Goal: Transaction & Acquisition: Purchase product/service

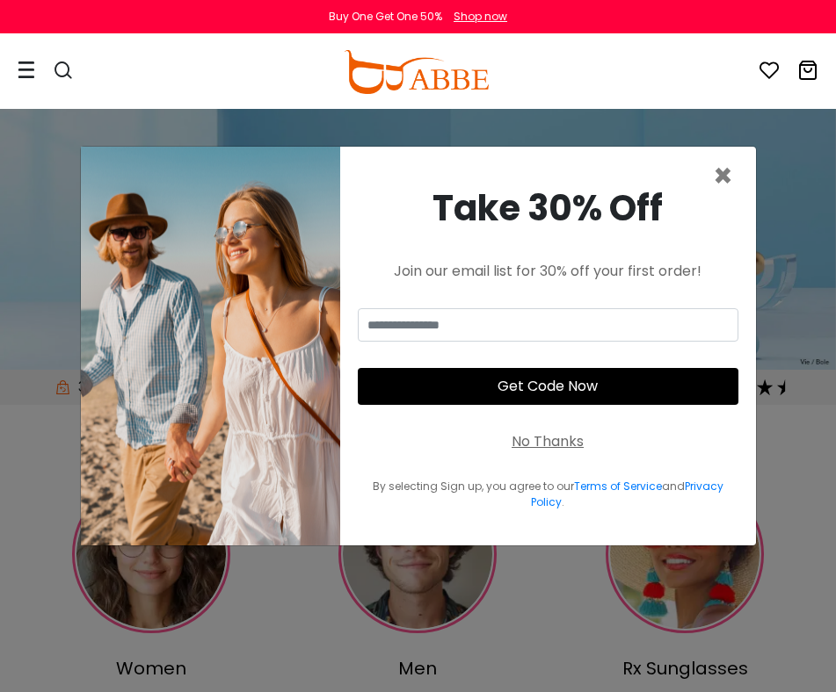
click at [789, 128] on div "× Take 30% Off Join our email list for 30% off your first order! Get Code Now N…" at bounding box center [418, 346] width 836 height 692
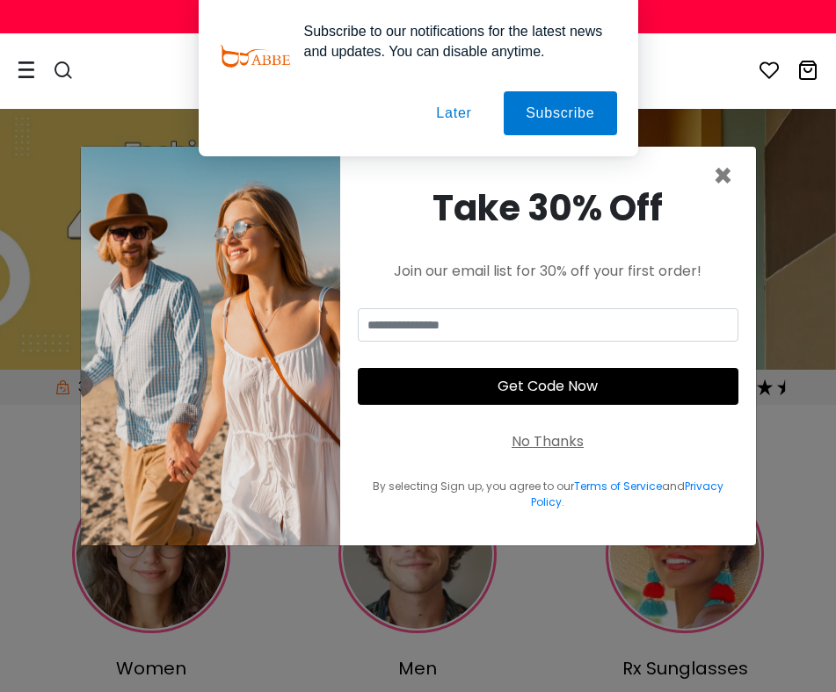
click at [433, 106] on button "Later" at bounding box center [453, 113] width 79 height 44
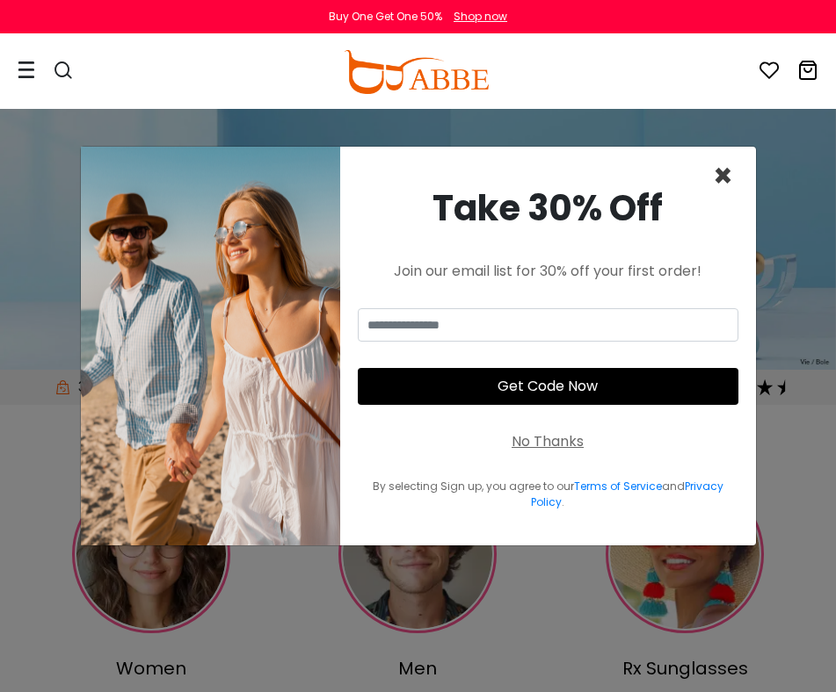
click at [721, 170] on span "×" at bounding box center [723, 176] width 20 height 45
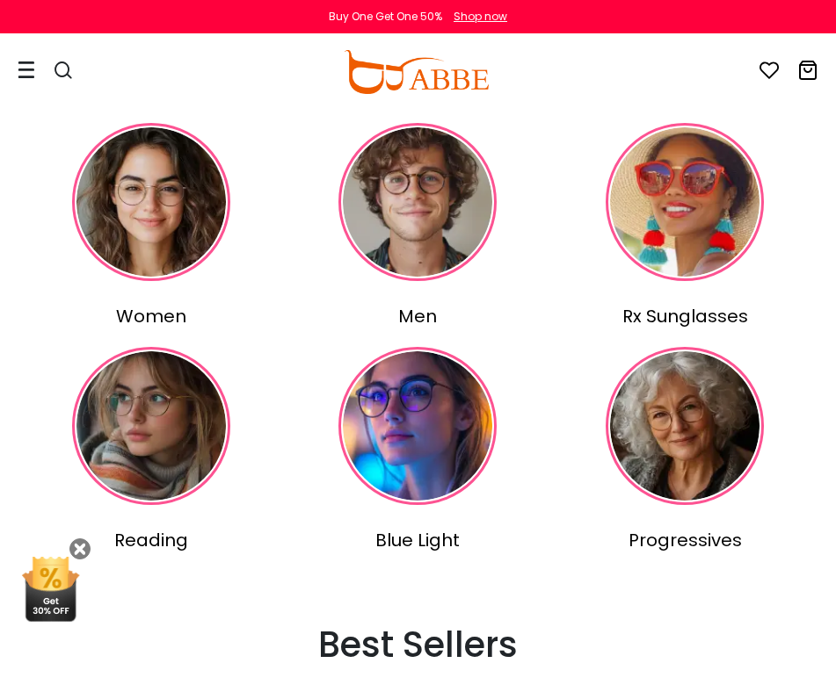
scroll to position [351, 0]
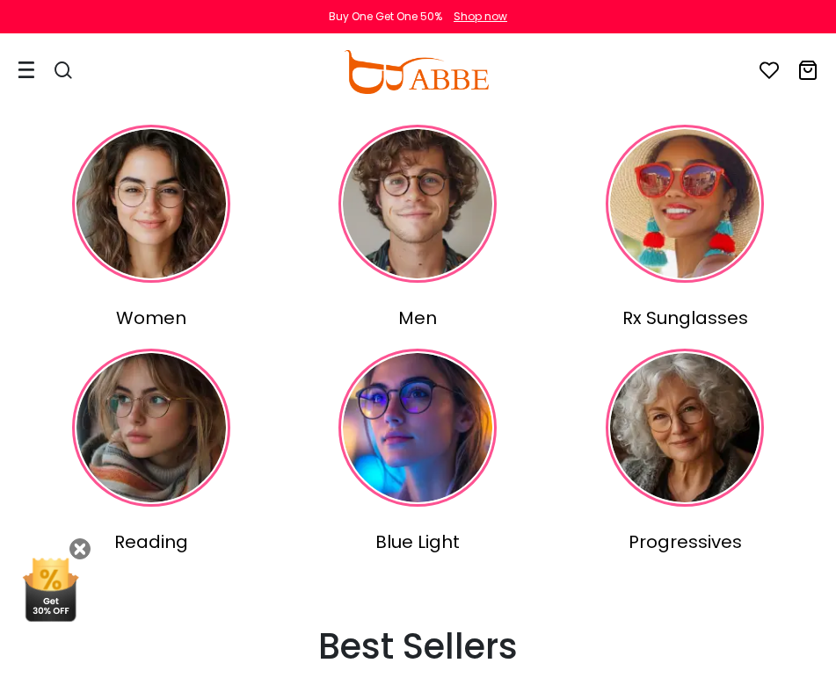
click at [704, 232] on img at bounding box center [684, 204] width 158 height 158
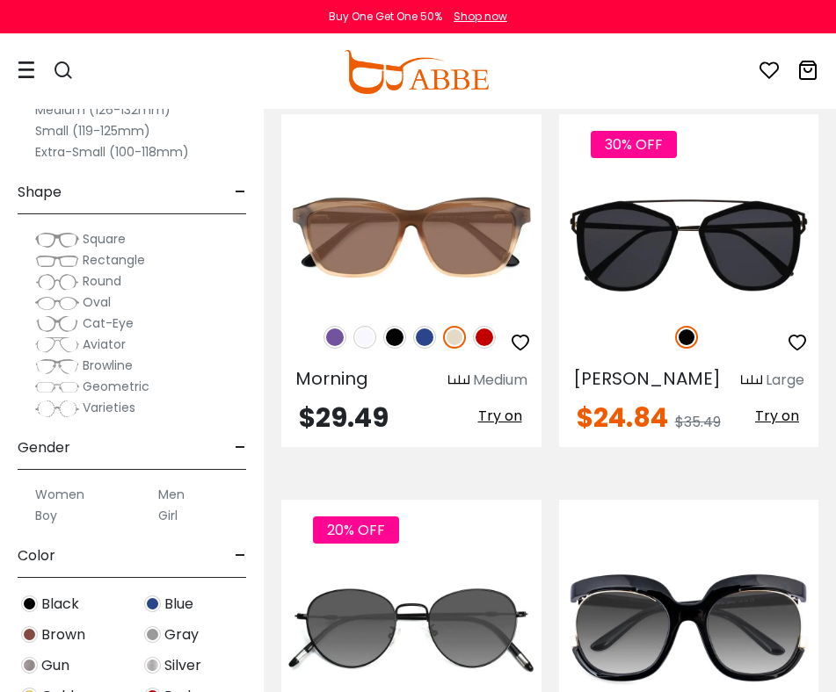
scroll to position [193, 0]
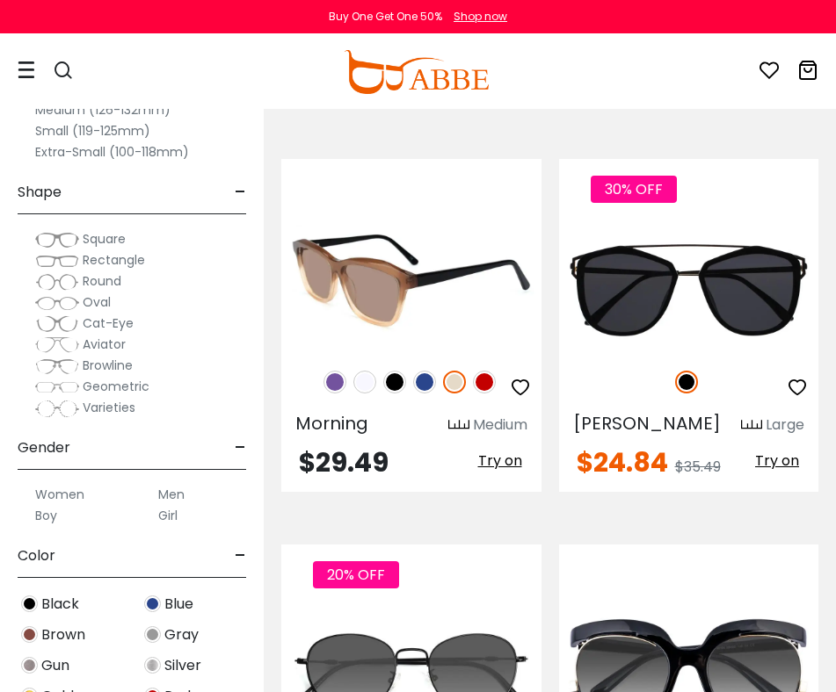
click at [374, 296] on img at bounding box center [411, 287] width 260 height 130
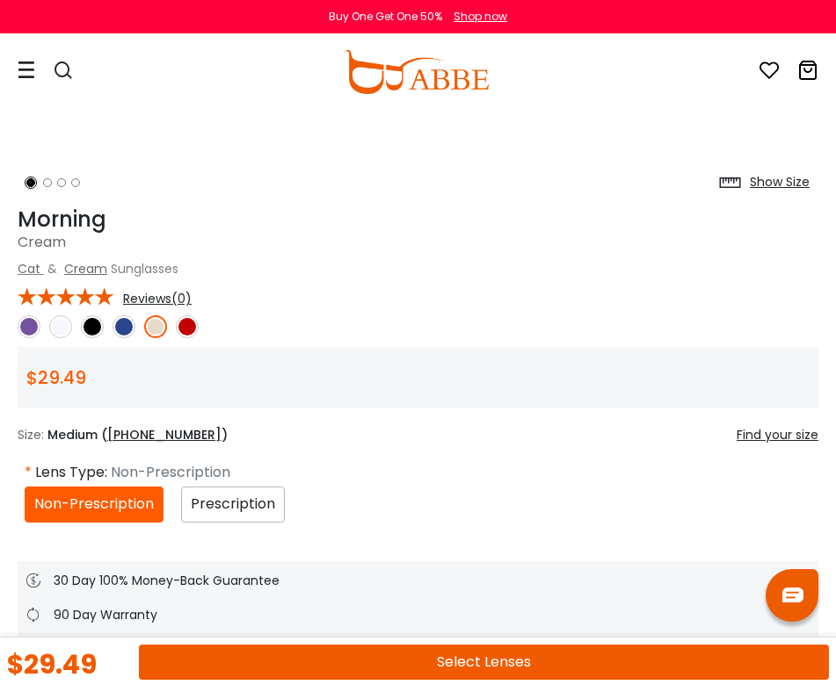
scroll to position [660, 0]
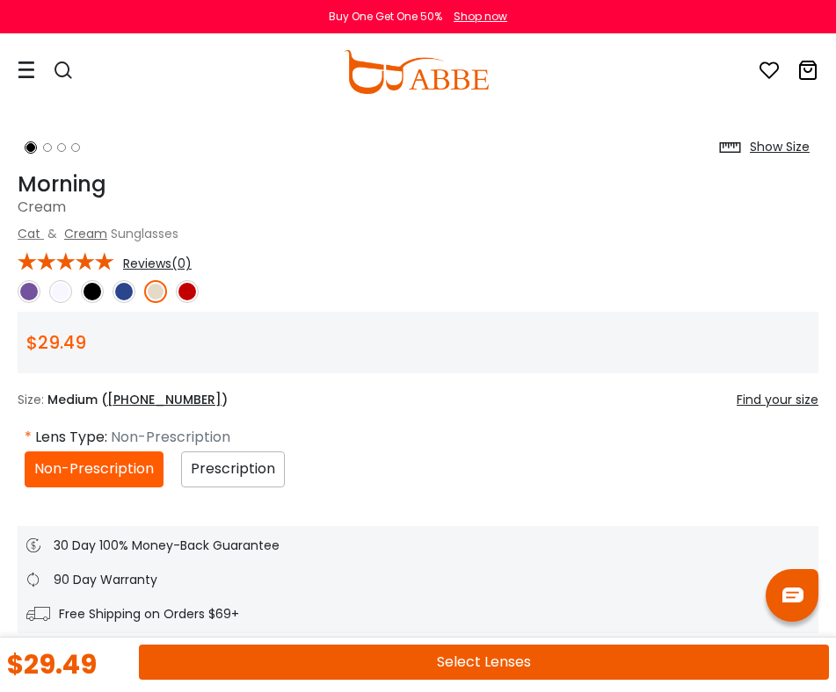
click at [192, 294] on img at bounding box center [187, 291] width 23 height 23
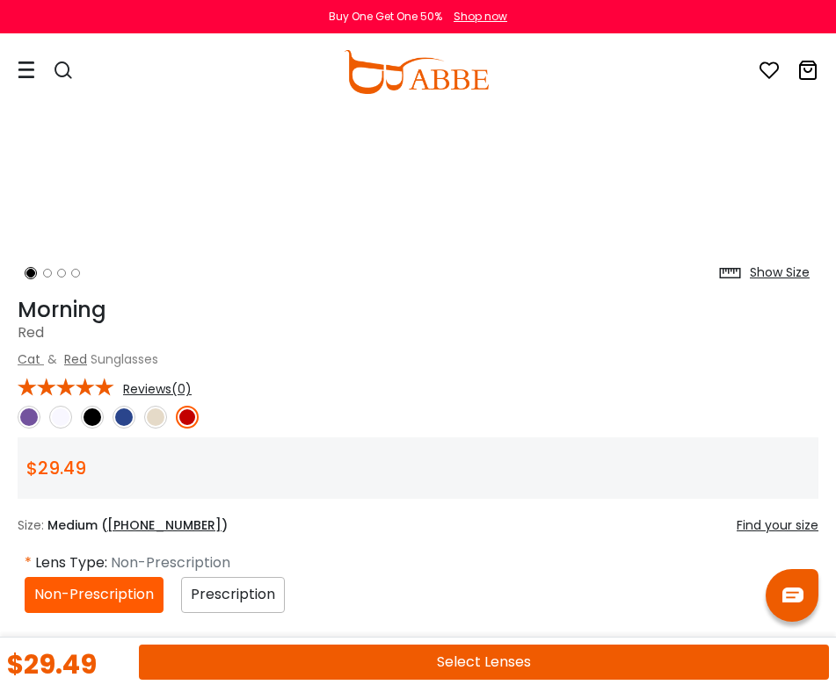
scroll to position [617, 0]
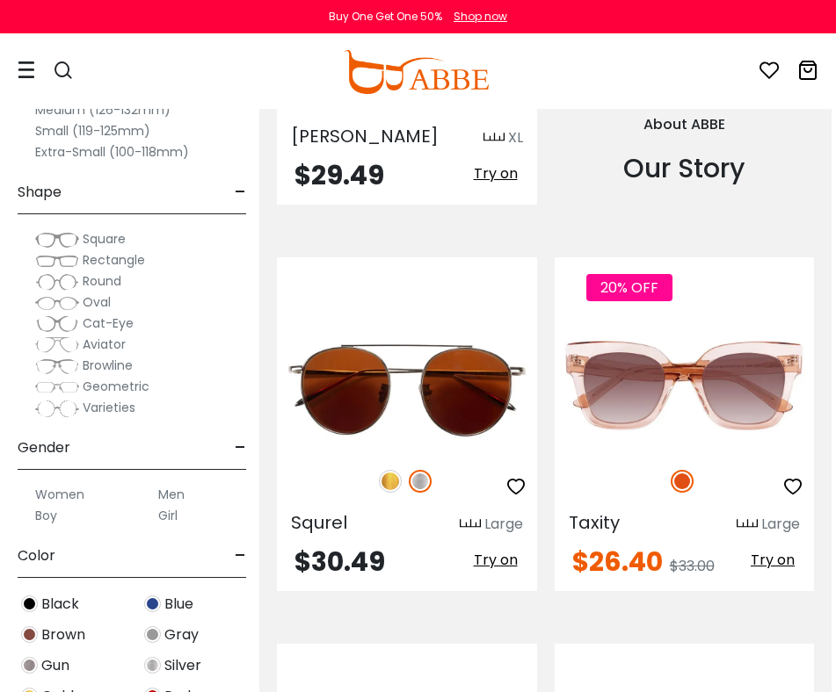
scroll to position [2438, 4]
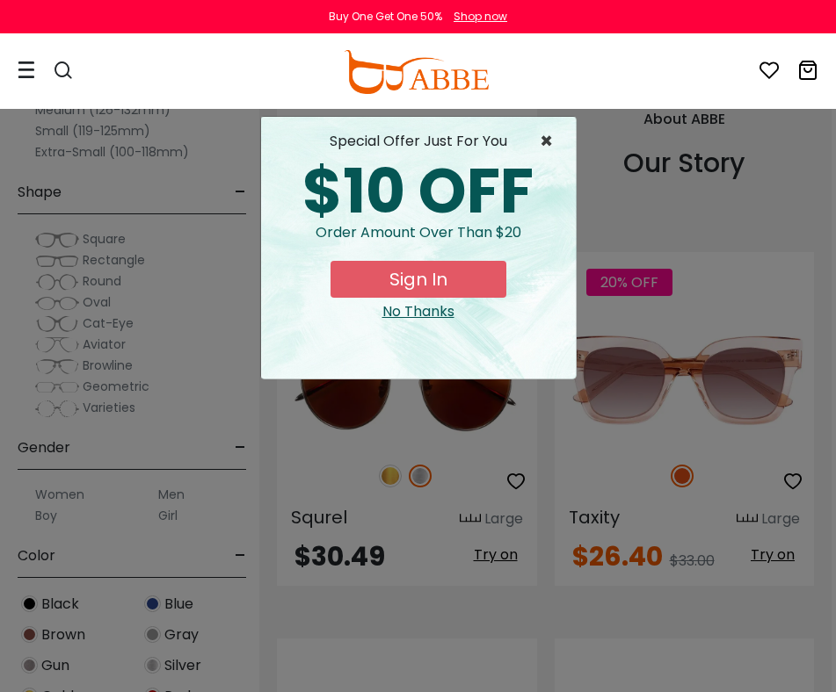
click at [547, 142] on span "×" at bounding box center [551, 141] width 22 height 21
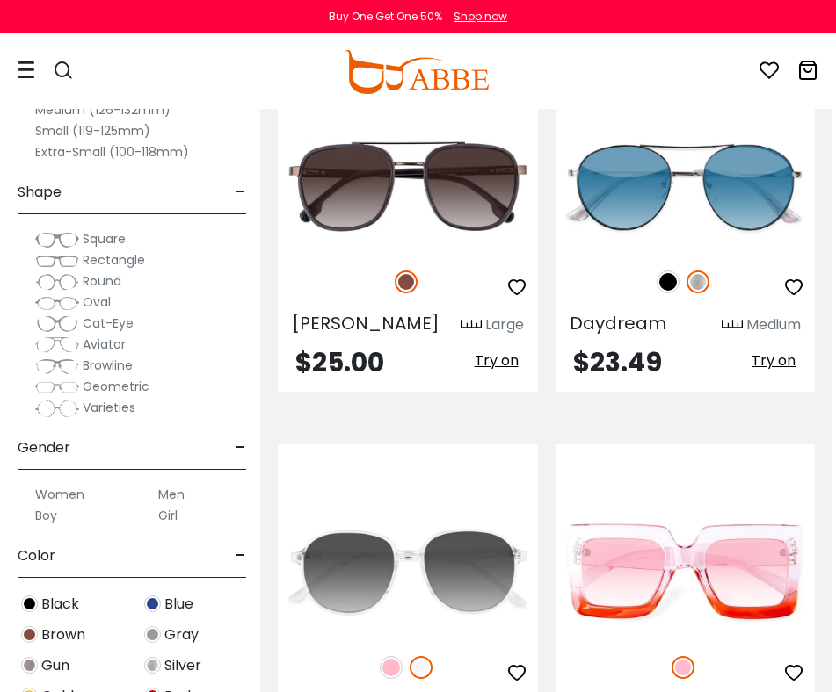
scroll to position [9215, 4]
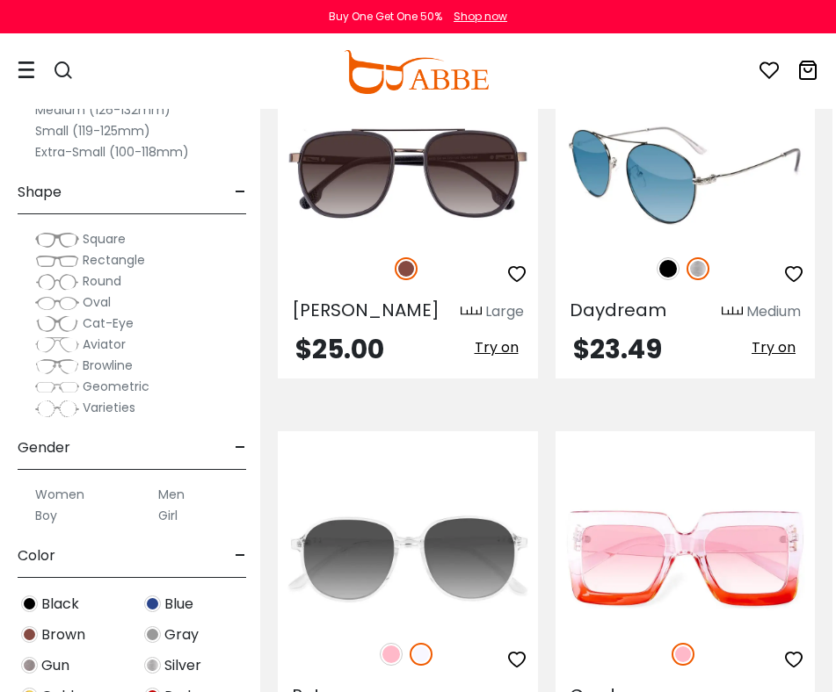
click at [670, 218] on img at bounding box center [685, 173] width 260 height 130
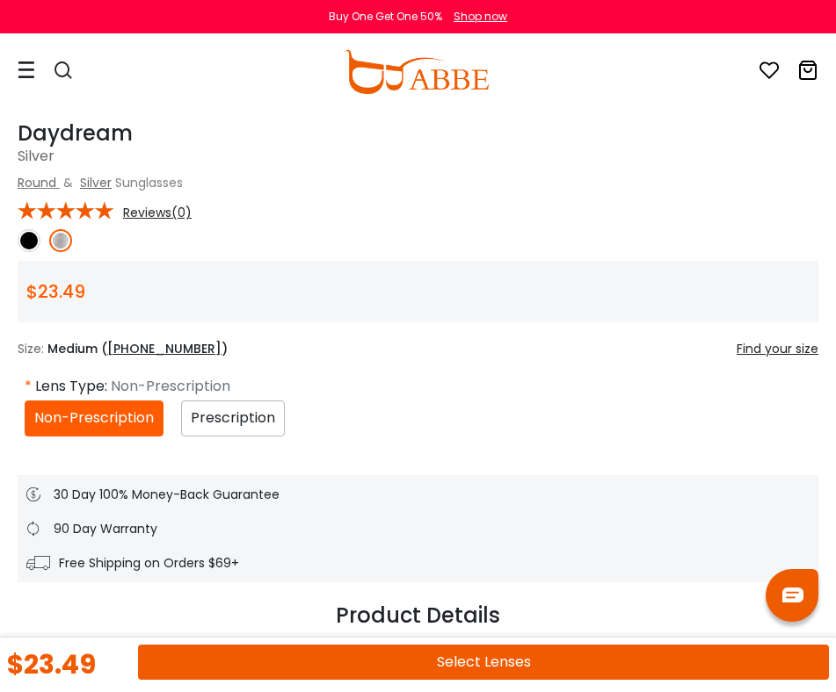
scroll to position [733, 0]
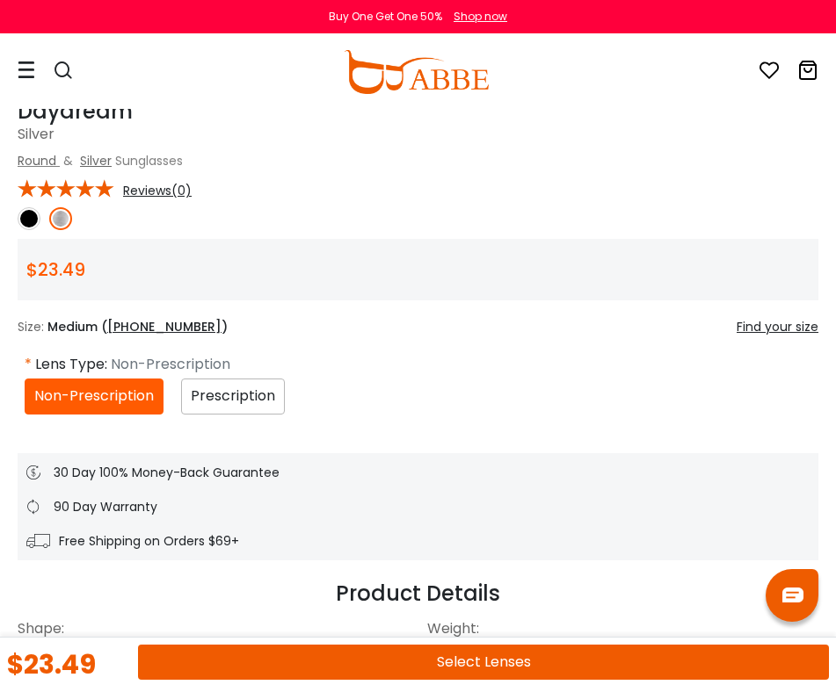
click at [60, 218] on img at bounding box center [60, 218] width 23 height 23
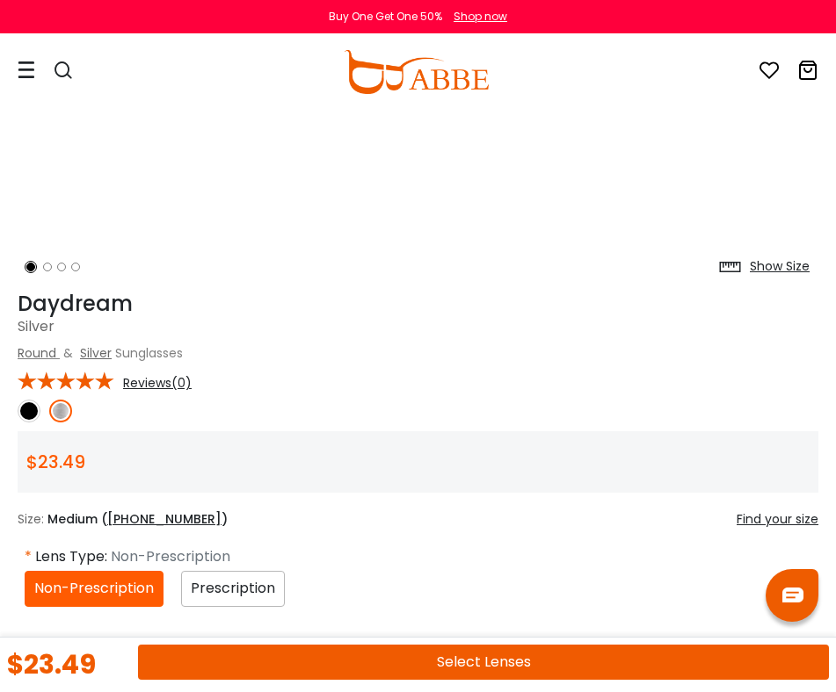
scroll to position [680, 0]
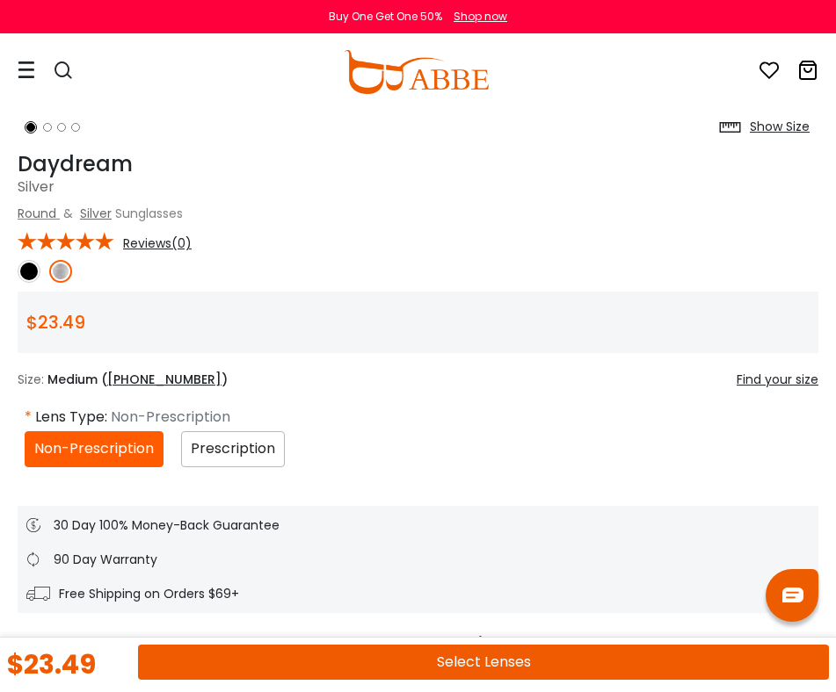
click at [25, 272] on img at bounding box center [29, 271] width 23 height 23
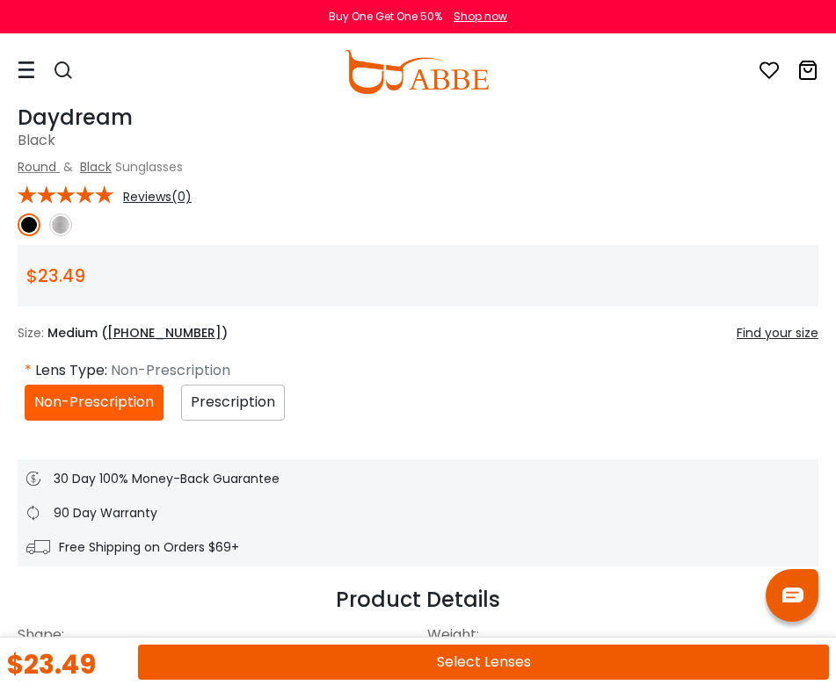
scroll to position [808, 0]
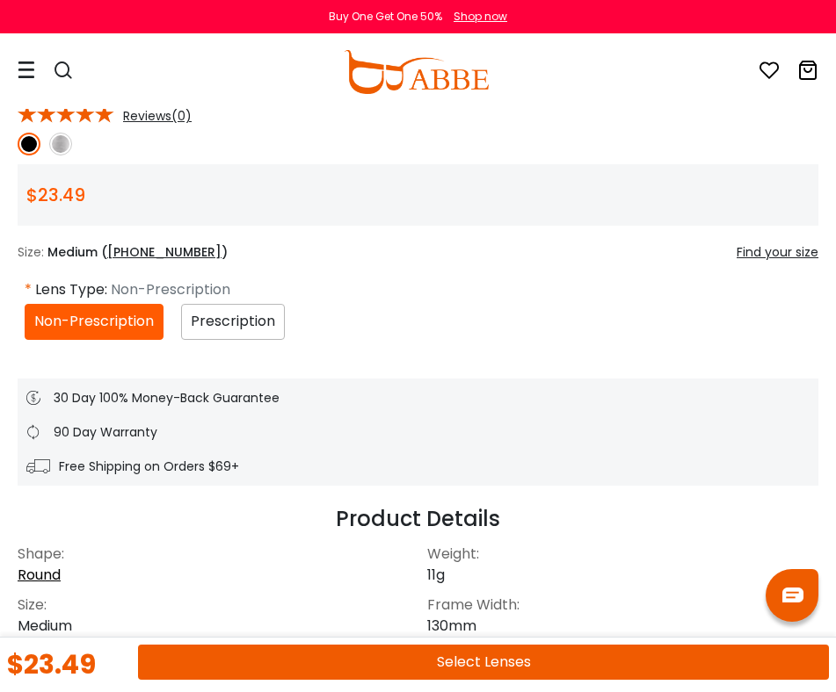
click at [265, 332] on div "Prescription" at bounding box center [233, 322] width 104 height 36
click at [223, 323] on span "Prescription" at bounding box center [233, 321] width 84 height 20
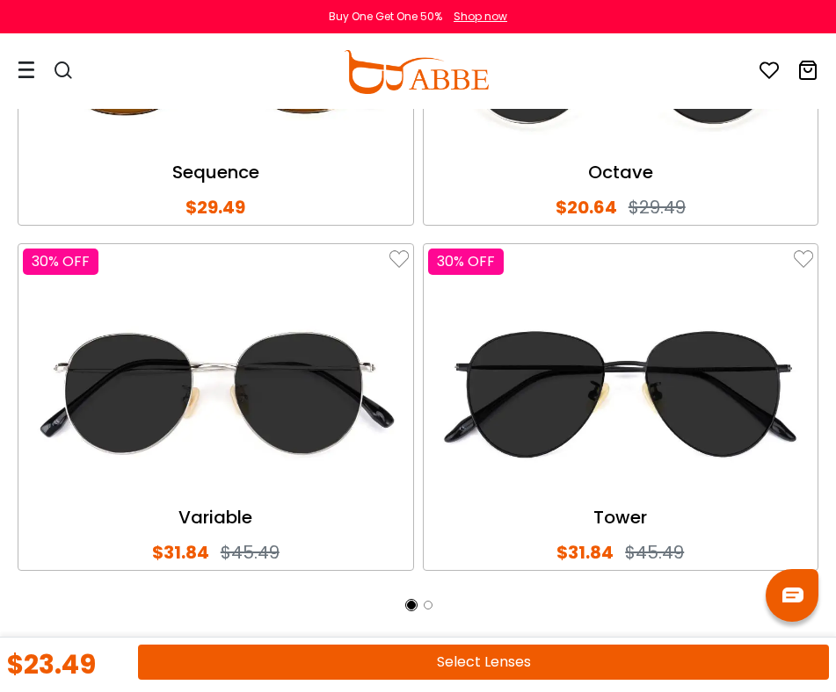
scroll to position [2721, 0]
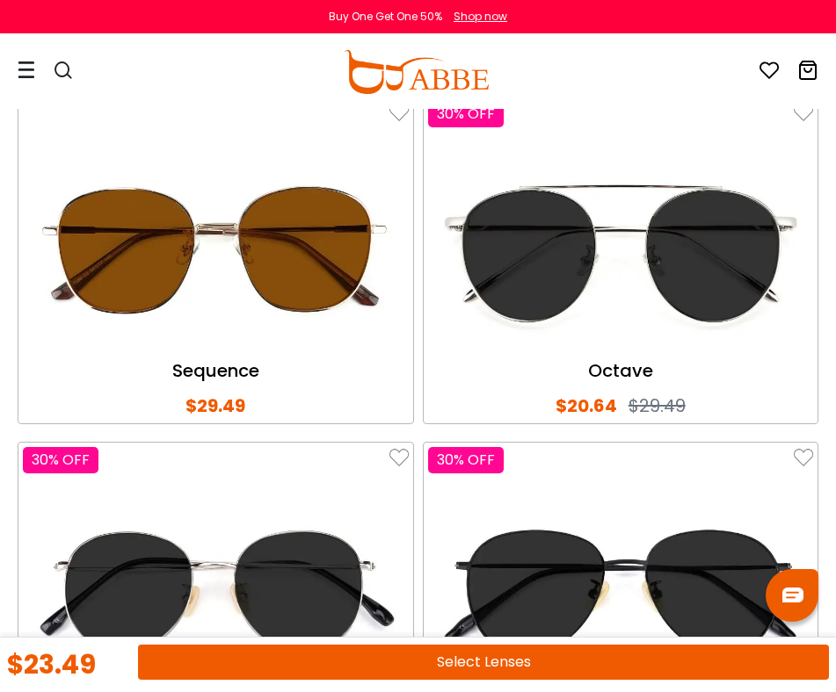
click at [567, 228] on img at bounding box center [621, 252] width 386 height 192
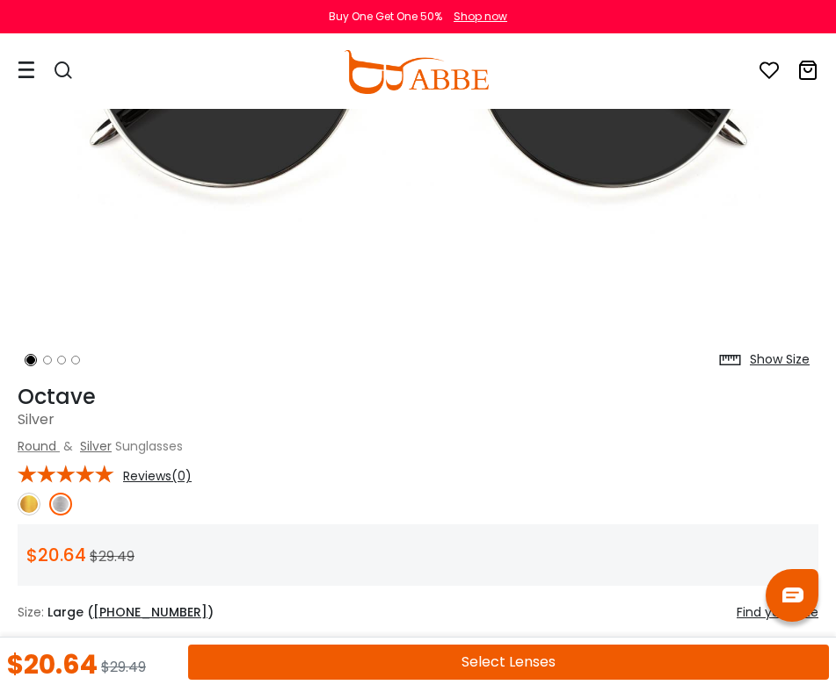
scroll to position [569, 0]
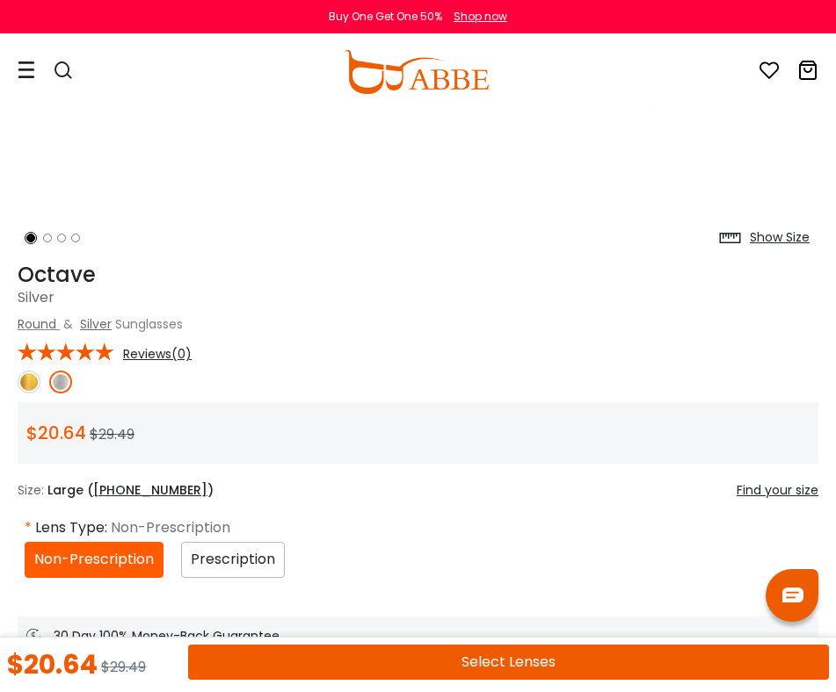
click at [770, 235] on div "Show Size" at bounding box center [780, 237] width 60 height 18
click at [22, 381] on img at bounding box center [29, 382] width 23 height 23
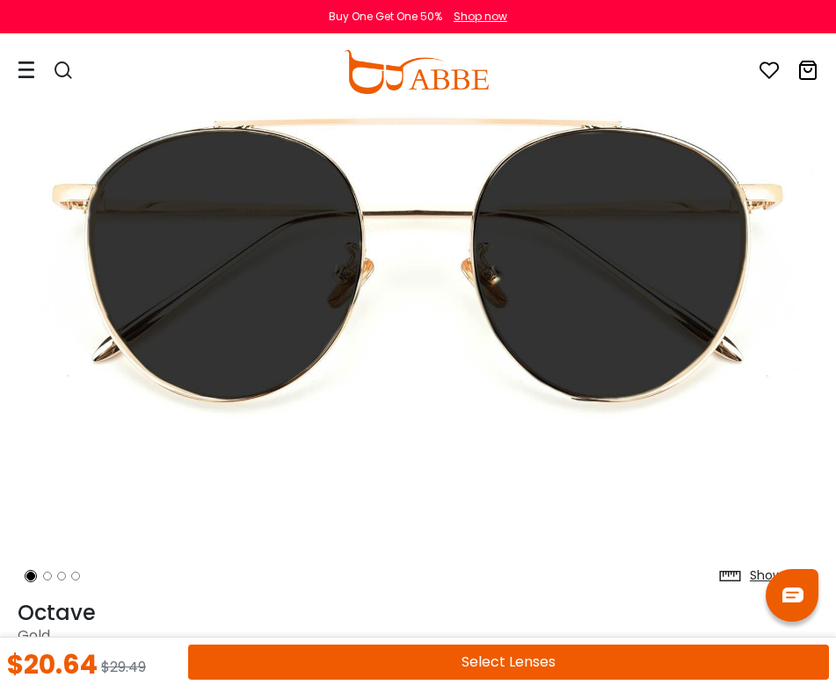
scroll to position [0, 0]
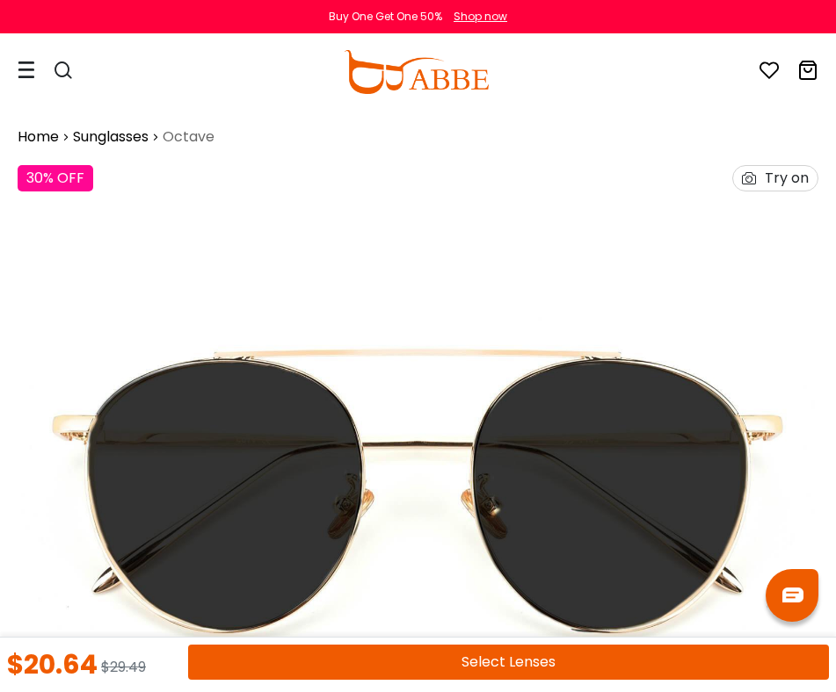
click at [21, 73] on icon at bounding box center [27, 70] width 18 height 18
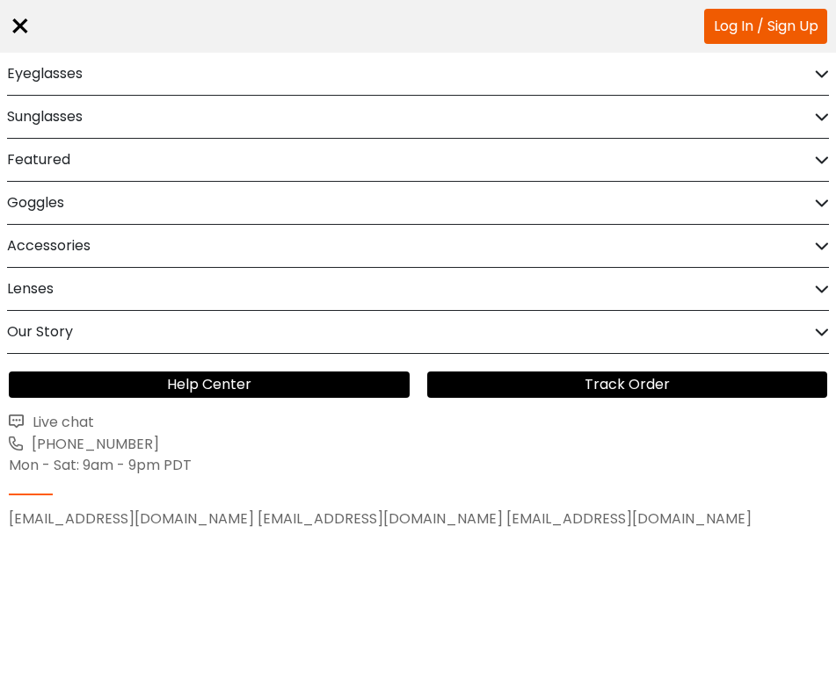
click at [62, 205] on h2 "Goggles" at bounding box center [35, 203] width 57 height 42
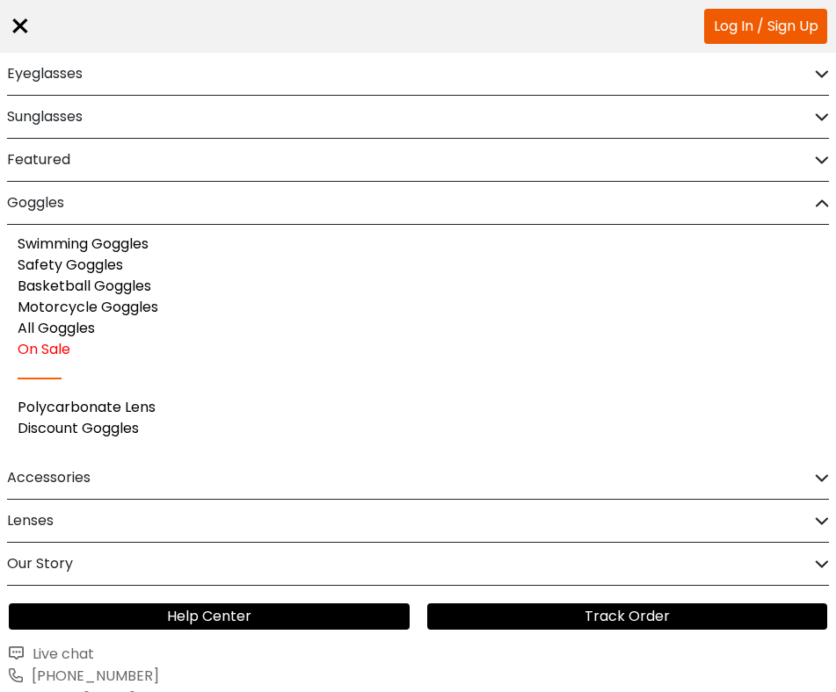
click at [68, 69] on h2 "Eyeglasses" at bounding box center [45, 74] width 76 height 42
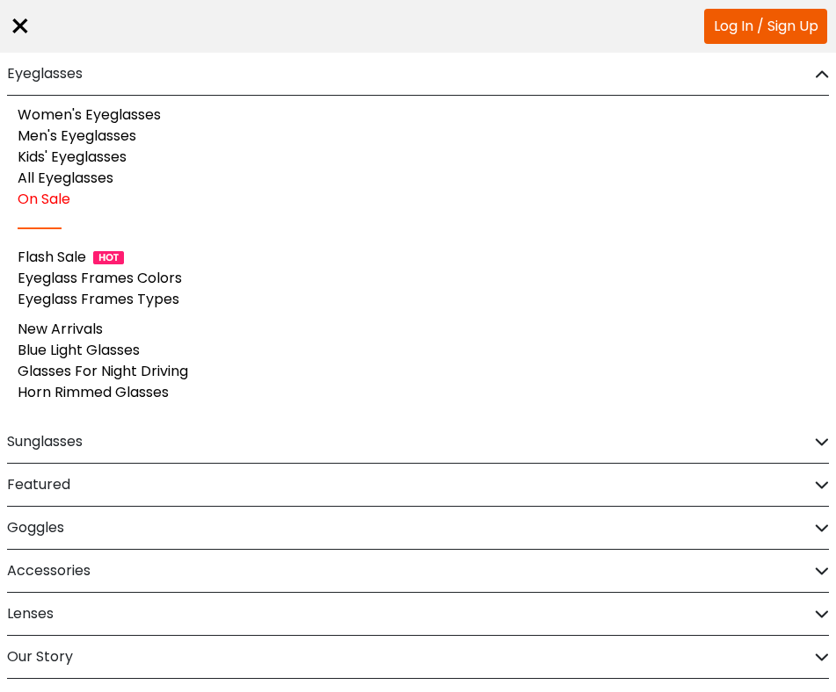
click at [105, 250] on div "Flash Sale" at bounding box center [418, 257] width 801 height 21
click at [71, 257] on link "Flash Sale" at bounding box center [52, 257] width 69 height 20
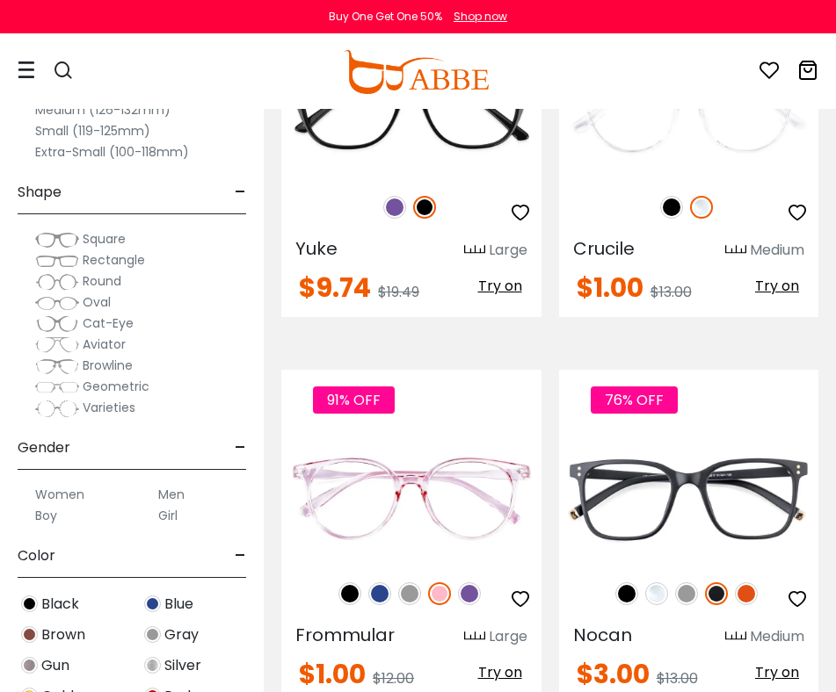
scroll to position [4845, 0]
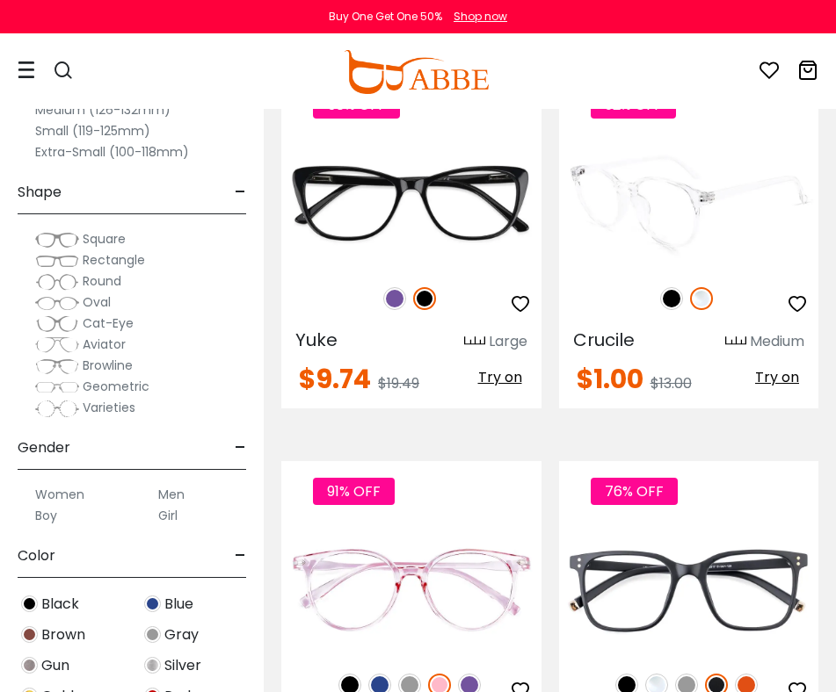
click at [670, 287] on img at bounding box center [671, 298] width 23 height 23
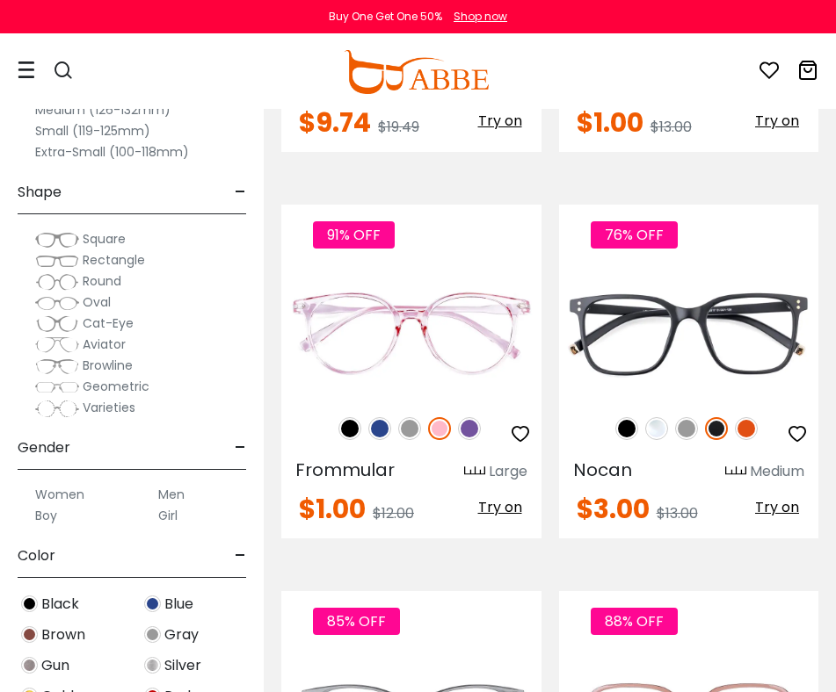
scroll to position [5135, 0]
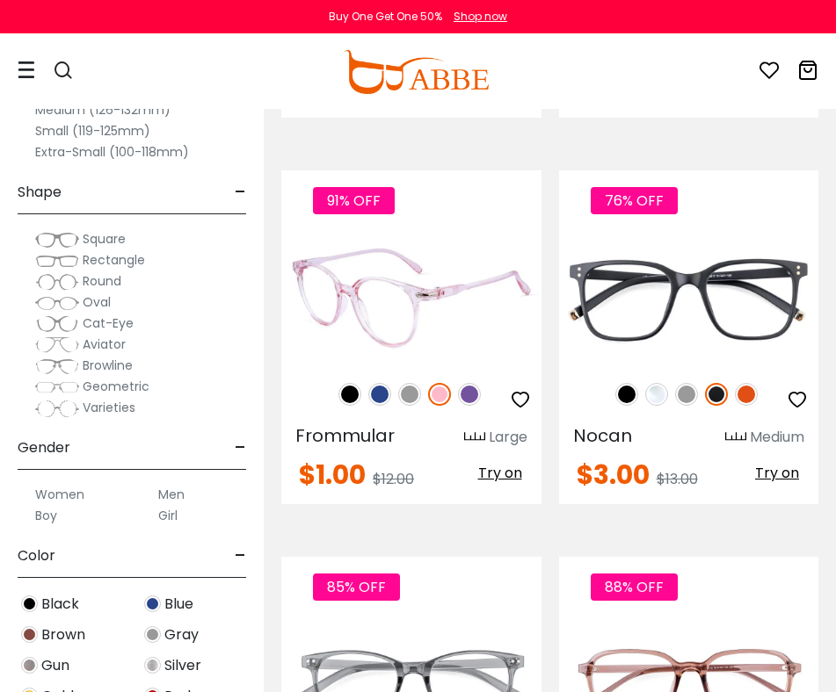
click at [379, 383] on img at bounding box center [379, 394] width 23 height 23
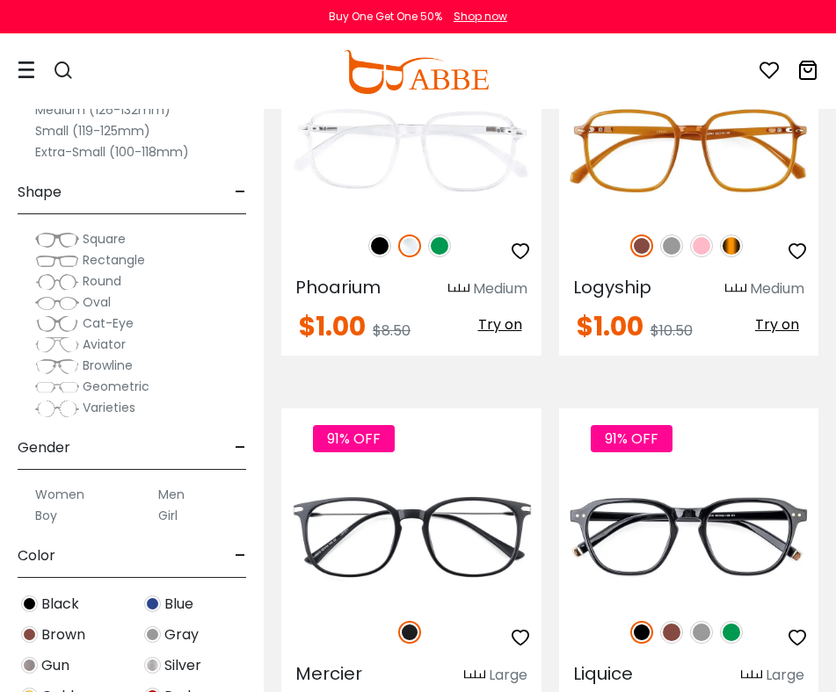
scroll to position [6128, 0]
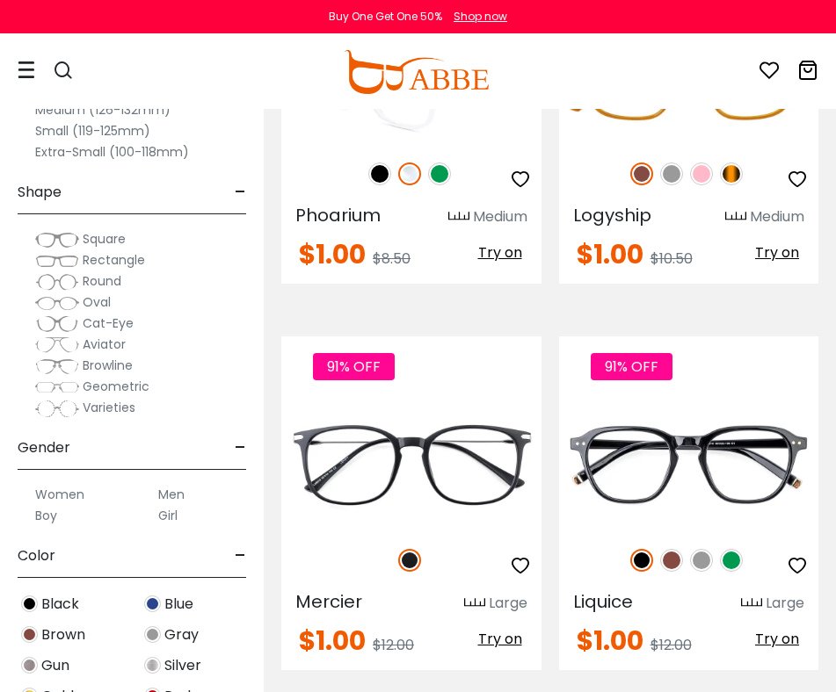
click at [437, 163] on img at bounding box center [439, 174] width 23 height 23
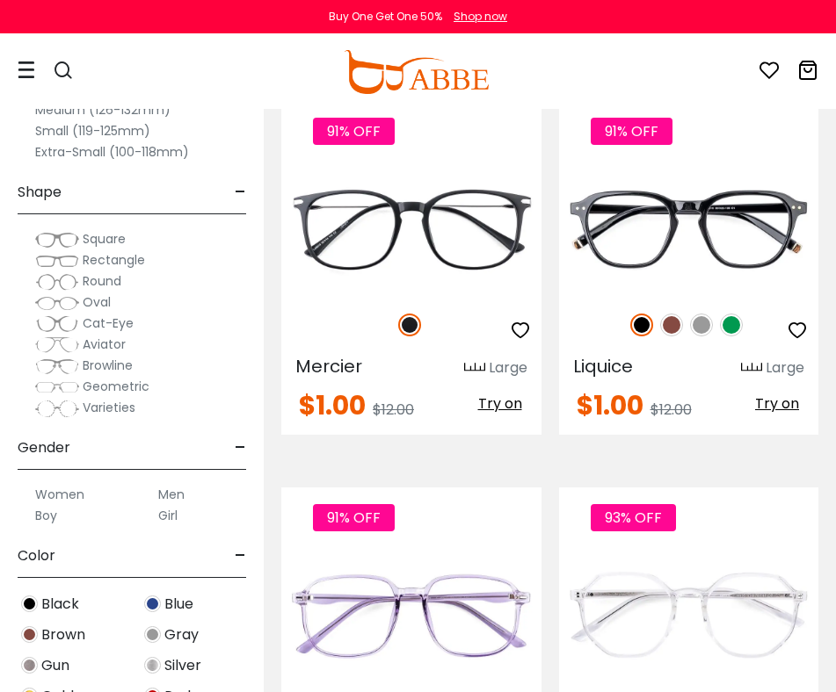
scroll to position [6363, 0]
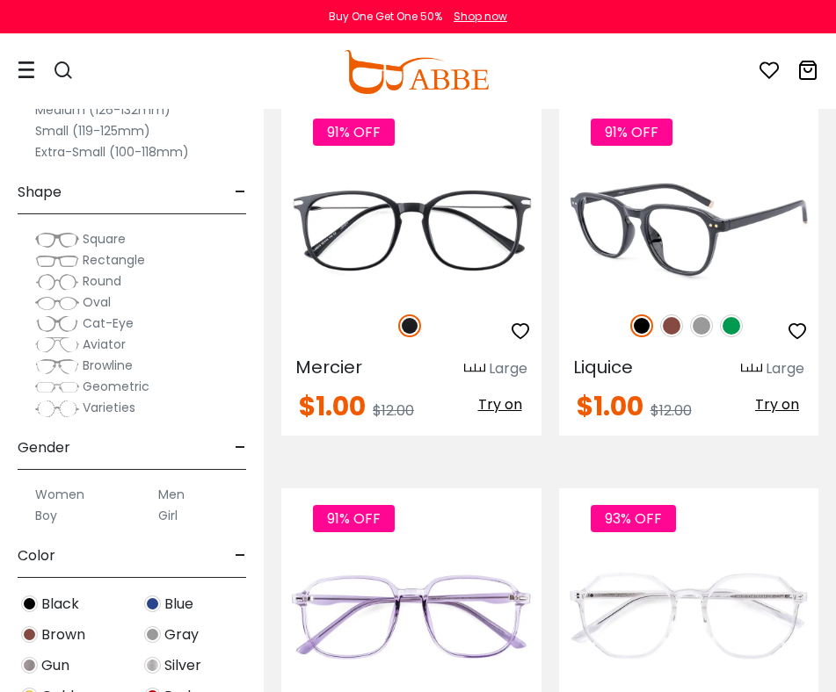
click at [726, 315] on img at bounding box center [731, 326] width 23 height 23
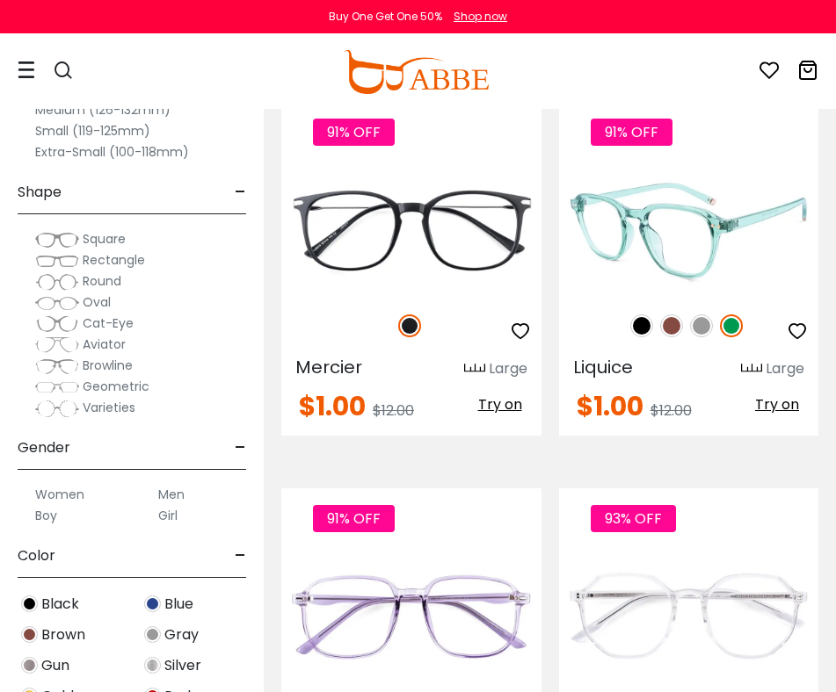
click at [703, 315] on img at bounding box center [701, 326] width 23 height 23
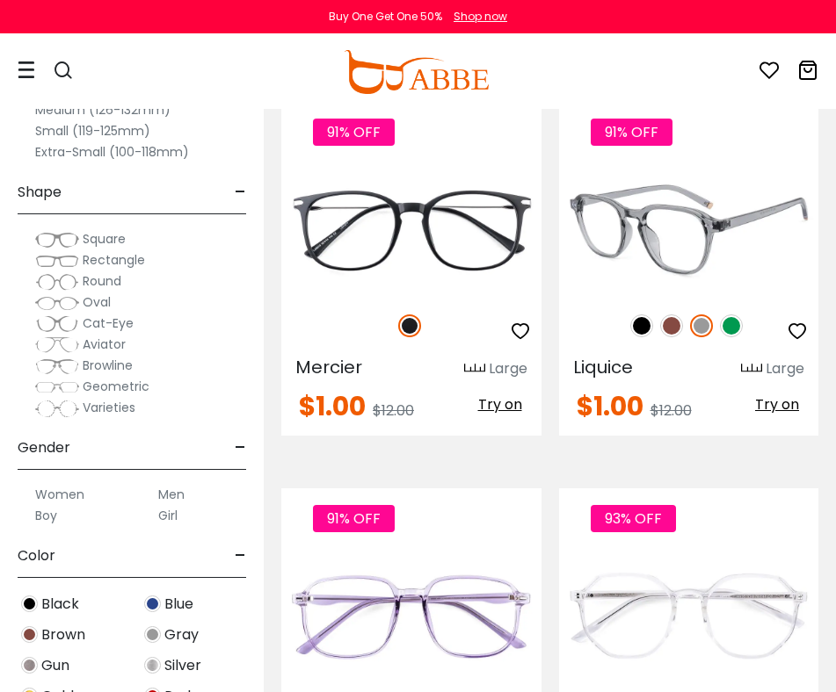
click at [670, 315] on img at bounding box center [671, 326] width 23 height 23
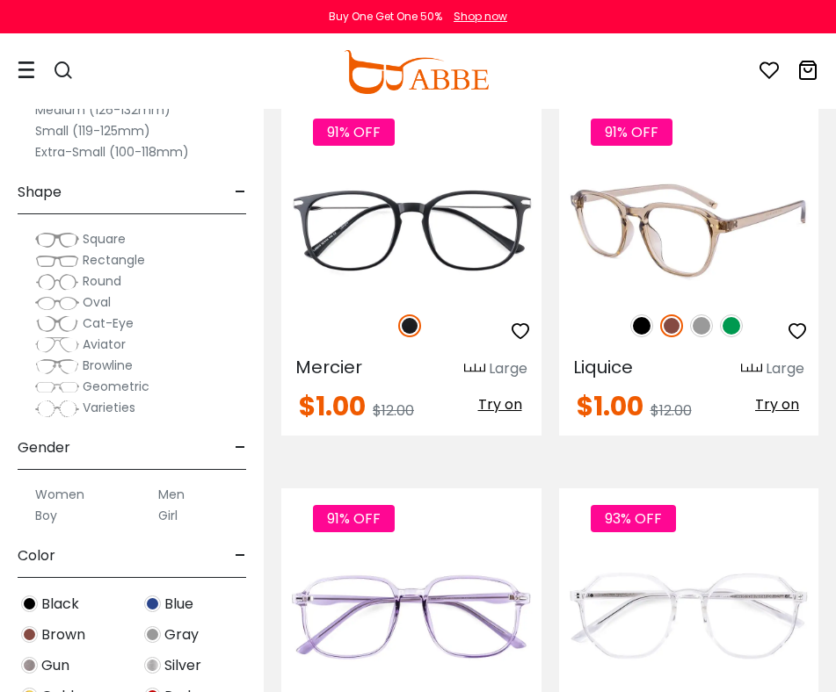
click at [648, 315] on img at bounding box center [641, 326] width 23 height 23
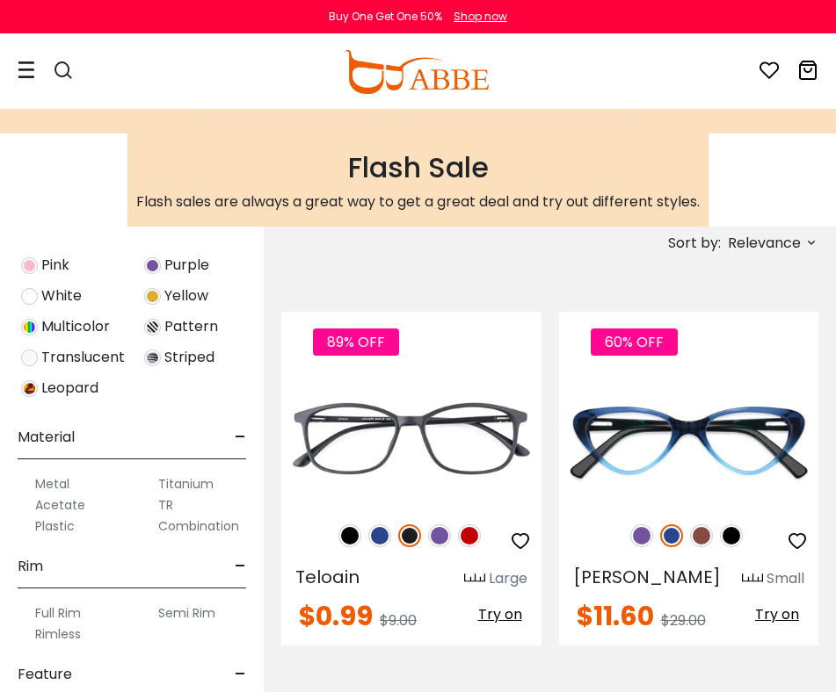
scroll to position [786, 0]
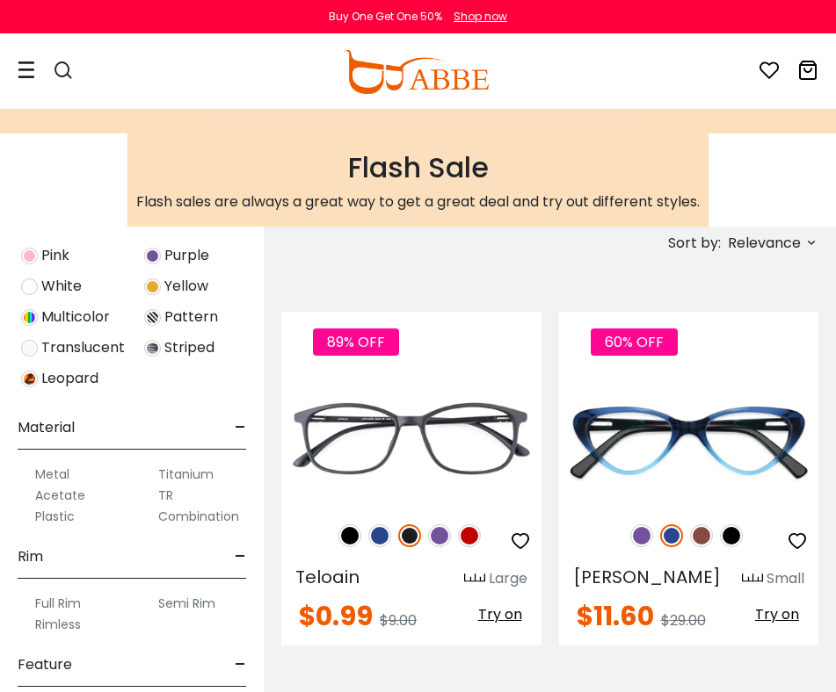
click at [39, 317] on div "Multicolor" at bounding box center [70, 318] width 123 height 24
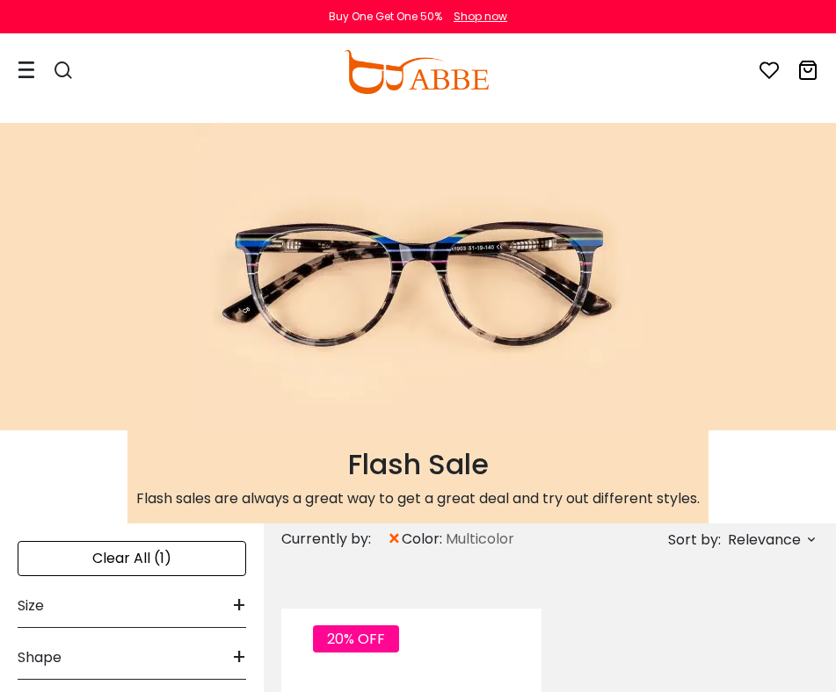
click at [20, 319] on div "Flash Sale Flash sales are always a great way to get a great deal and try out d…" at bounding box center [418, 277] width 836 height 308
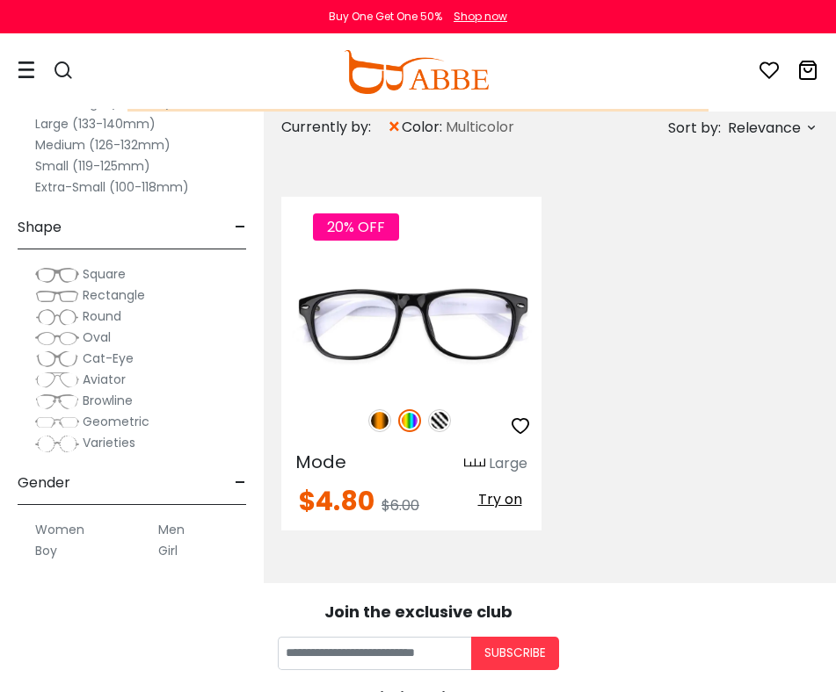
scroll to position [484, 0]
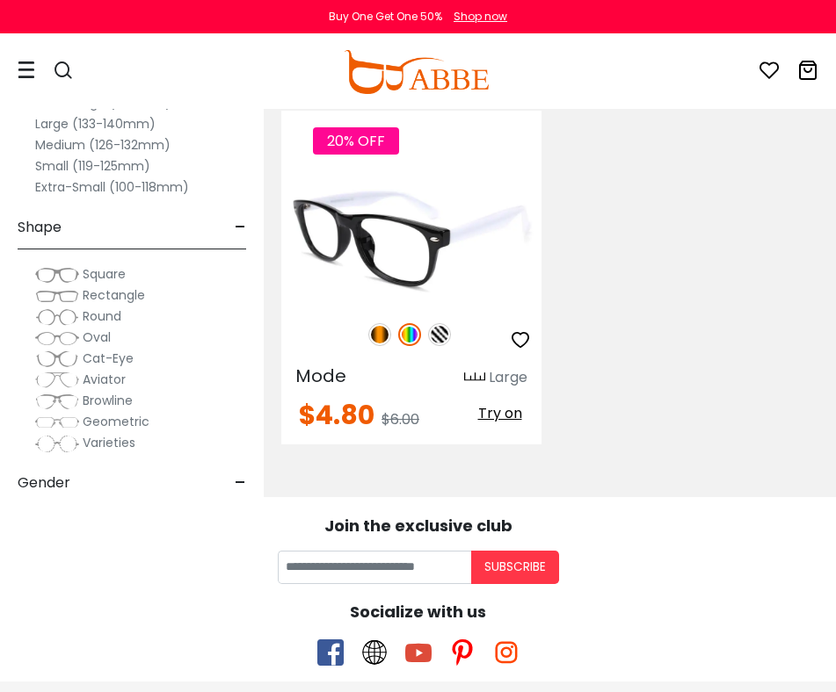
click at [379, 337] on img at bounding box center [379, 334] width 23 height 23
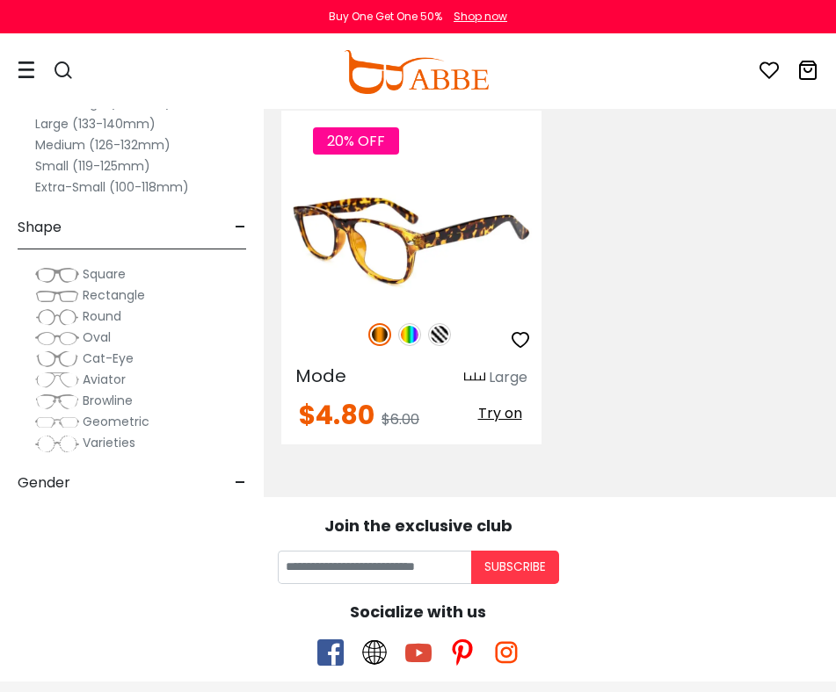
click at [405, 336] on img at bounding box center [409, 334] width 23 height 23
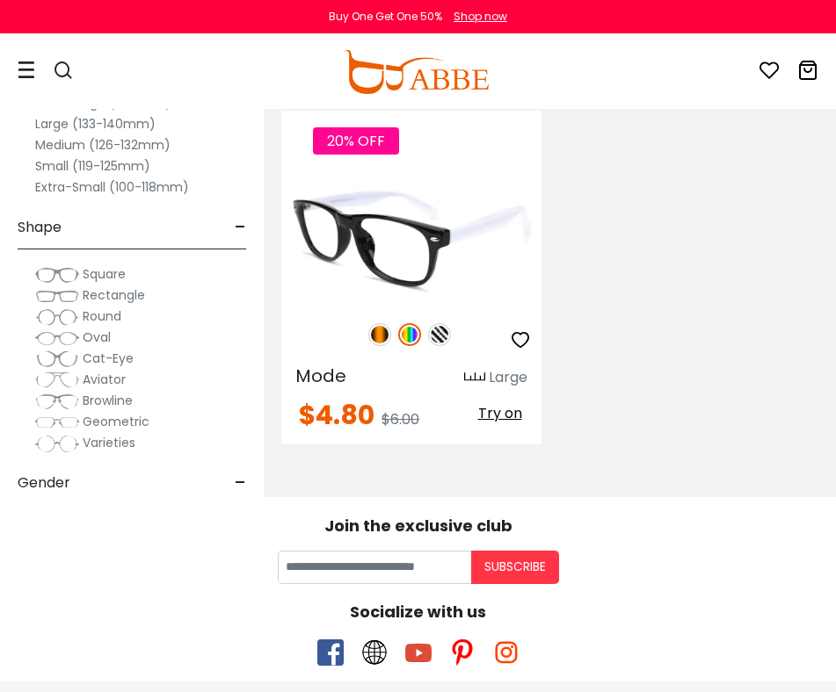
click at [441, 336] on img at bounding box center [439, 334] width 23 height 23
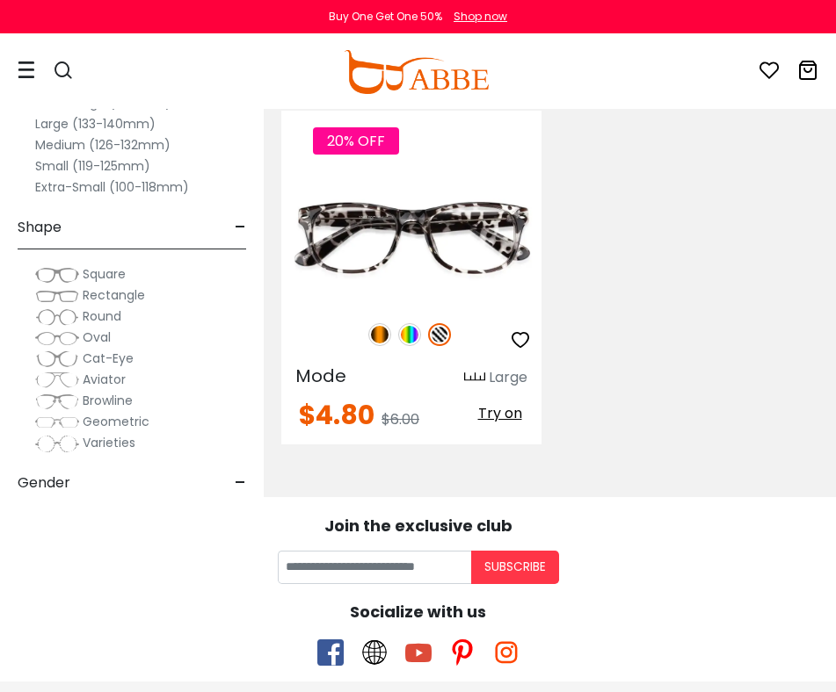
click at [23, 82] on div at bounding box center [27, 71] width 18 height 72
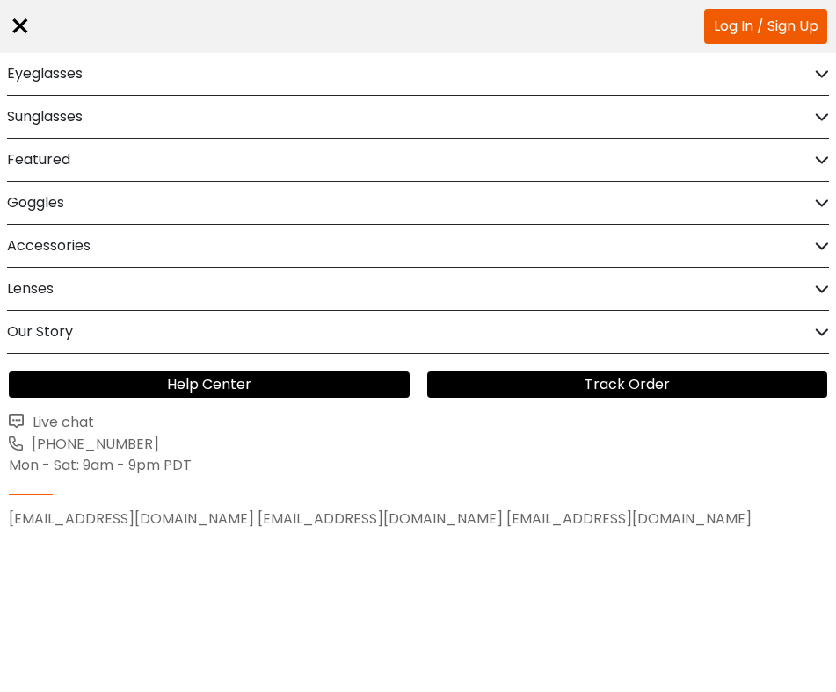
click at [38, 76] on h2 "Eyeglasses" at bounding box center [45, 74] width 76 height 42
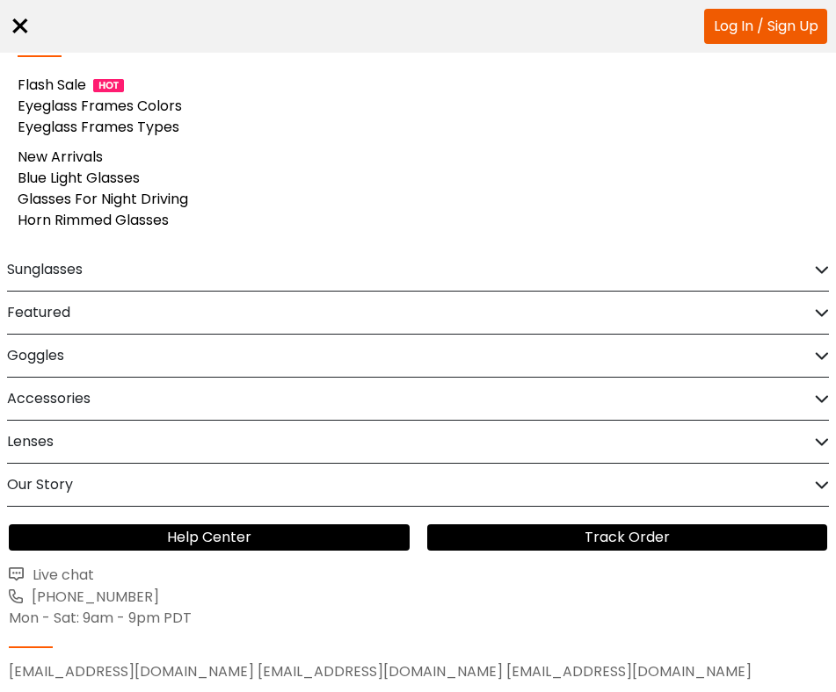
scroll to position [179, 0]
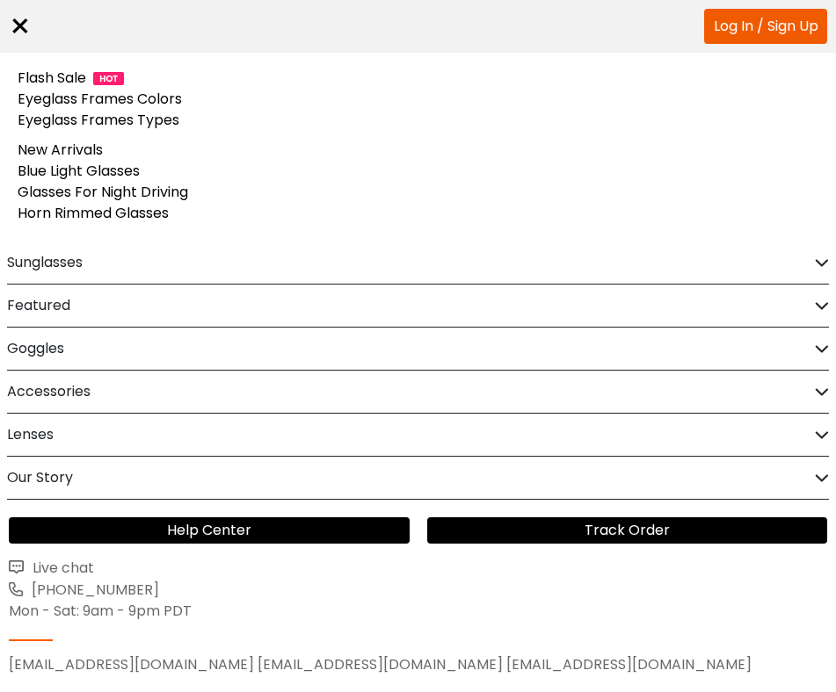
click at [142, 98] on link "Eyeglass Frames Colors" at bounding box center [100, 99] width 164 height 20
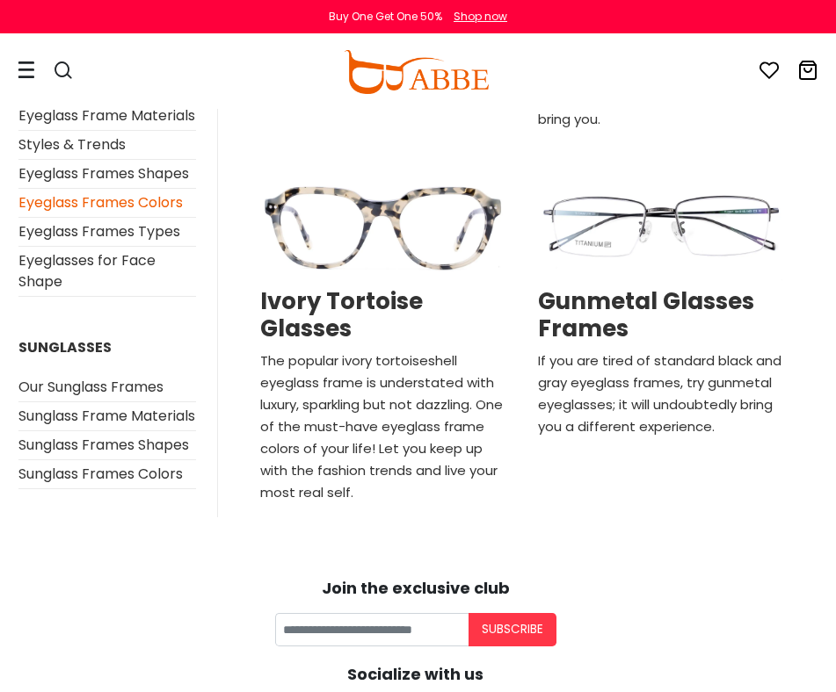
scroll to position [3250, 3]
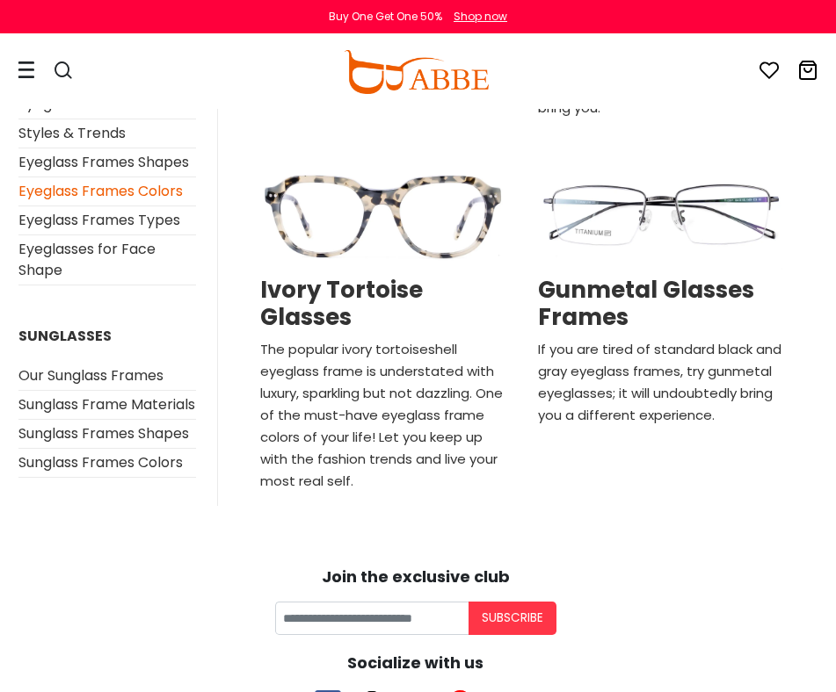
click at [322, 250] on img at bounding box center [383, 212] width 260 height 130
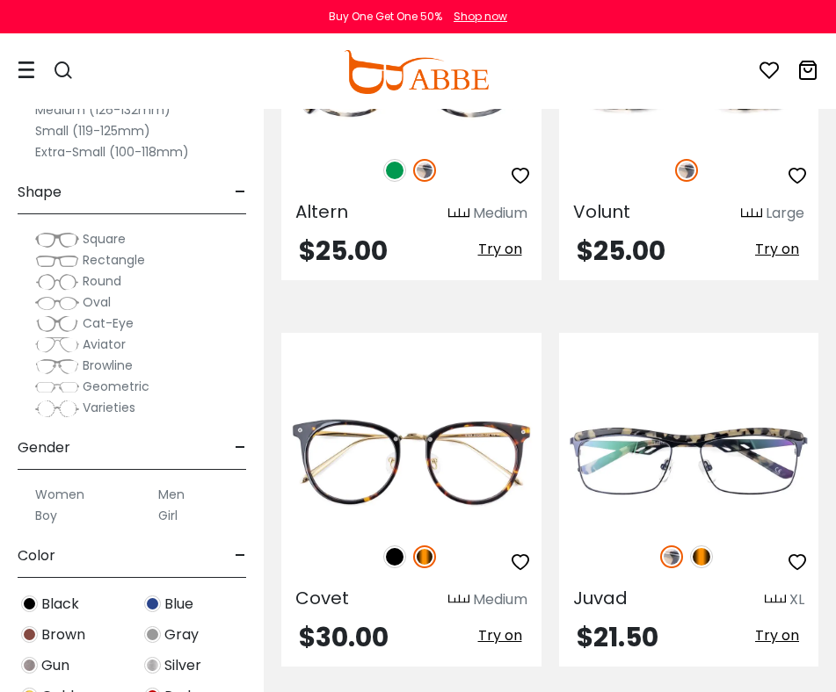
scroll to position [700, 0]
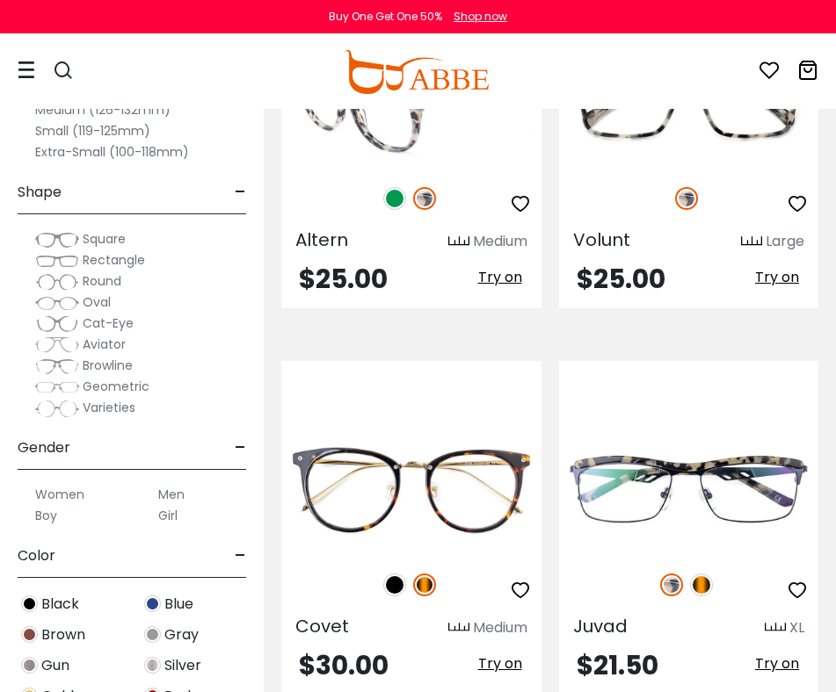
click at [387, 203] on img at bounding box center [394, 198] width 23 height 23
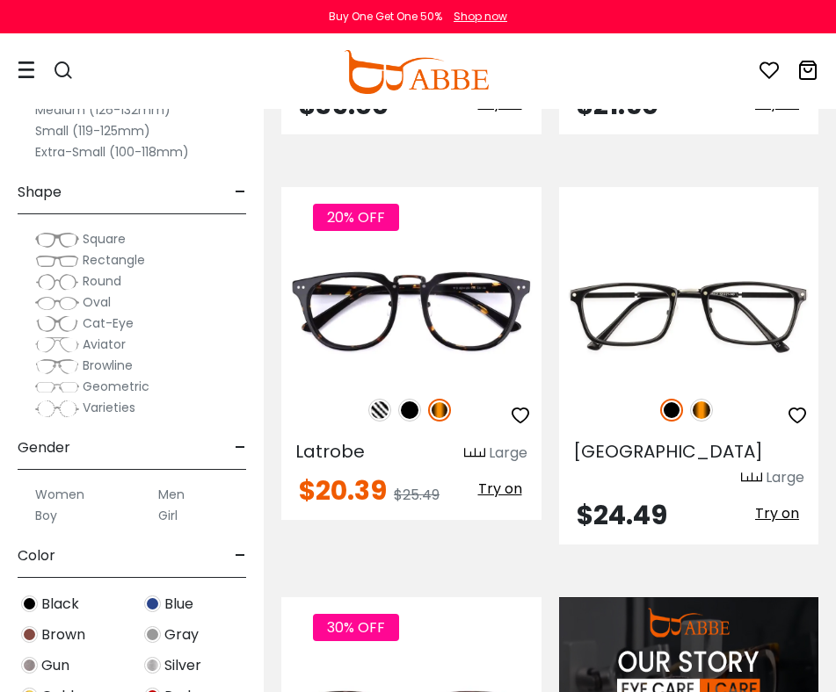
scroll to position [2060, 0]
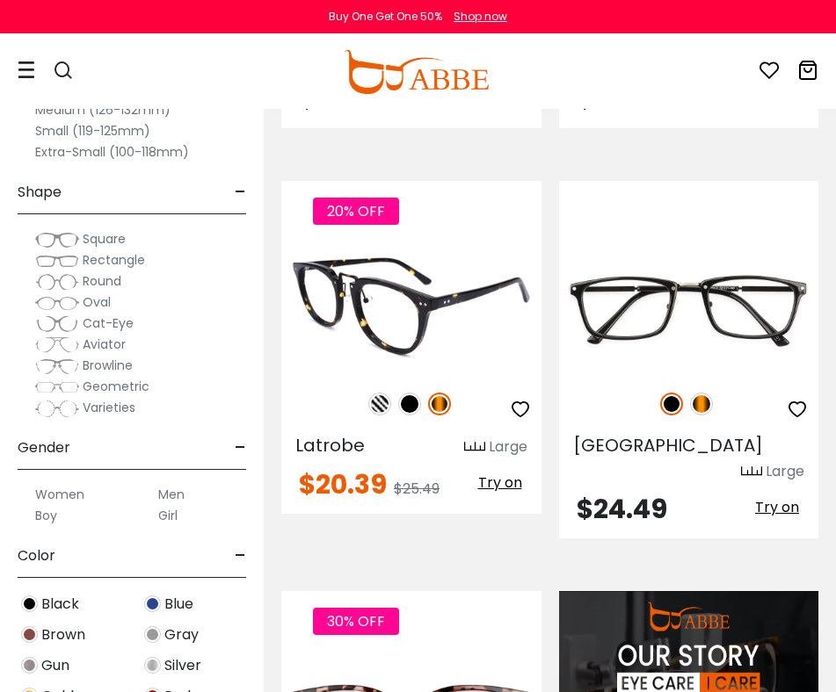
click at [380, 398] on img at bounding box center [379, 404] width 23 height 23
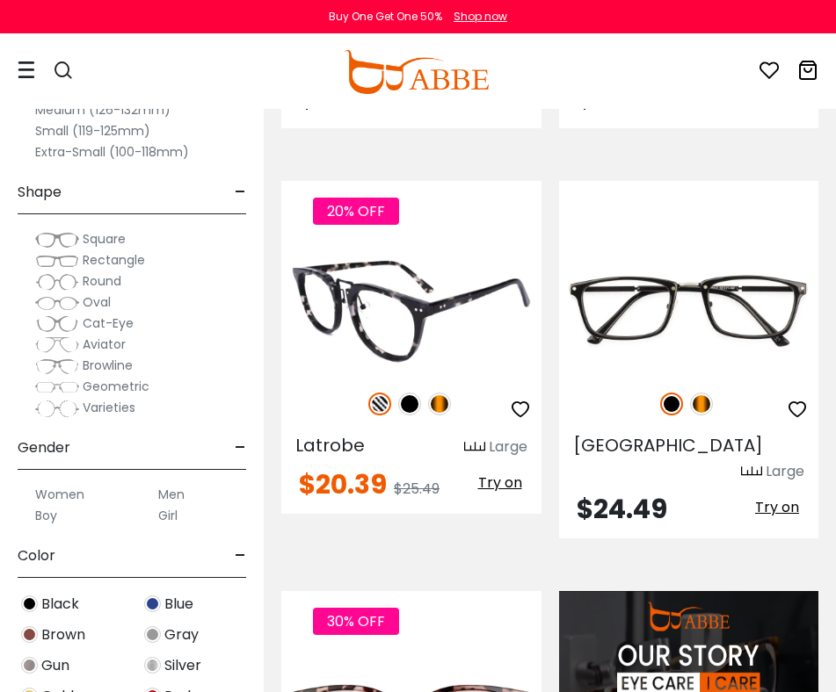
scroll to position [2074, 0]
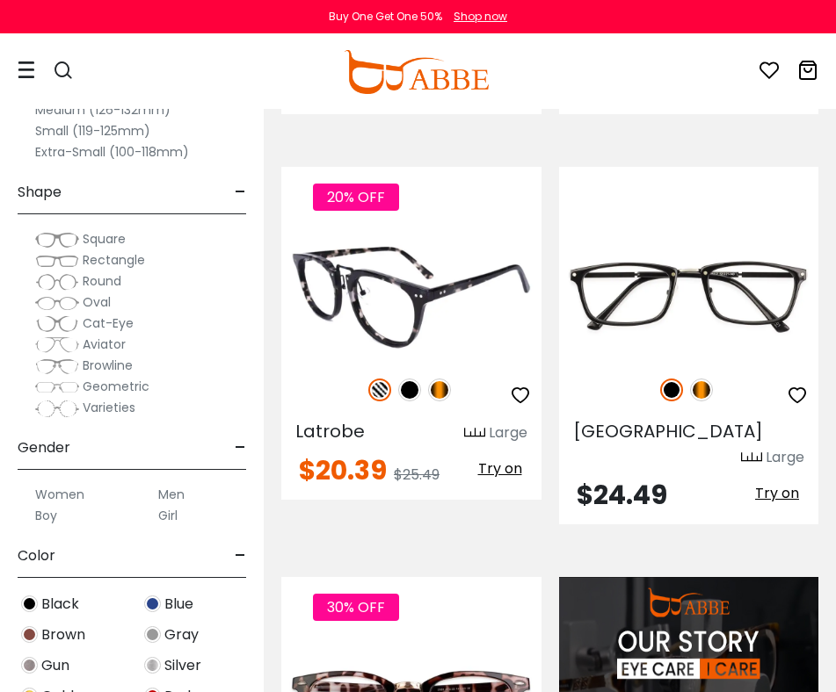
click at [468, 309] on img at bounding box center [411, 295] width 260 height 130
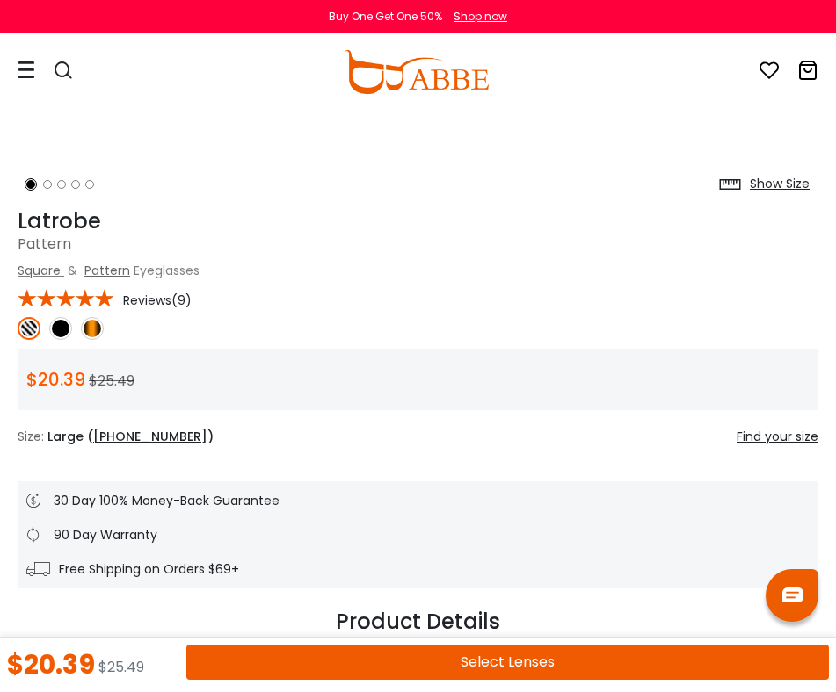
scroll to position [690, 0]
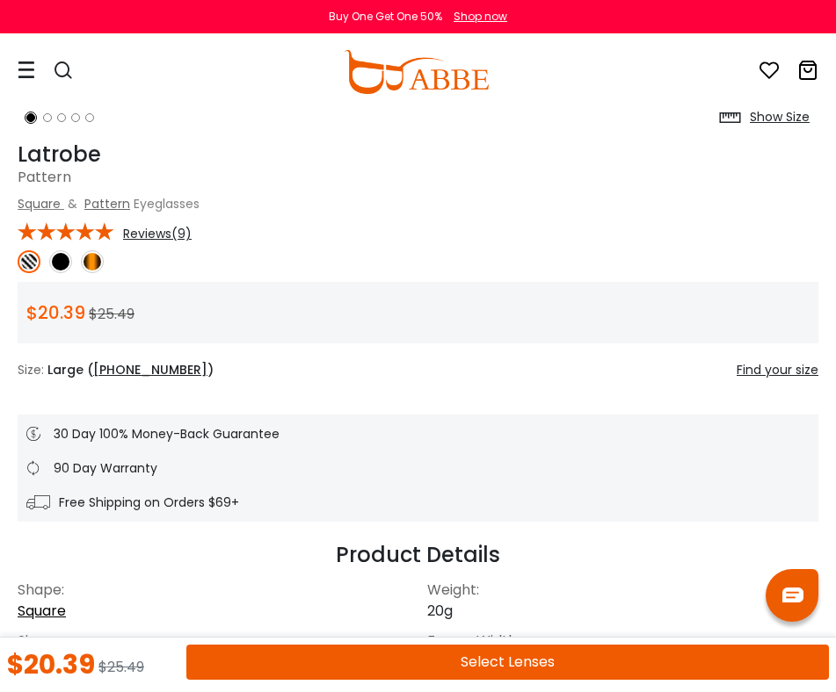
click at [90, 264] on img at bounding box center [92, 261] width 23 height 23
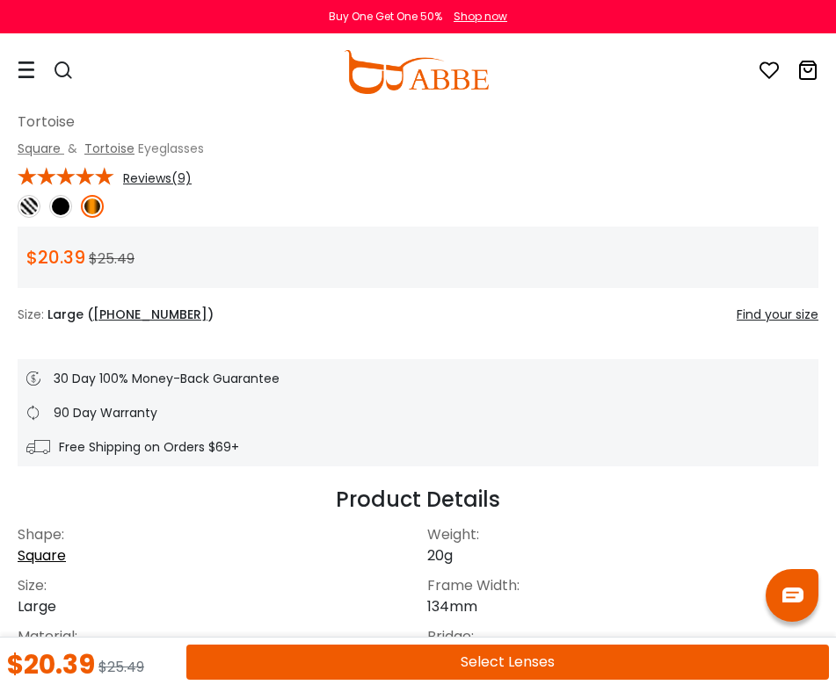
scroll to position [714, 0]
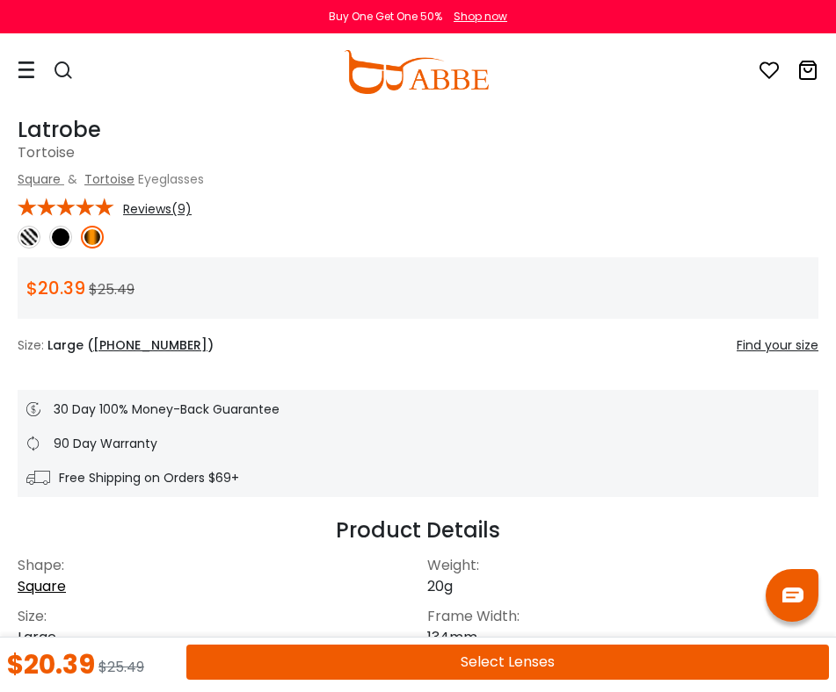
click at [58, 241] on img at bounding box center [60, 237] width 23 height 23
click at [23, 236] on img at bounding box center [29, 237] width 23 height 23
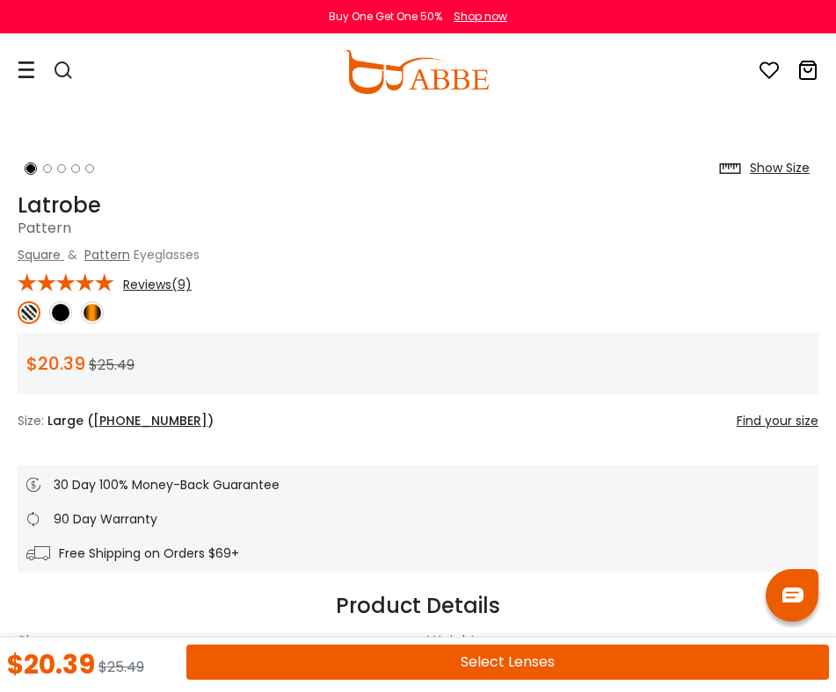
scroll to position [762, 0]
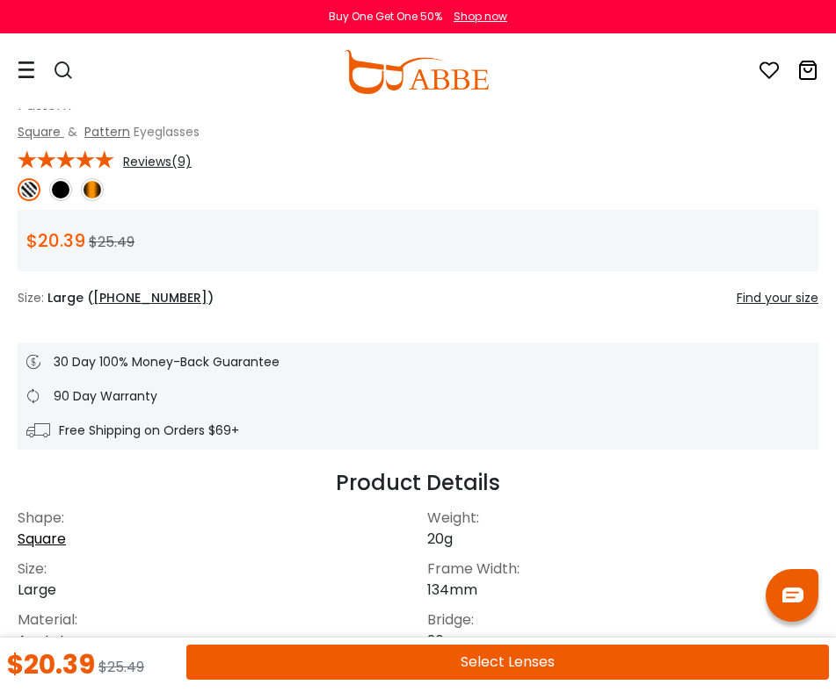
click at [178, 165] on span "Reviews(9)" at bounding box center [157, 162] width 69 height 16
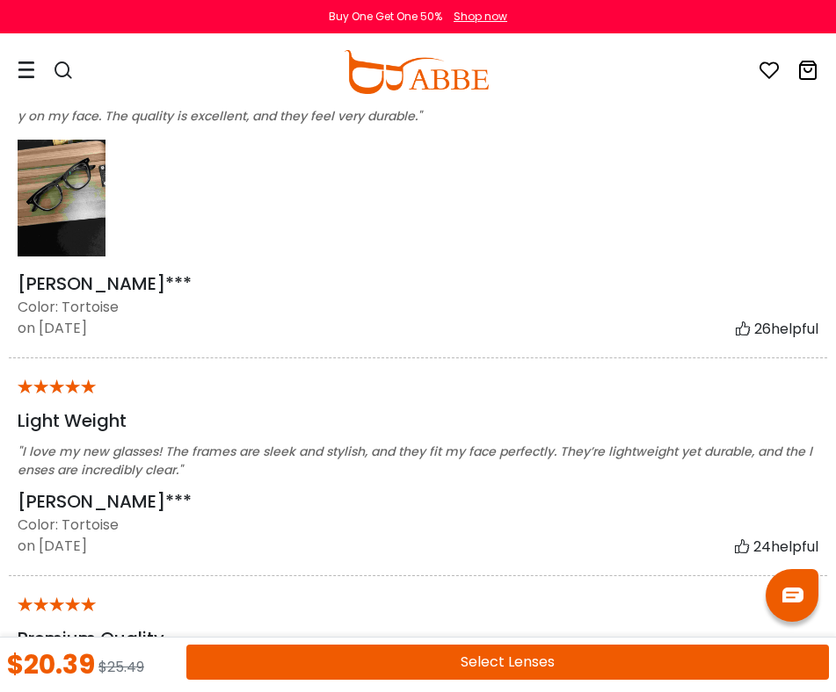
scroll to position [3195, 0]
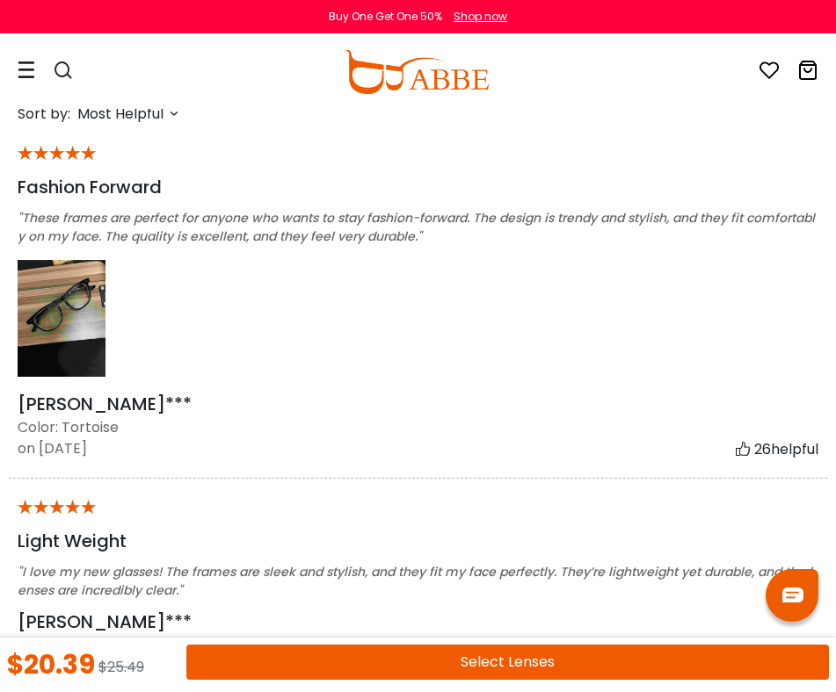
click at [54, 319] on img at bounding box center [62, 318] width 88 height 117
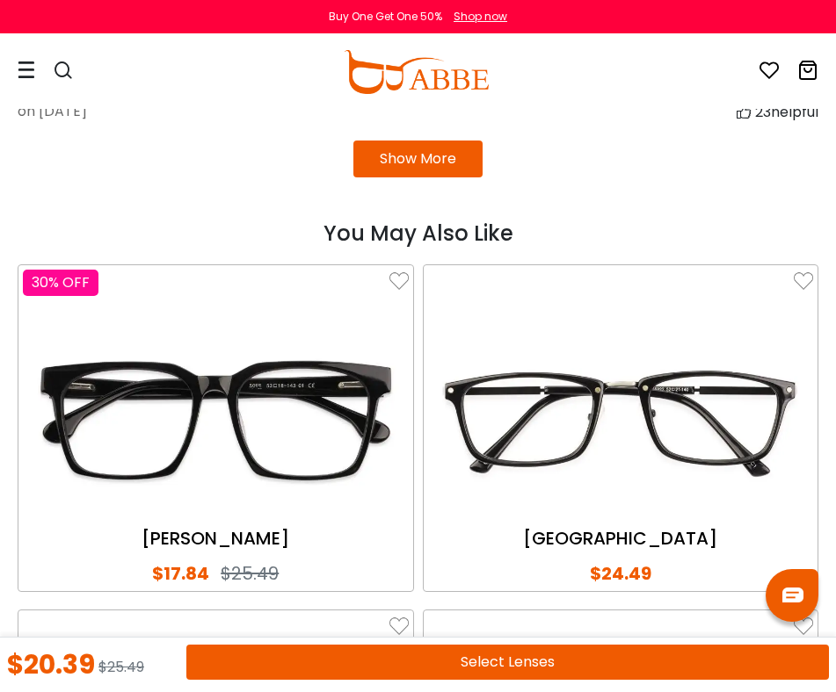
scroll to position [4076, 0]
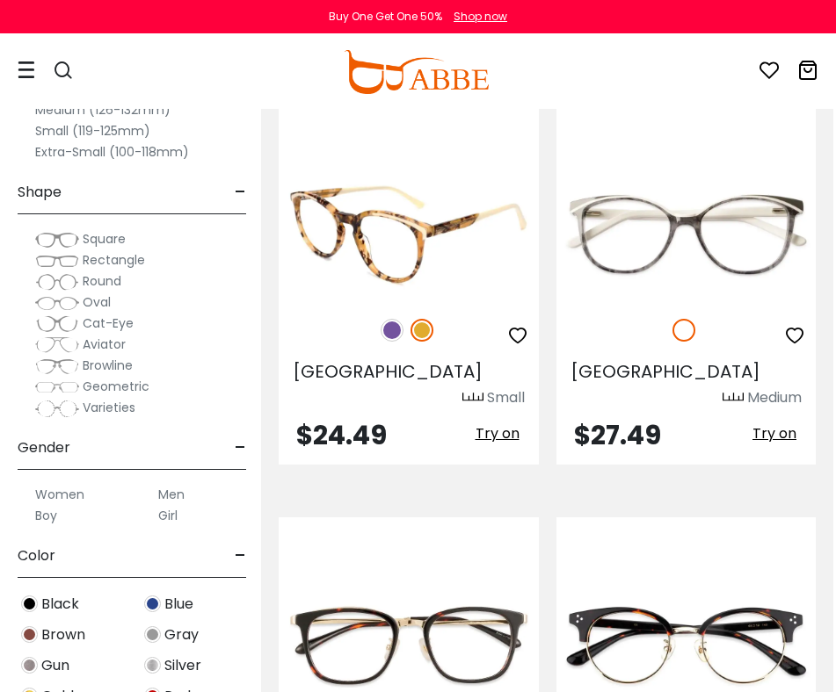
scroll to position [2946, 3]
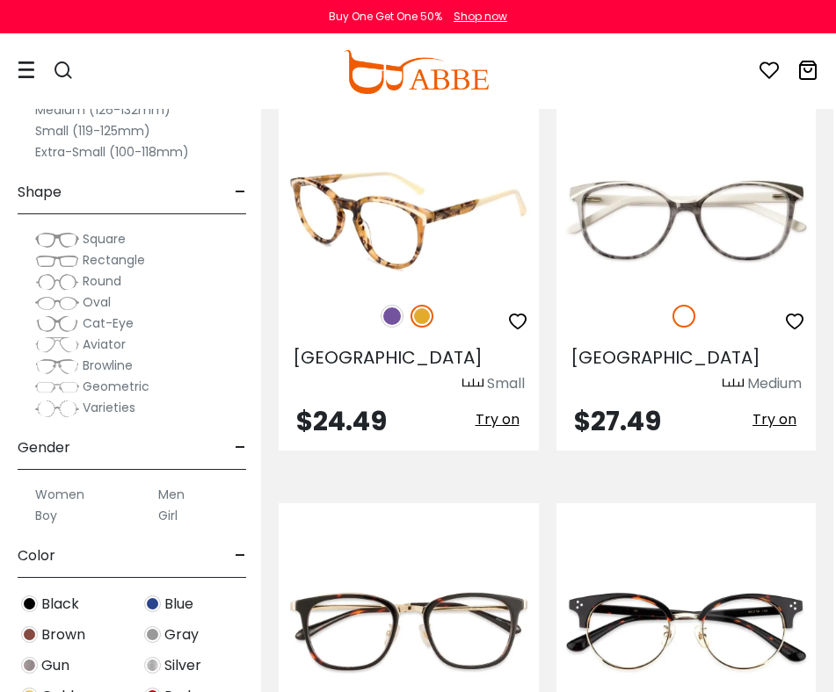
click at [391, 305] on img at bounding box center [391, 316] width 23 height 23
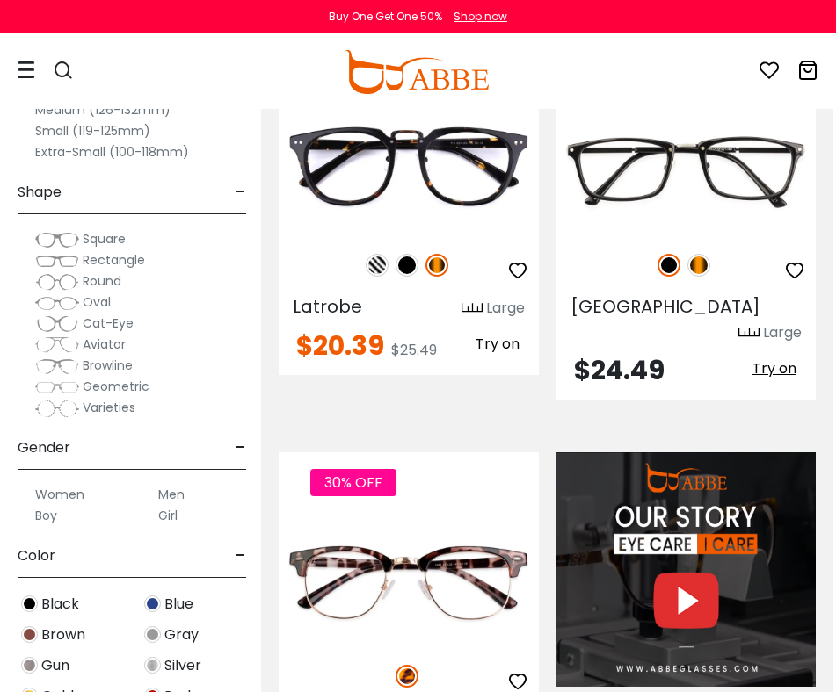
scroll to position [2088, 3]
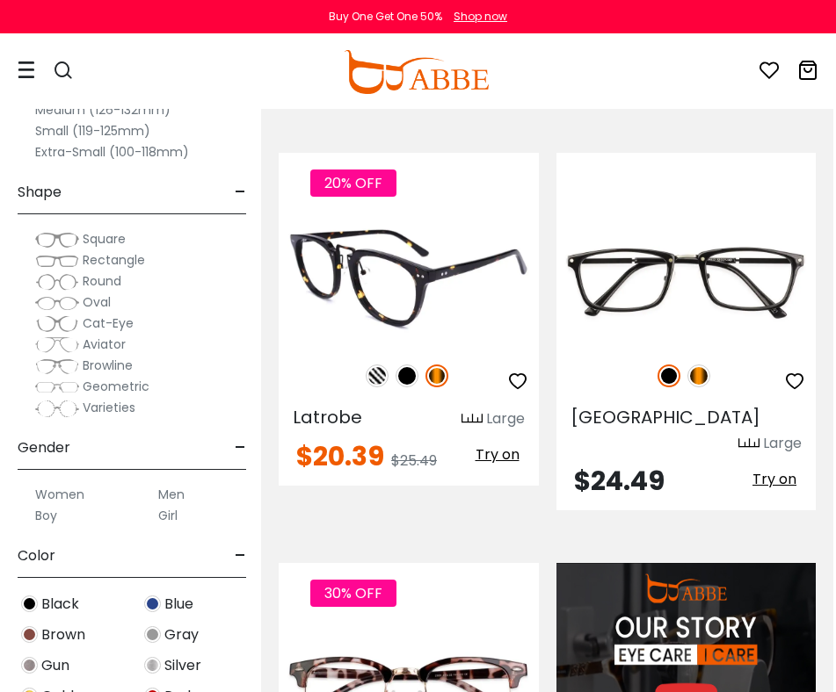
click at [442, 277] on img at bounding box center [409, 281] width 260 height 130
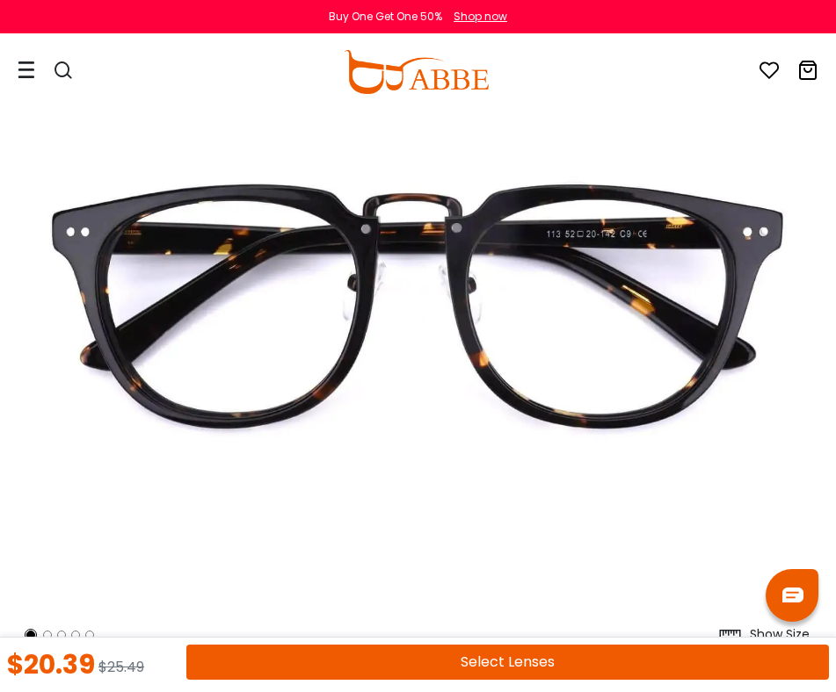
scroll to position [277, 0]
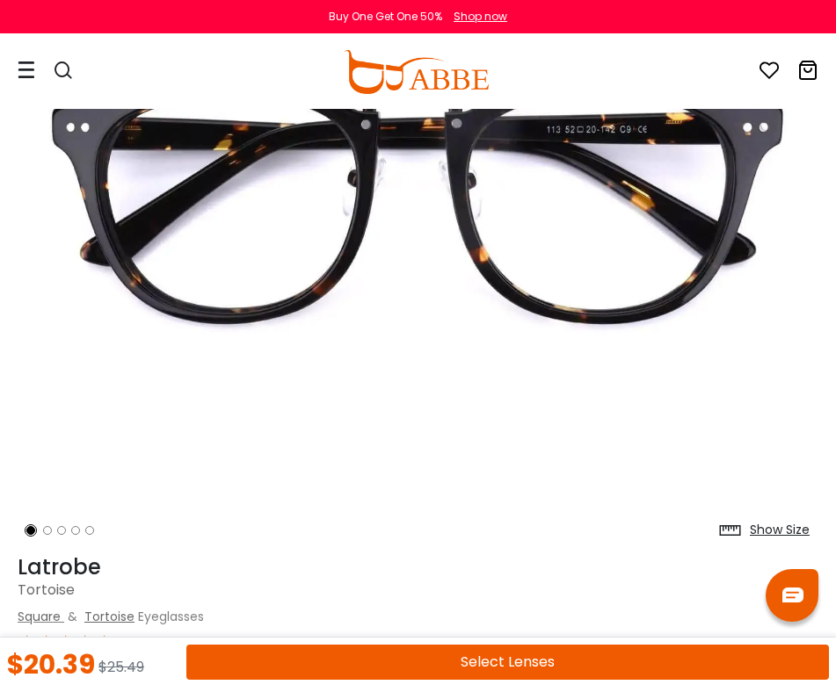
click at [775, 63] on icon at bounding box center [768, 70] width 21 height 21
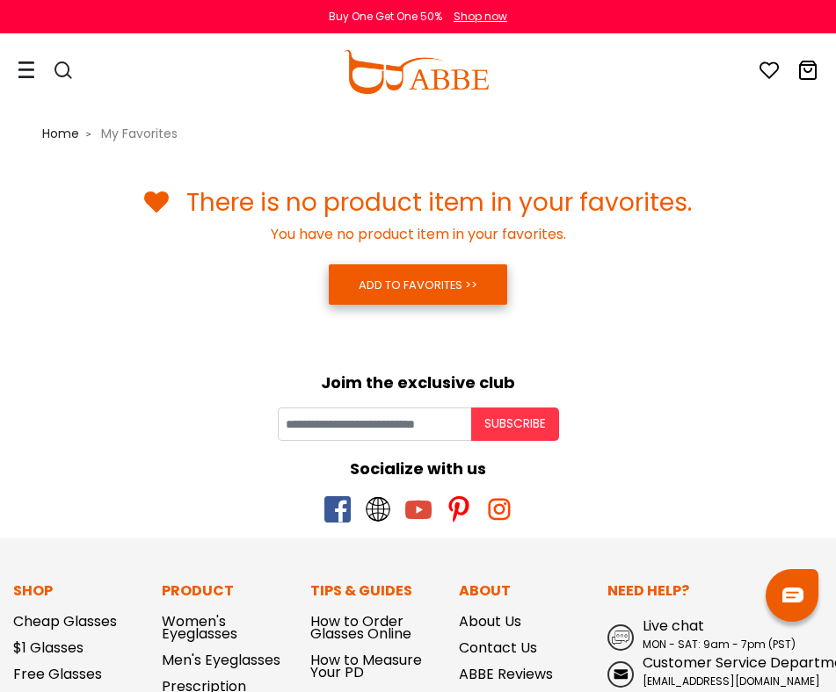
click at [486, 280] on link "ADD TO FAVORITES >>" at bounding box center [418, 285] width 178 height 40
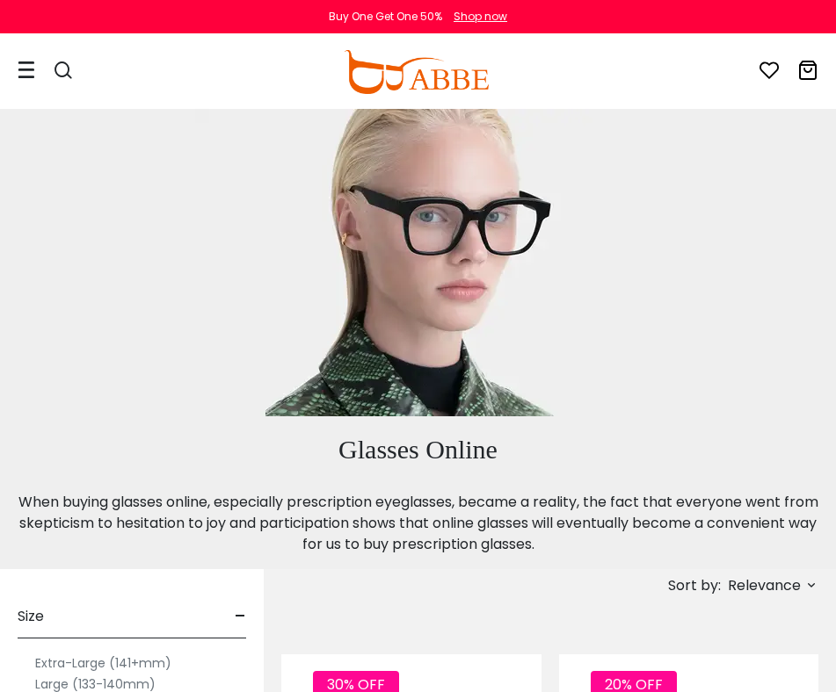
click at [66, 69] on icon at bounding box center [63, 70] width 21 height 21
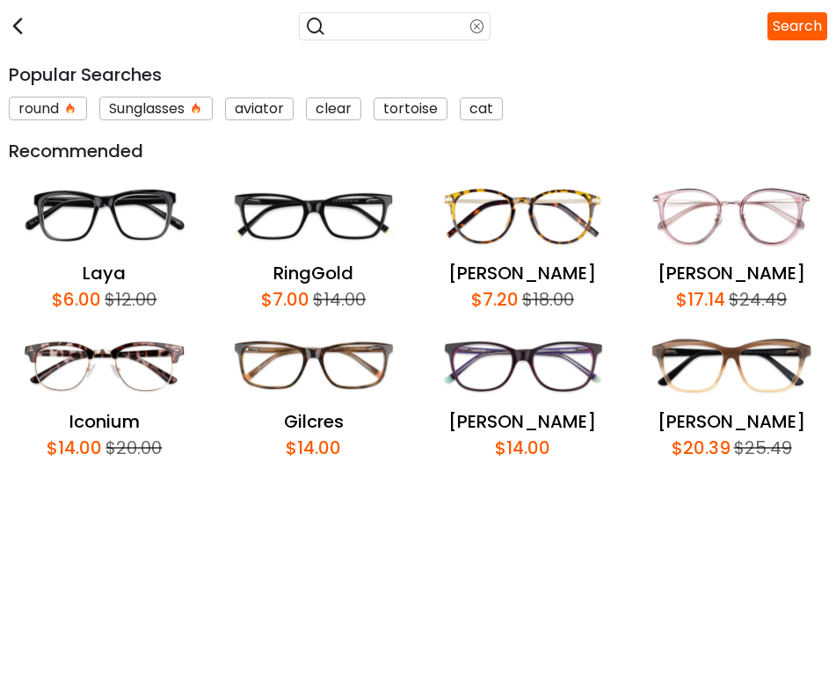
click at [348, 29] on input "search" at bounding box center [398, 26] width 144 height 23
type input "*******"
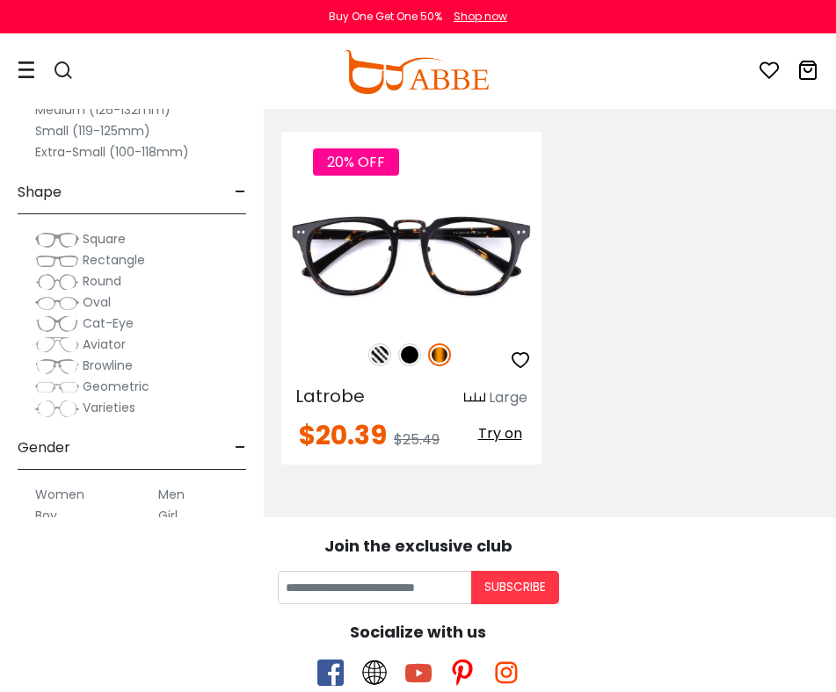
scroll to position [547, 0]
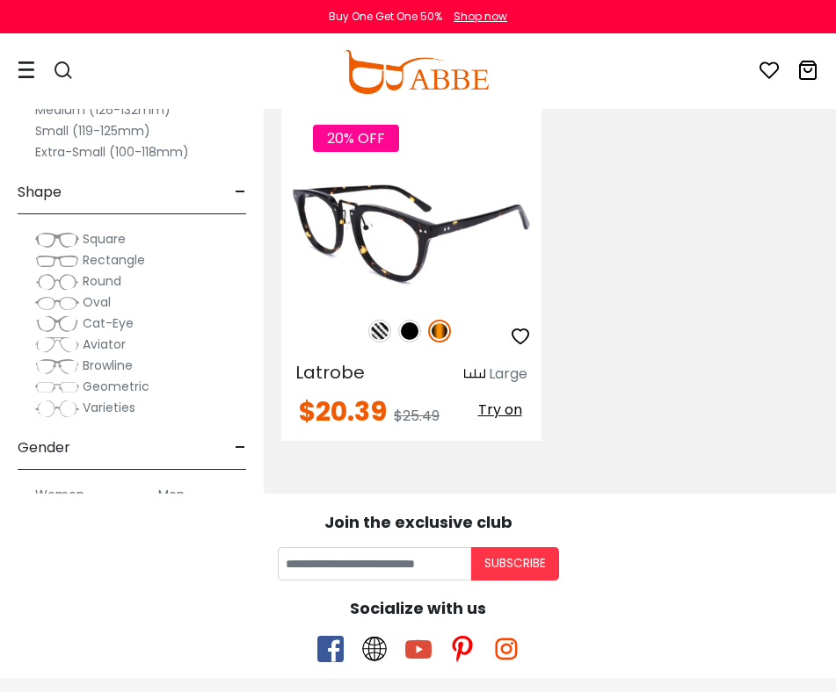
click at [520, 337] on icon "button" at bounding box center [520, 336] width 21 height 21
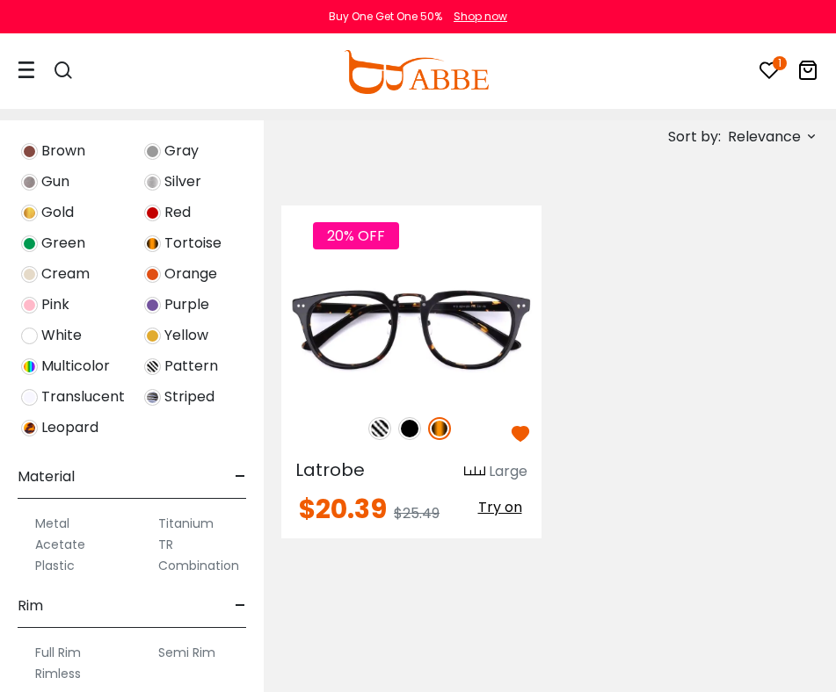
scroll to position [708, 0]
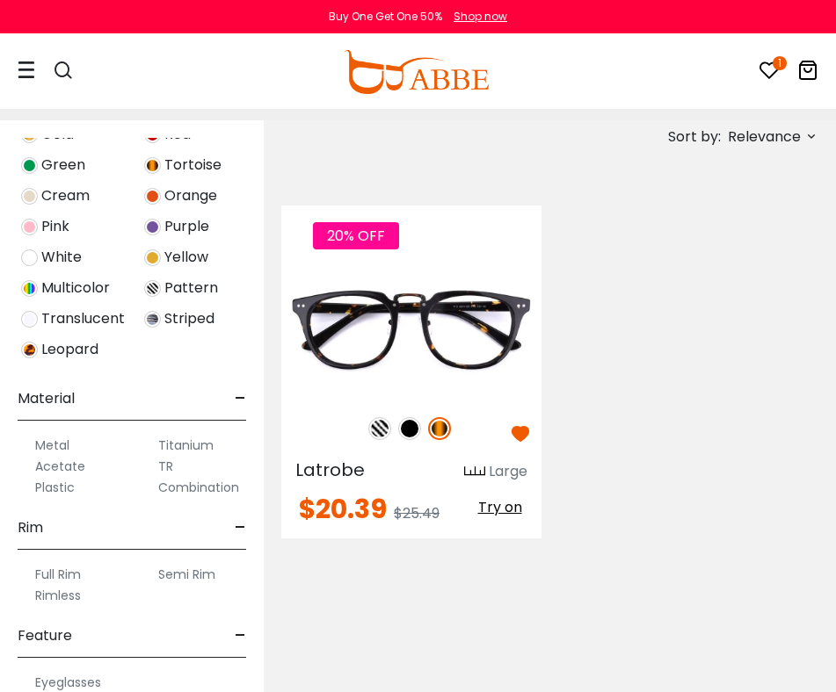
click at [80, 289] on span "Multicolor" at bounding box center [75, 288] width 69 height 21
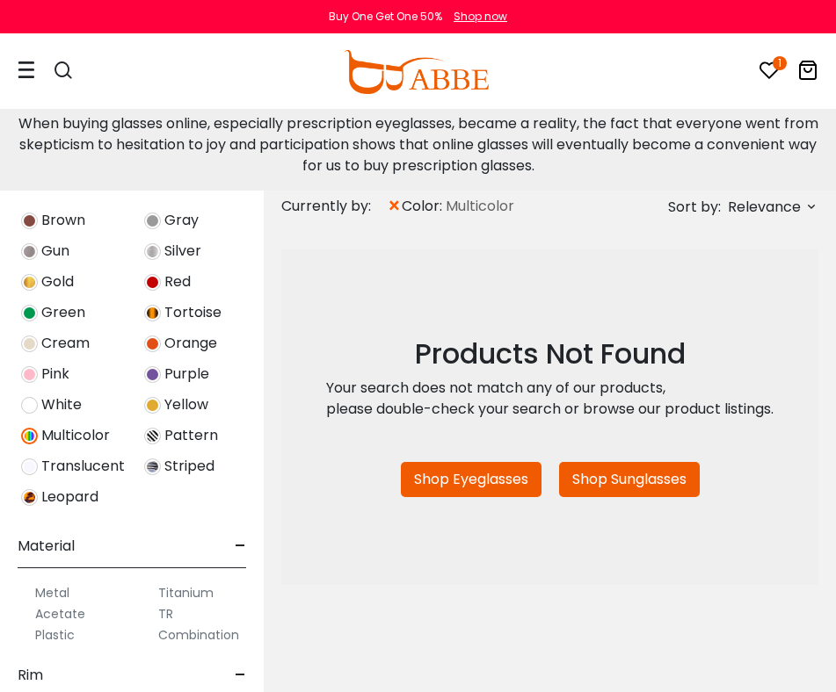
scroll to position [715, 0]
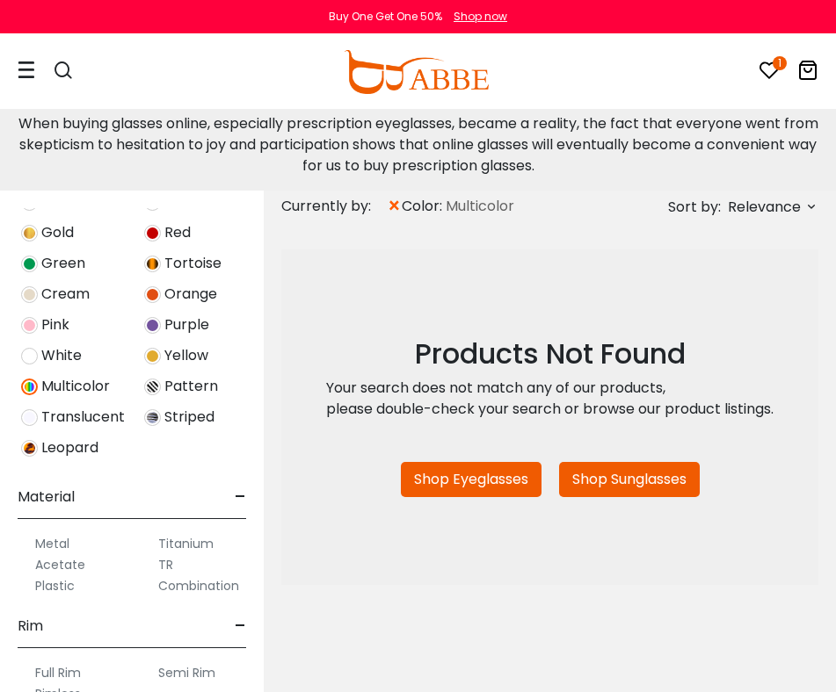
click at [27, 383] on img at bounding box center [29, 387] width 17 height 17
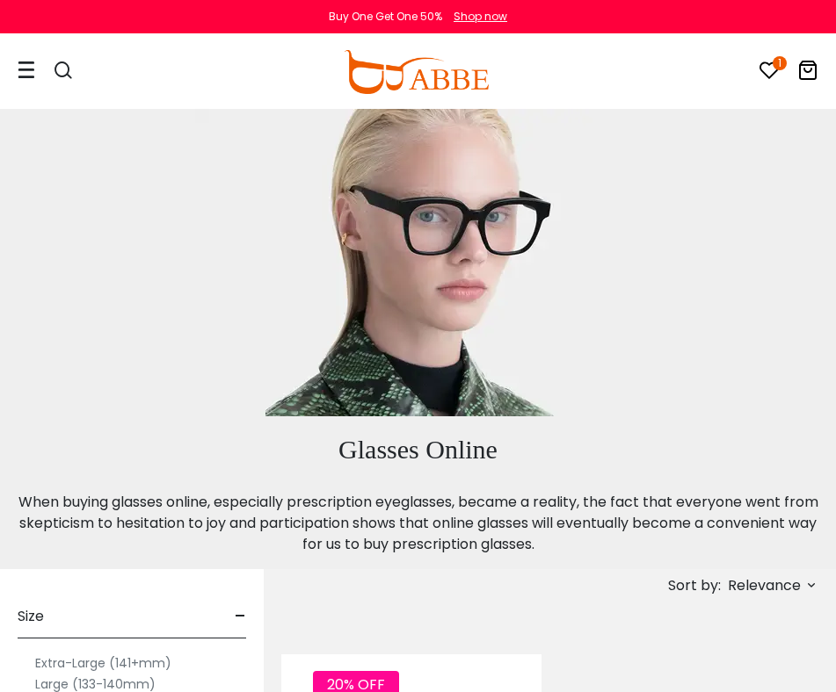
click at [62, 70] on icon at bounding box center [63, 70] width 21 height 21
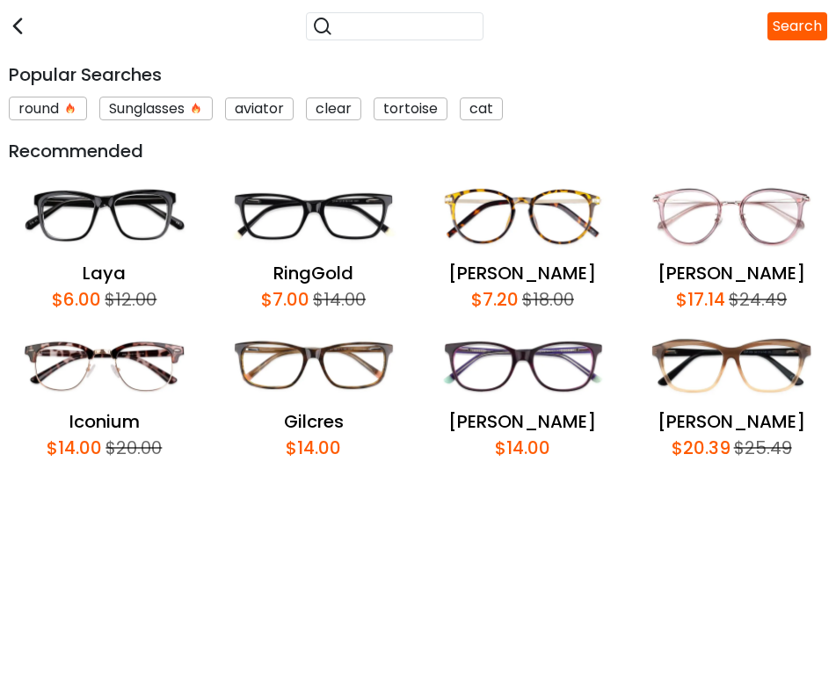
click at [417, 106] on div "tortoise" at bounding box center [410, 109] width 74 height 23
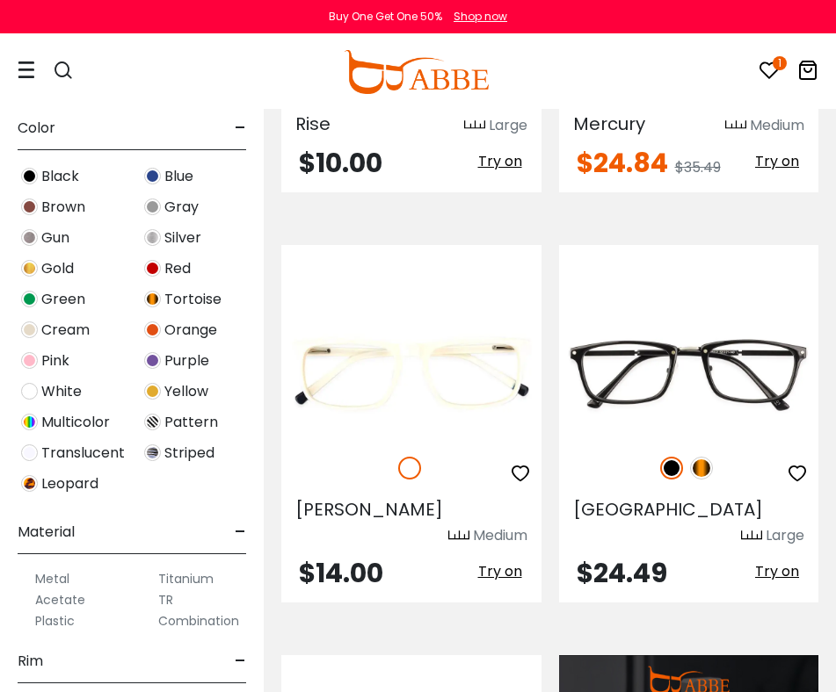
scroll to position [546, 0]
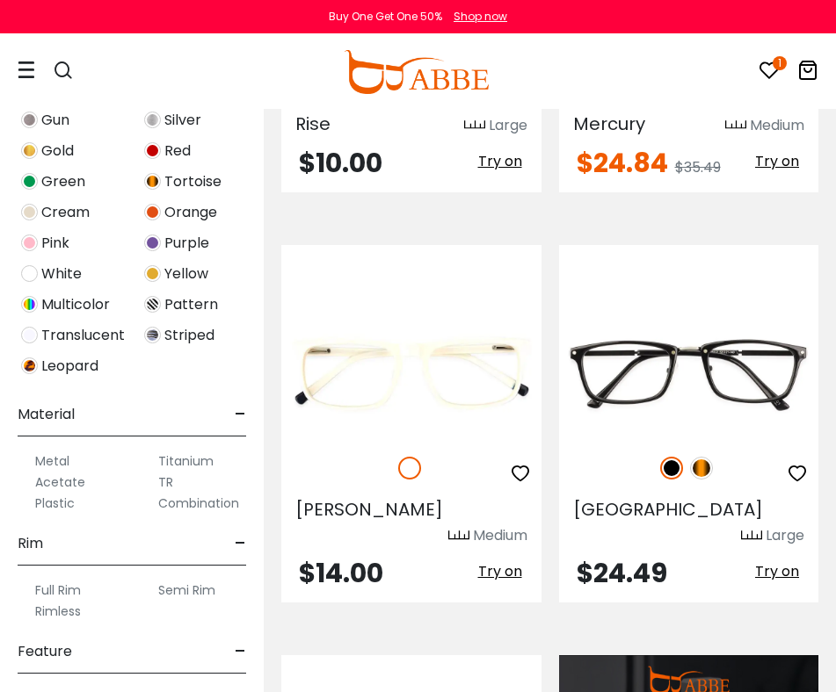
click at [29, 308] on img at bounding box center [29, 304] width 17 height 17
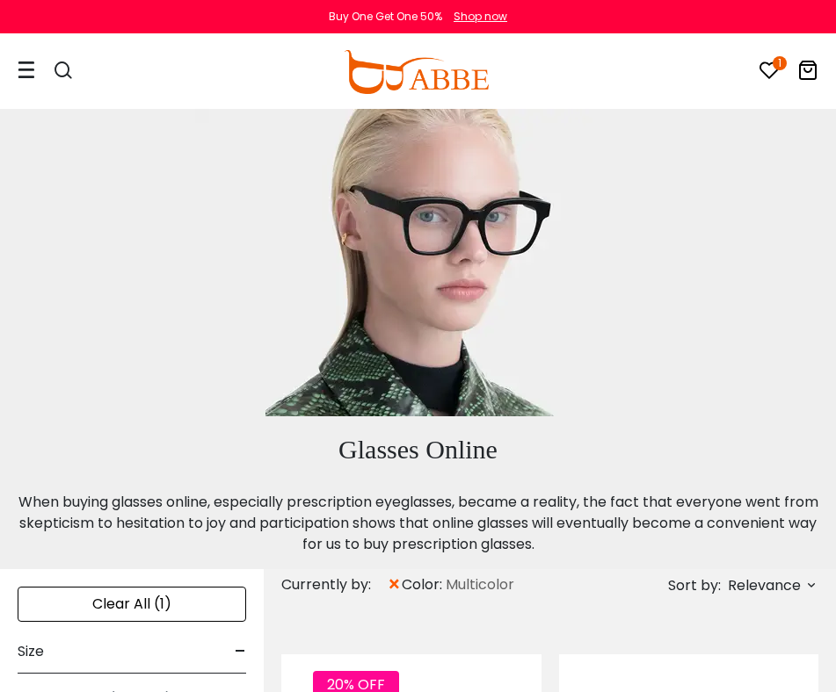
click at [60, 69] on icon at bounding box center [63, 70] width 21 height 21
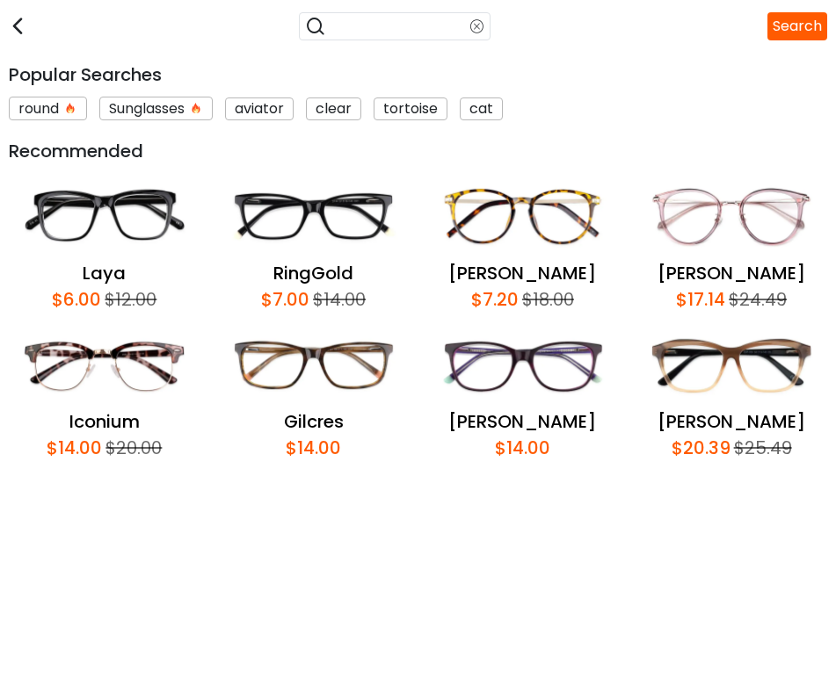
click at [380, 37] on input "search" at bounding box center [398, 26] width 144 height 23
type input "**********"
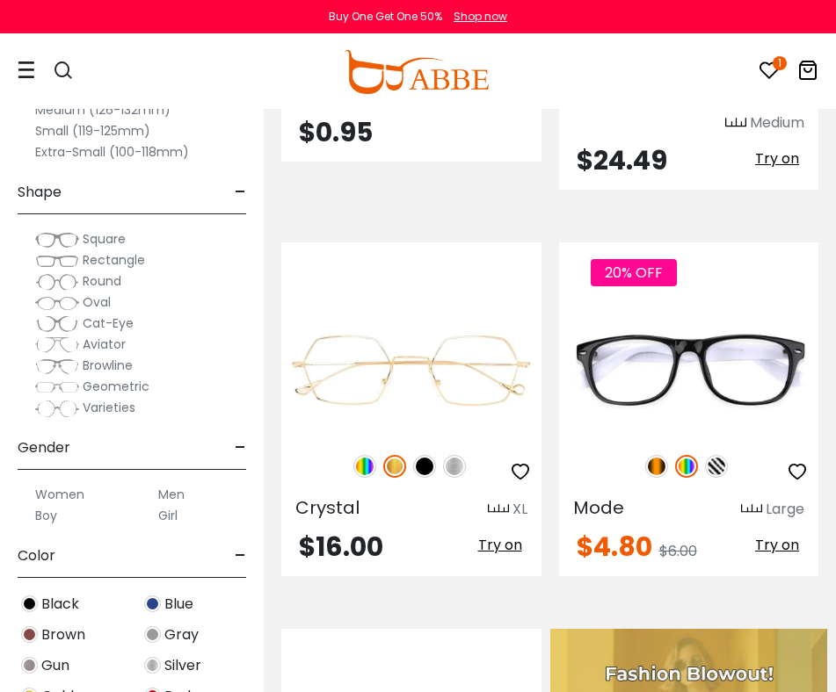
scroll to position [851, 0]
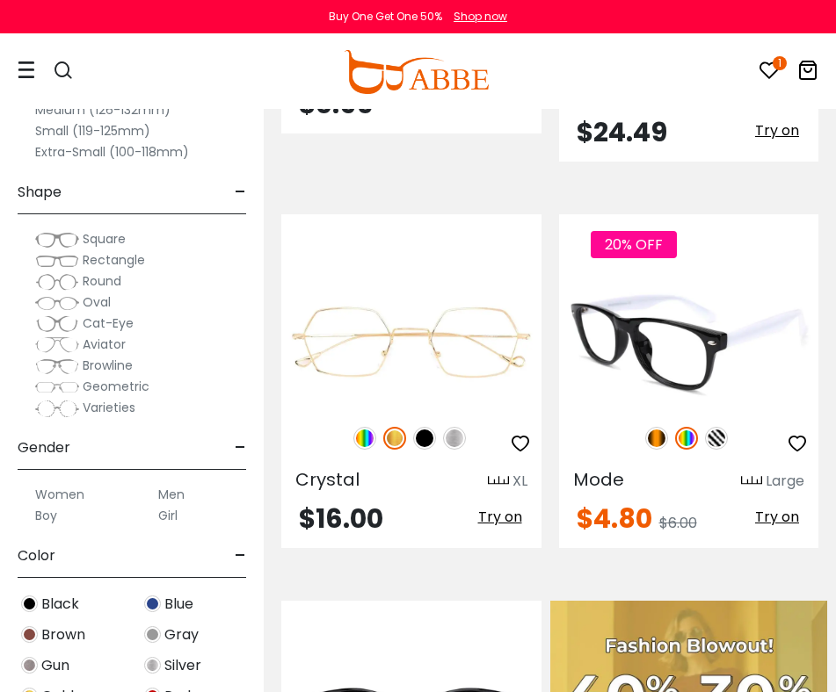
click at [692, 427] on img at bounding box center [686, 438] width 23 height 23
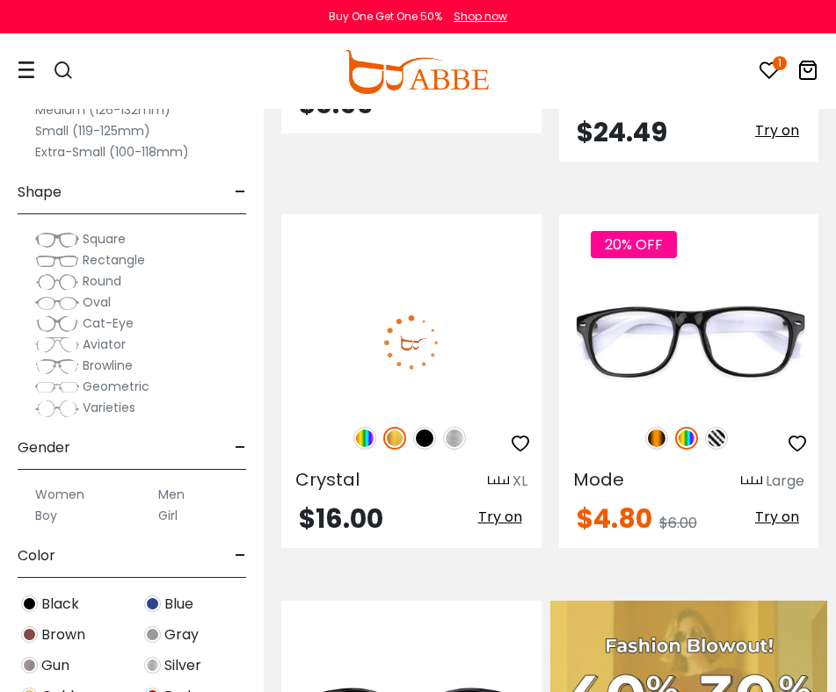
click at [366, 427] on img at bounding box center [364, 438] width 23 height 23
click at [454, 427] on img at bounding box center [454, 438] width 23 height 23
click at [426, 427] on img at bounding box center [424, 438] width 23 height 23
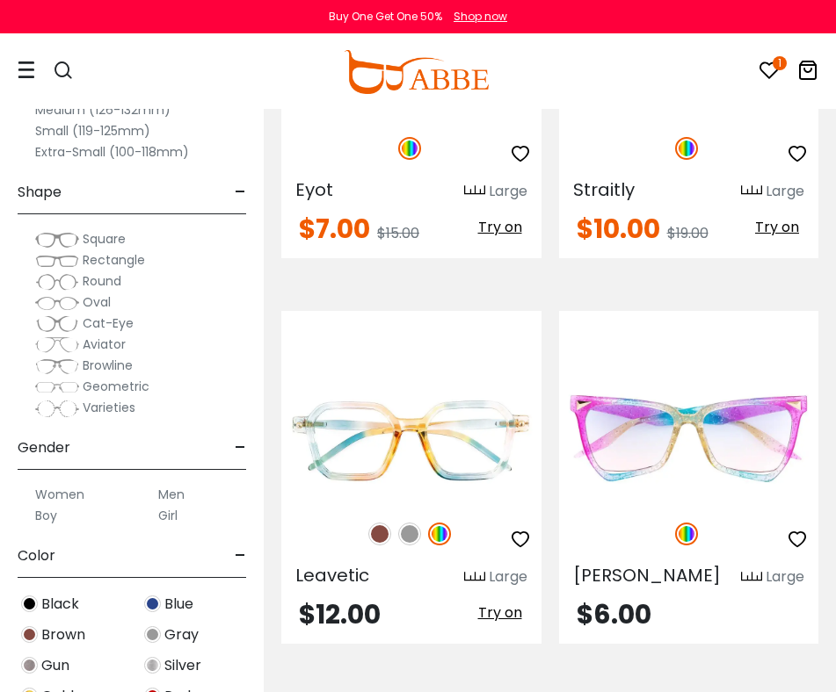
scroll to position [3494, 0]
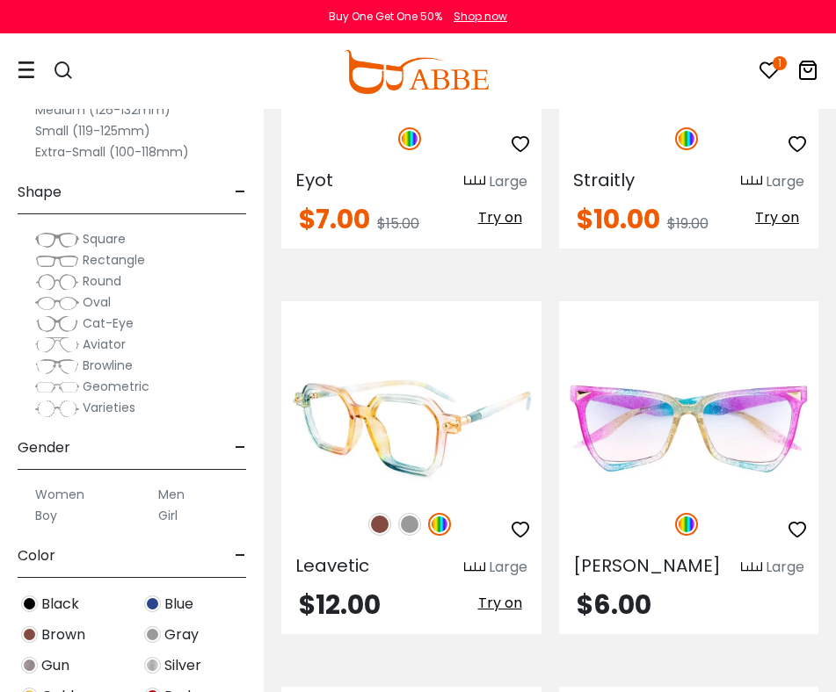
click at [409, 389] on img at bounding box center [411, 430] width 260 height 130
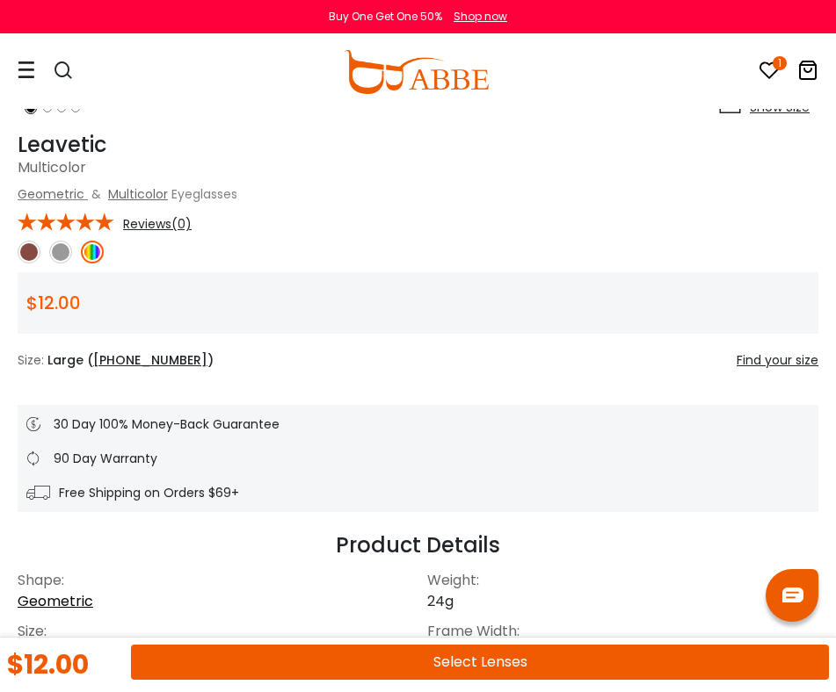
scroll to position [763, 0]
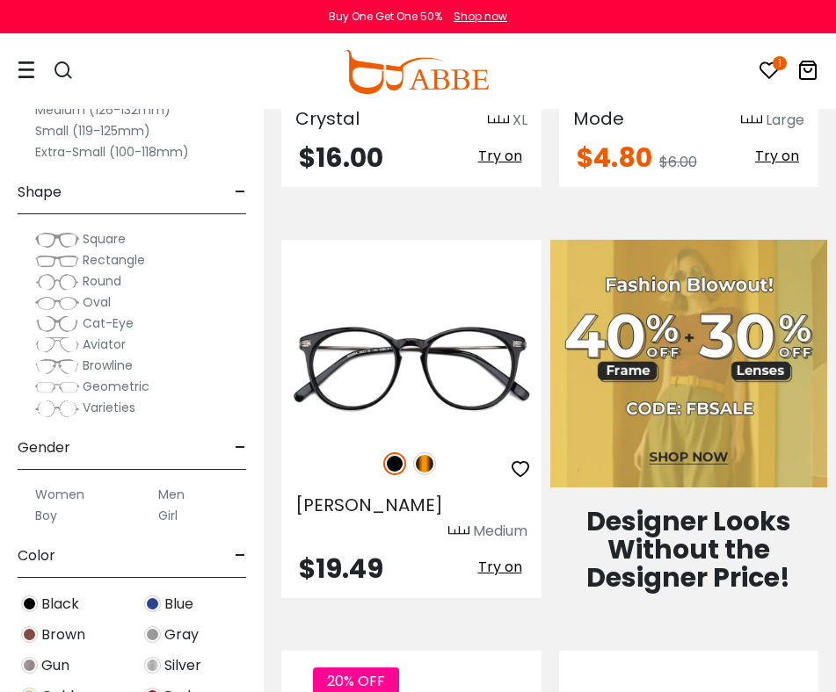
scroll to position [1122, 0]
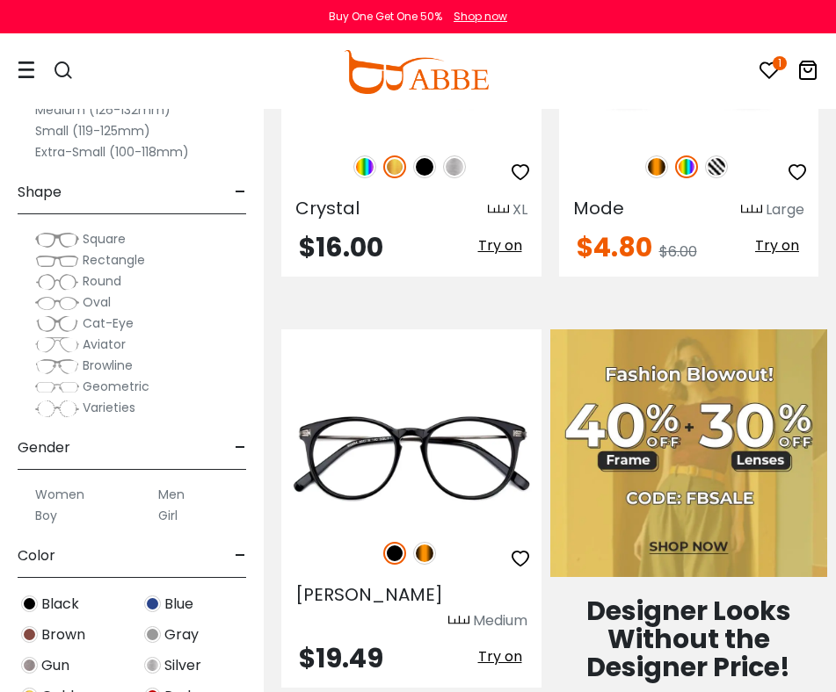
click at [19, 66] on icon at bounding box center [27, 70] width 18 height 18
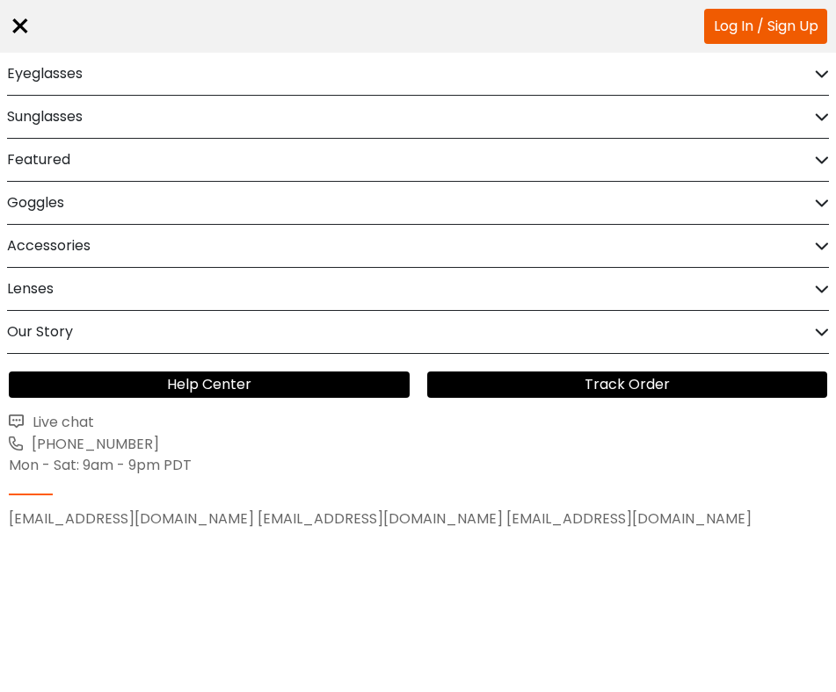
click at [39, 120] on h2 "Sunglasses" at bounding box center [45, 117] width 76 height 42
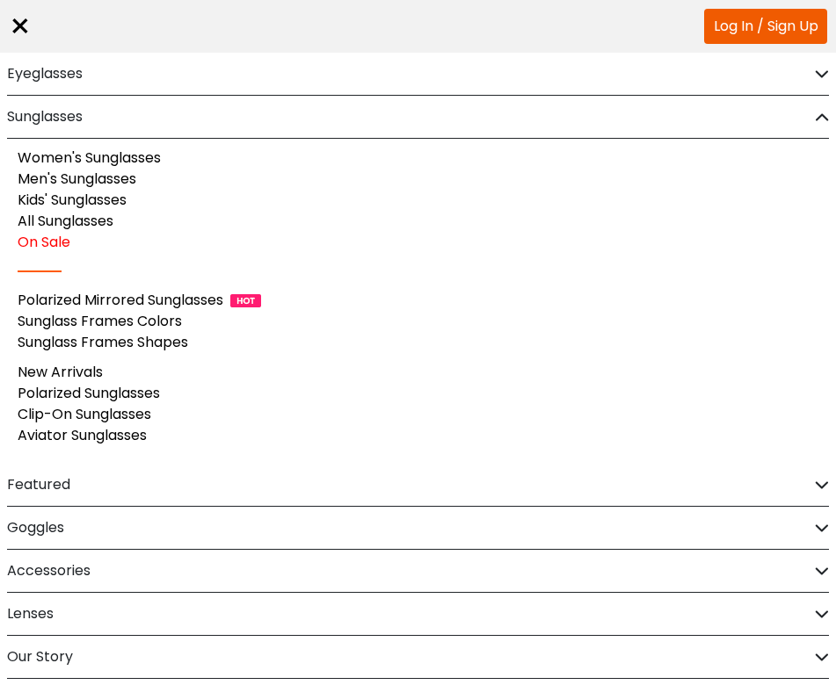
click at [123, 163] on link "Women's Sunglasses" at bounding box center [89, 158] width 143 height 20
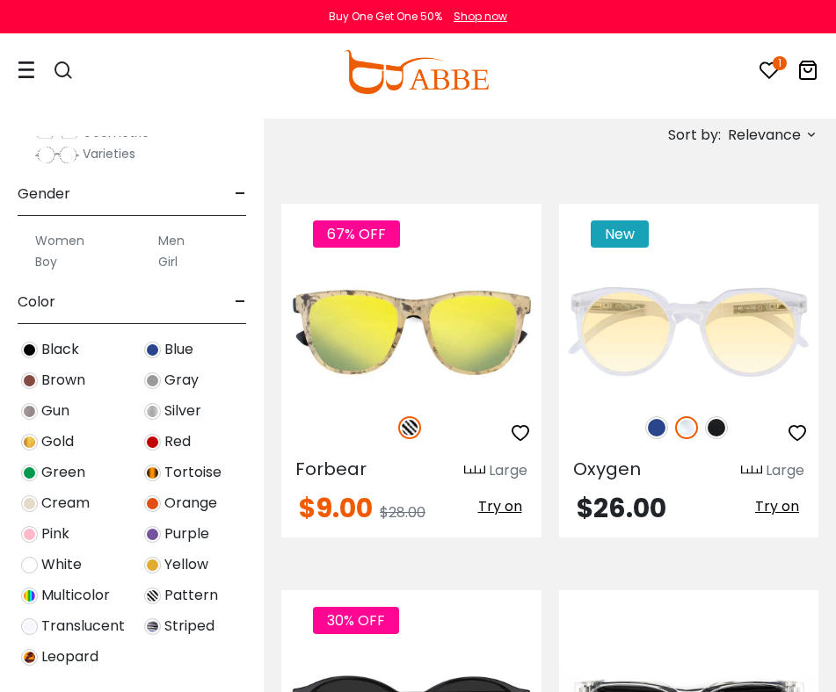
scroll to position [452, 0]
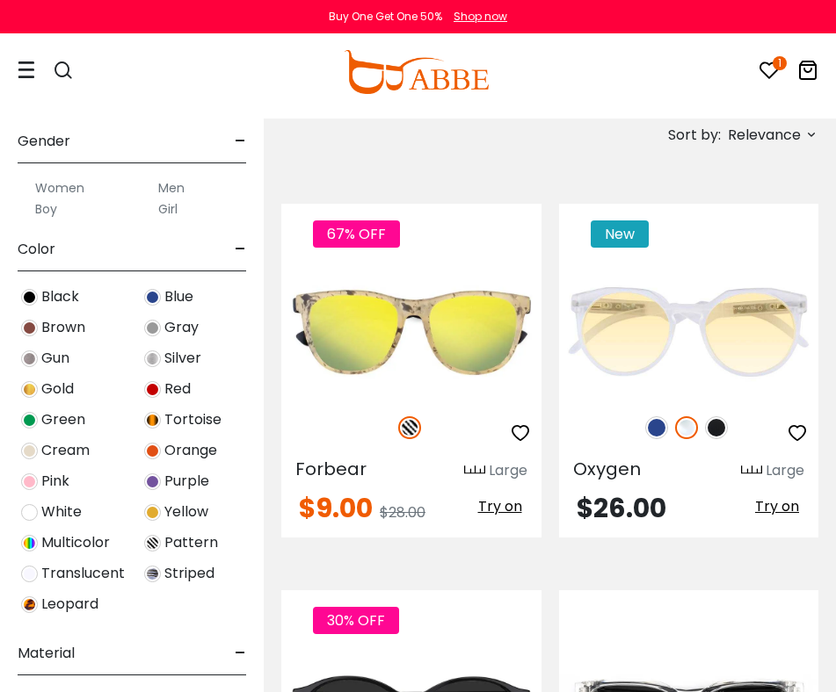
click at [26, 545] on img at bounding box center [29, 543] width 17 height 17
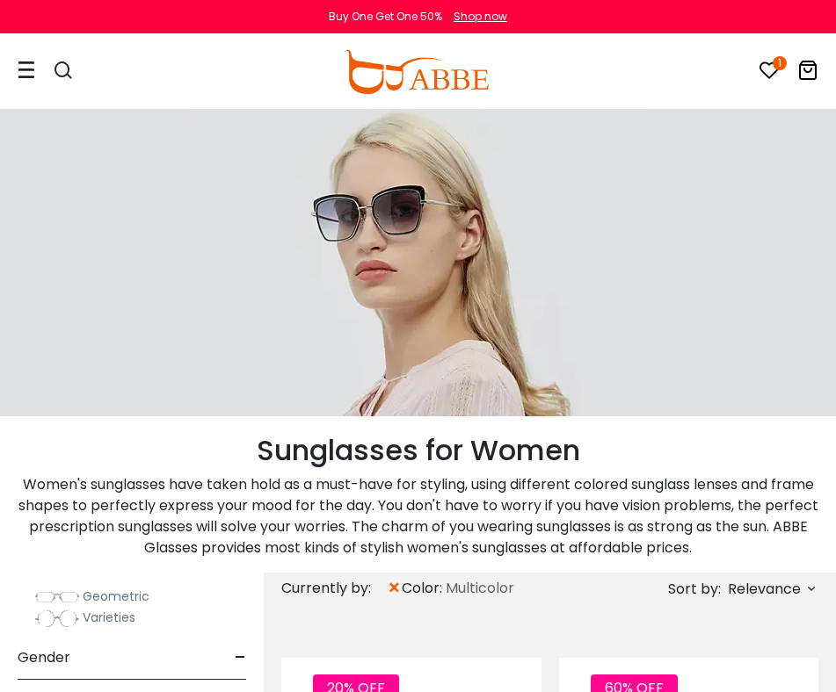
click at [36, 77] on div at bounding box center [55, 72] width 74 height 74
click at [27, 73] on icon at bounding box center [27, 70] width 18 height 18
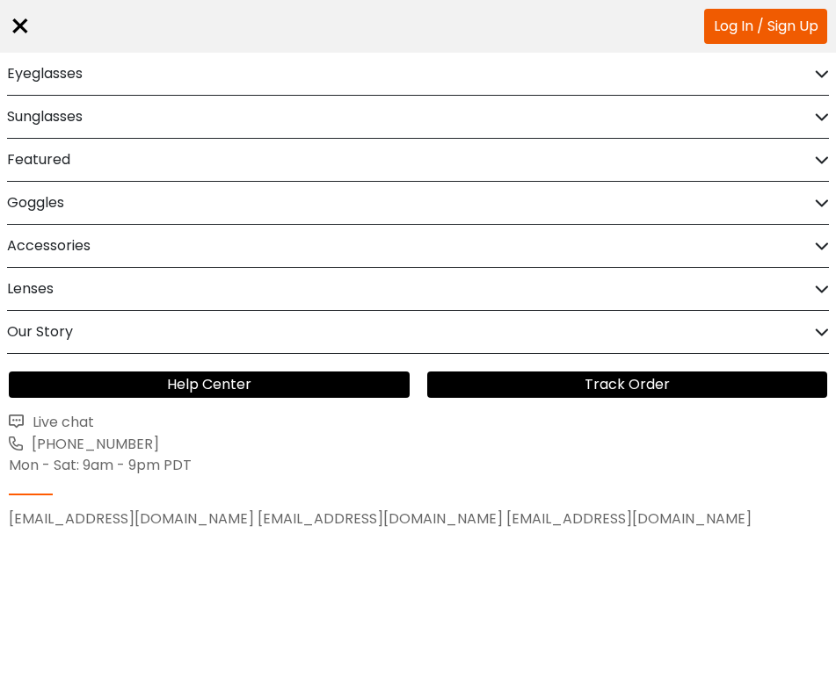
click at [31, 276] on h2 "Lenses" at bounding box center [30, 289] width 47 height 42
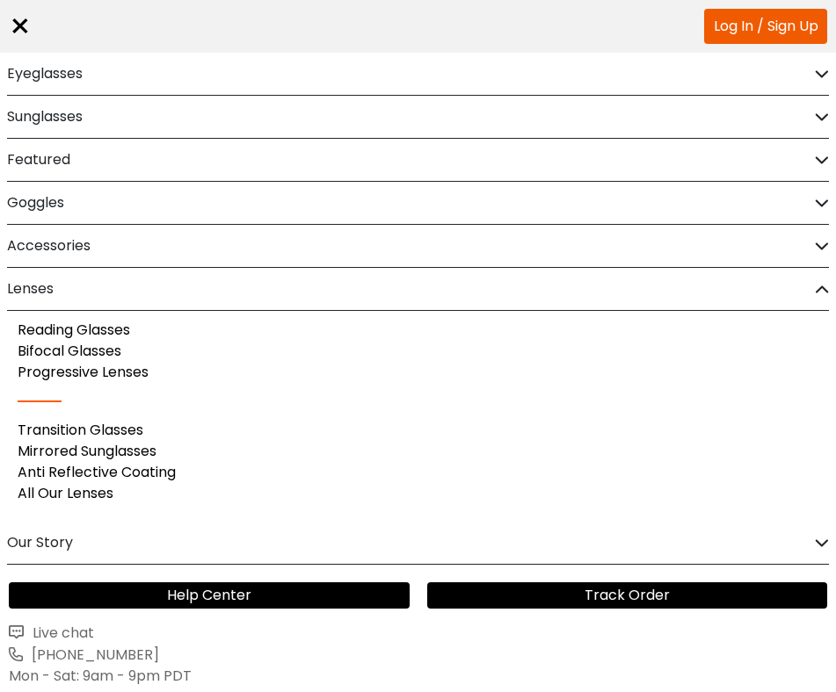
click at [80, 368] on link "Progressive Lenses" at bounding box center [83, 372] width 131 height 20
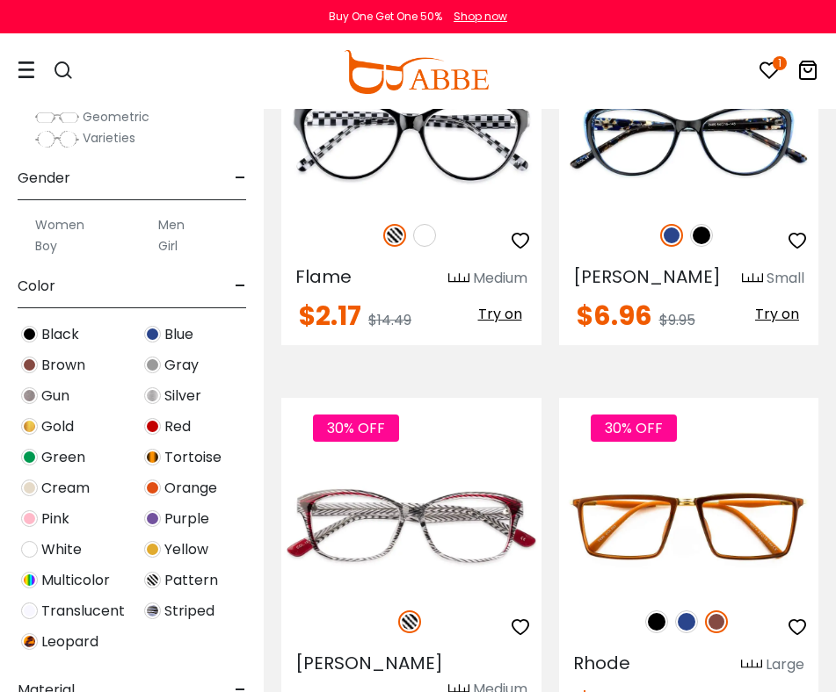
scroll to position [11556, 0]
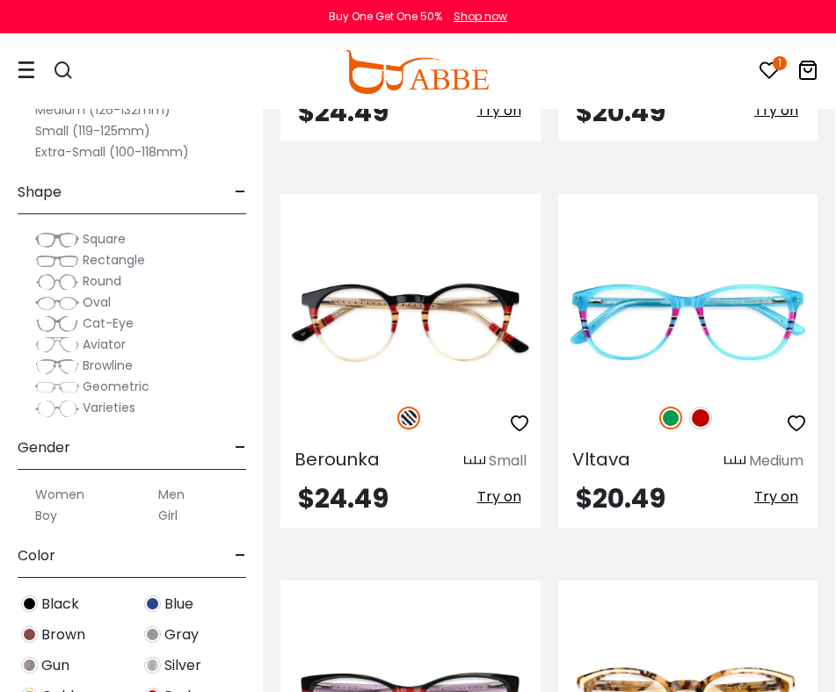
scroll to position [697, 1]
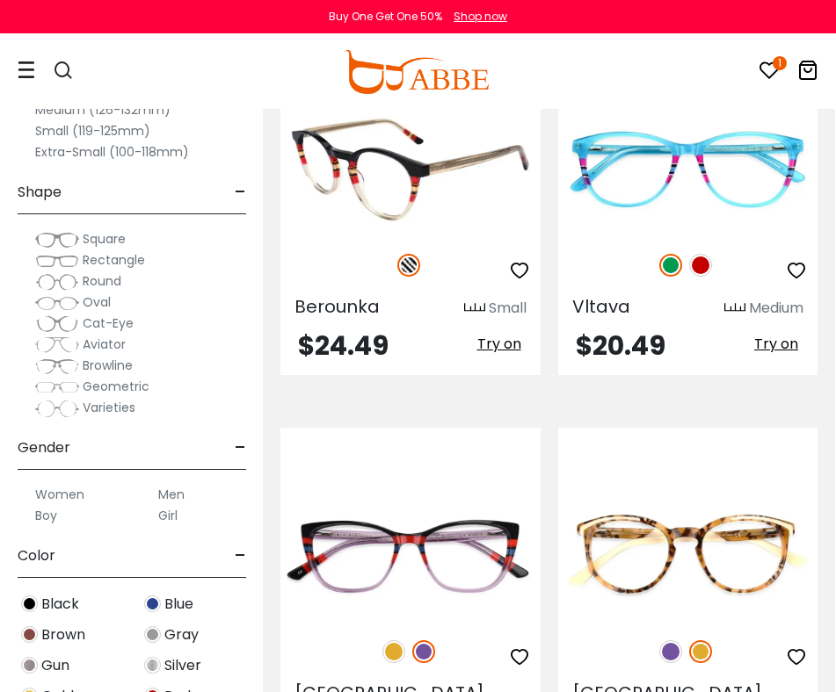
click at [519, 273] on icon "button" at bounding box center [519, 270] width 21 height 21
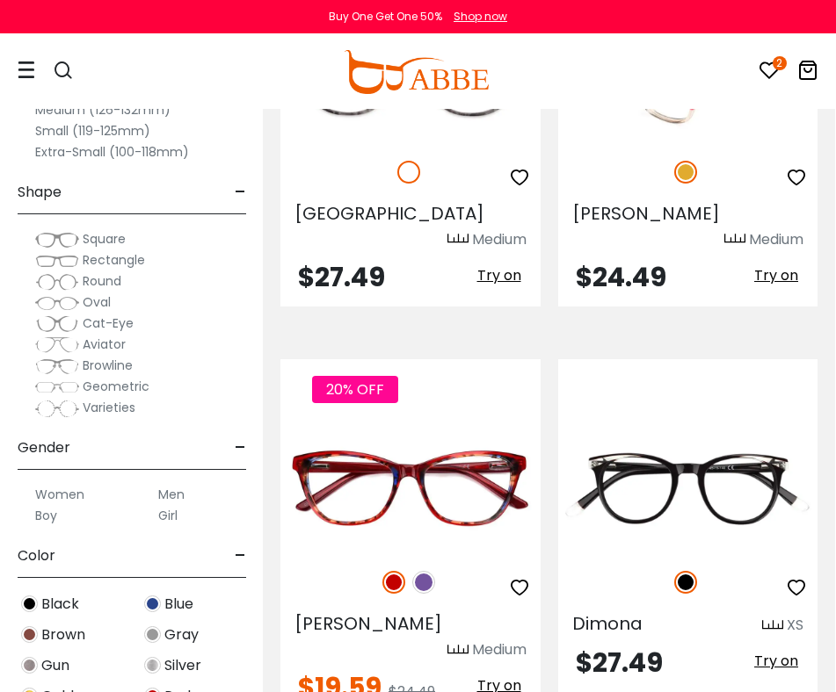
scroll to position [1665, 1]
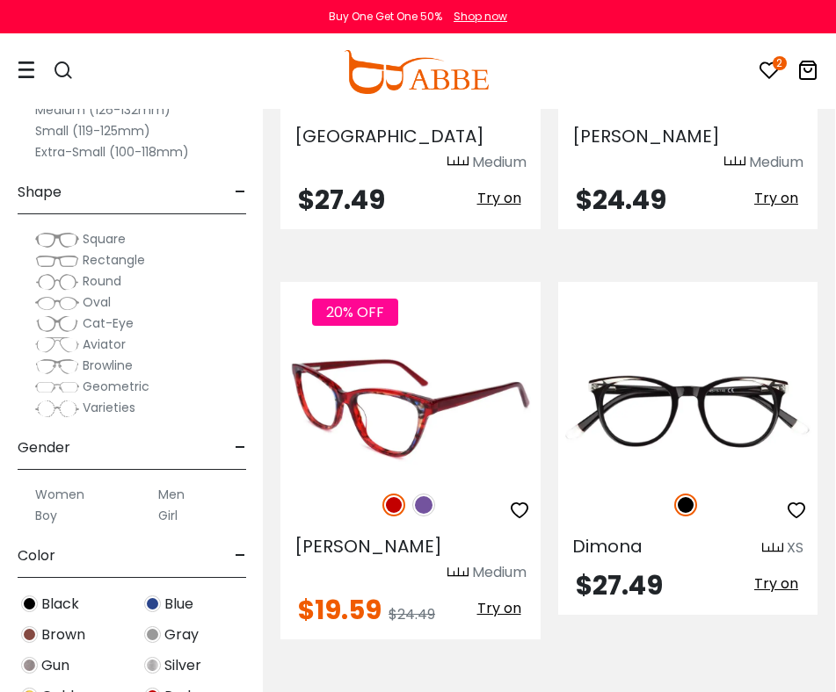
click at [519, 500] on icon "button" at bounding box center [519, 510] width 21 height 21
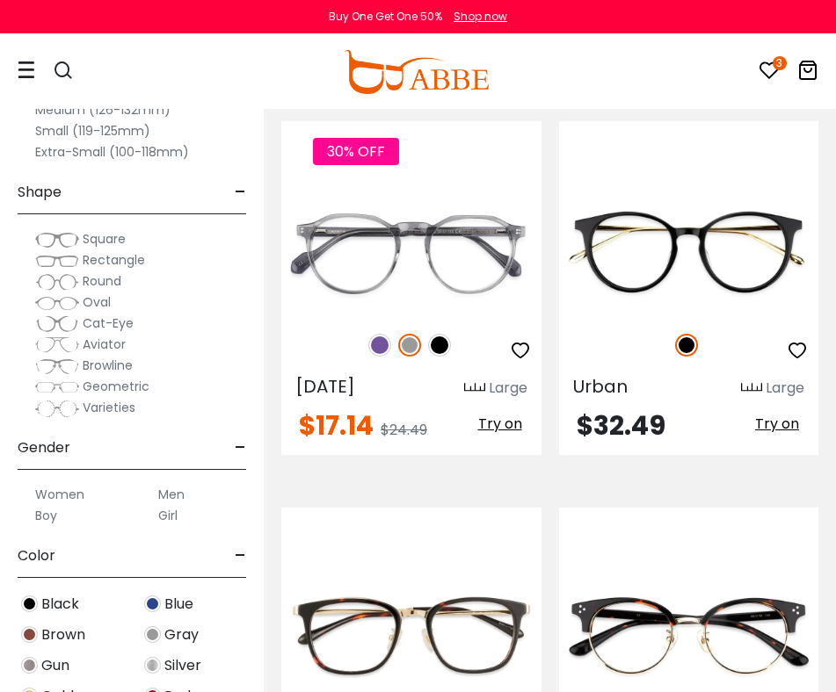
scroll to position [3815, 0]
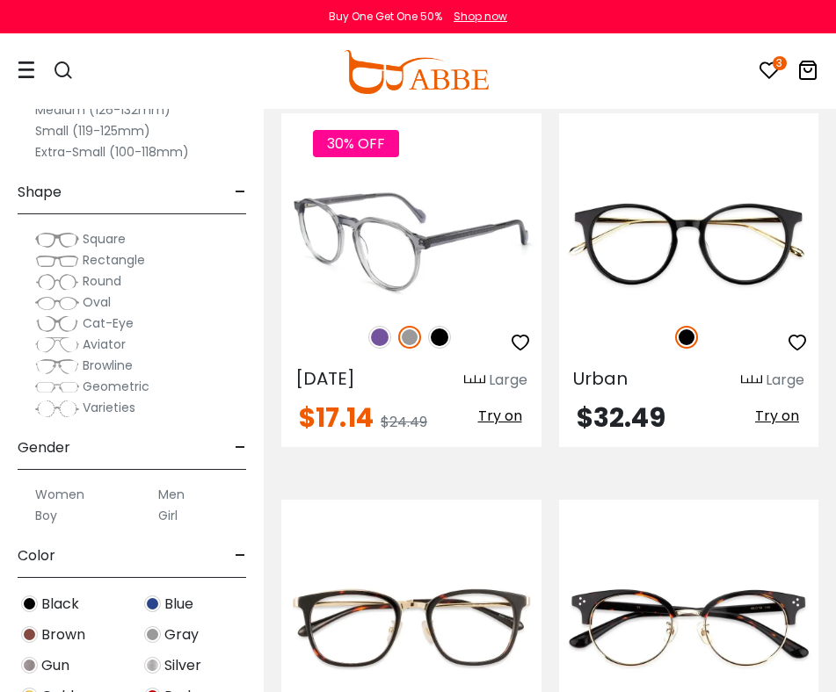
click at [375, 326] on img at bounding box center [379, 337] width 23 height 23
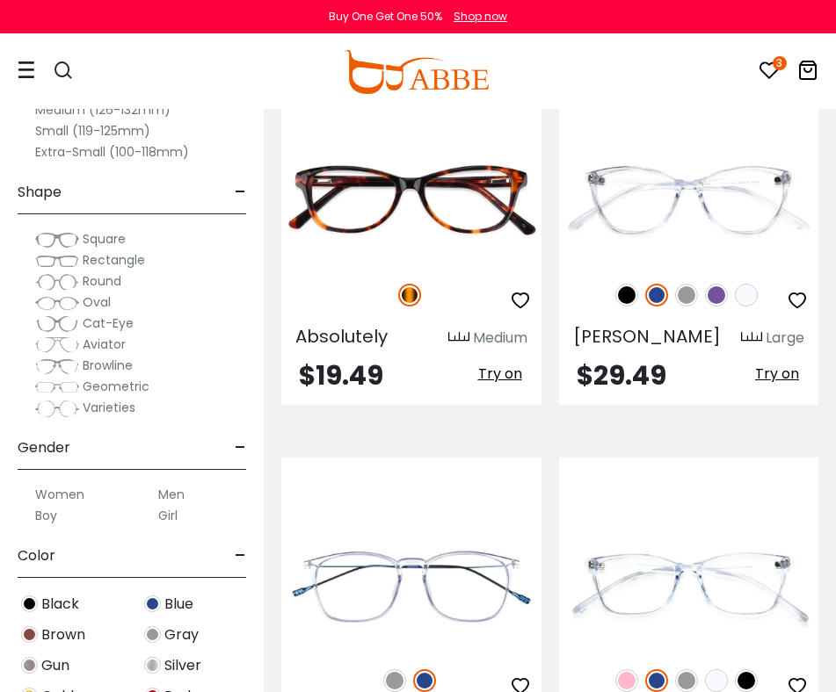
scroll to position [6174, 0]
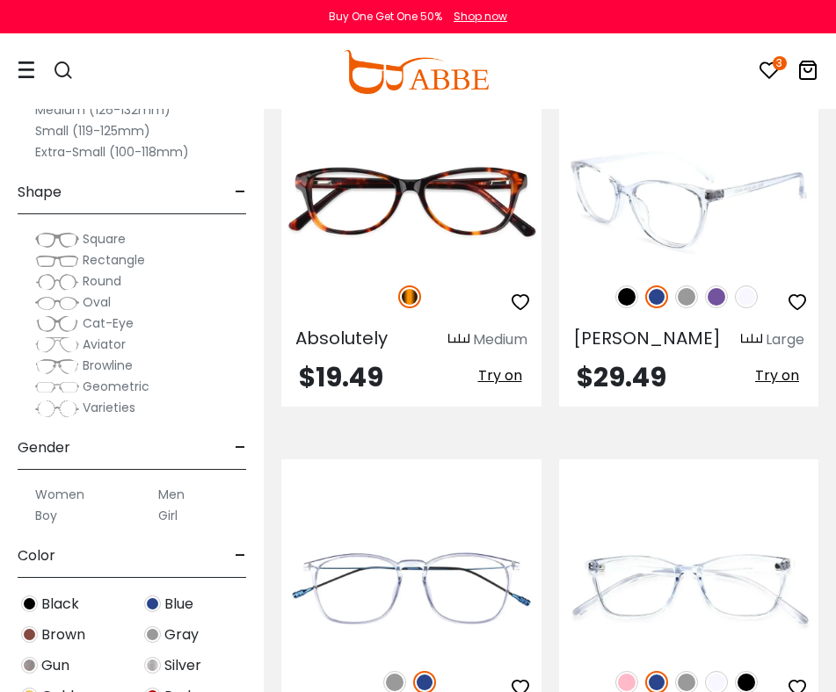
click at [718, 286] on img at bounding box center [716, 297] width 23 height 23
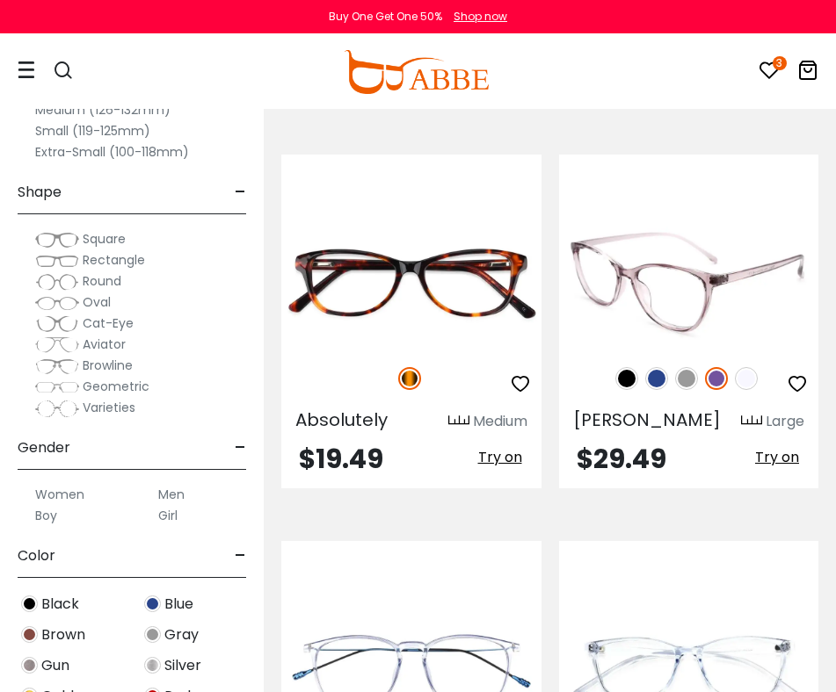
scroll to position [6078, 0]
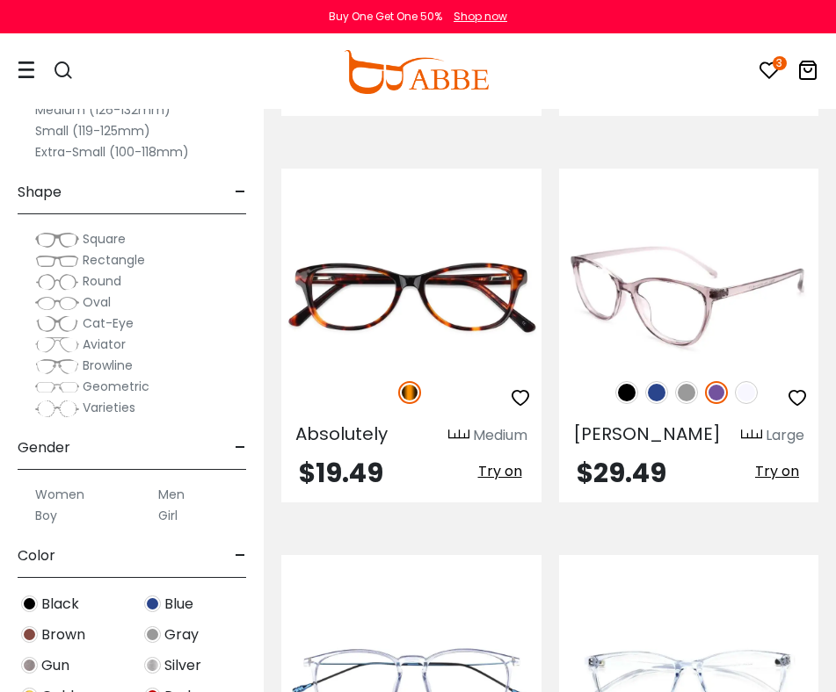
click at [628, 381] on img at bounding box center [626, 392] width 23 height 23
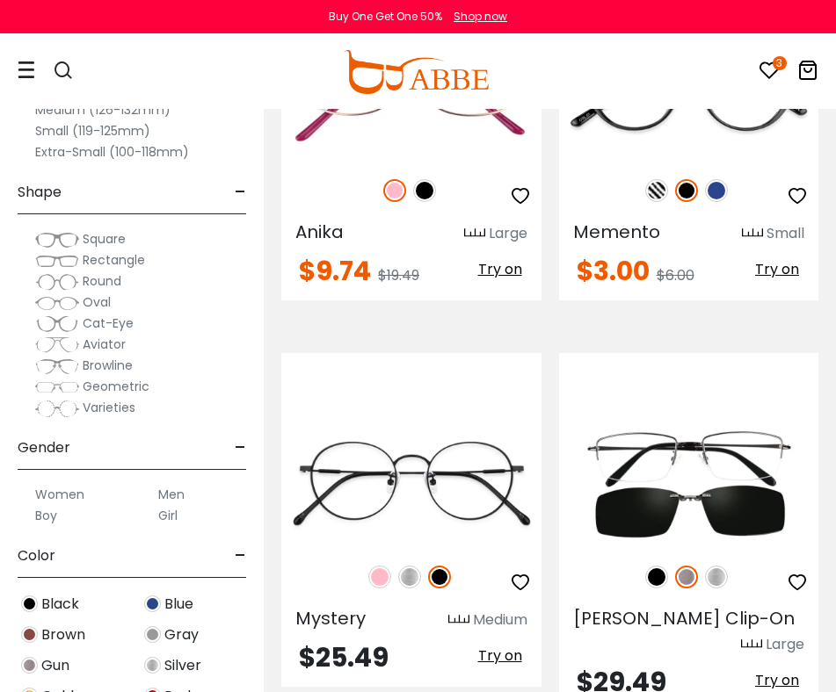
scroll to position [8646, 0]
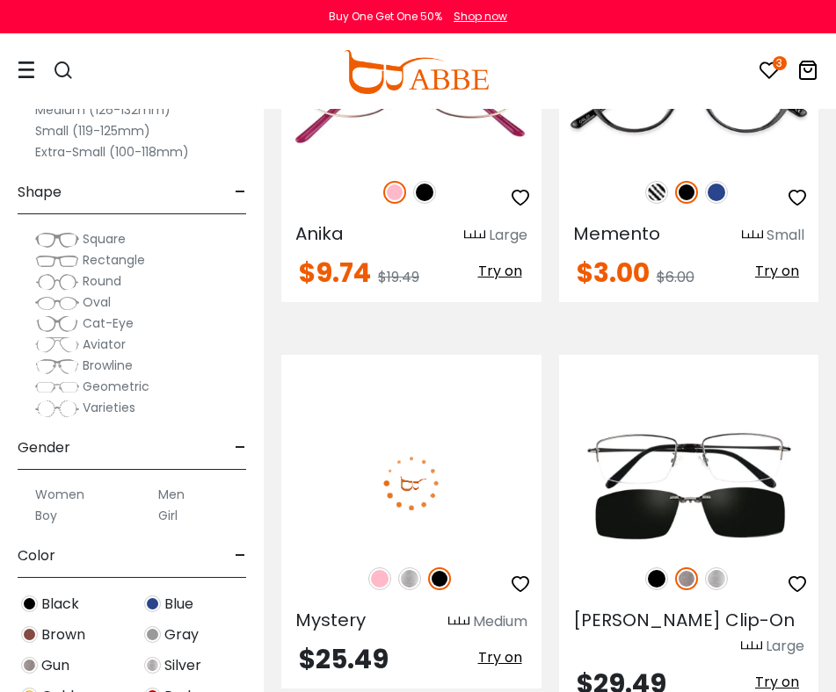
click at [380, 568] on img at bounding box center [379, 579] width 23 height 23
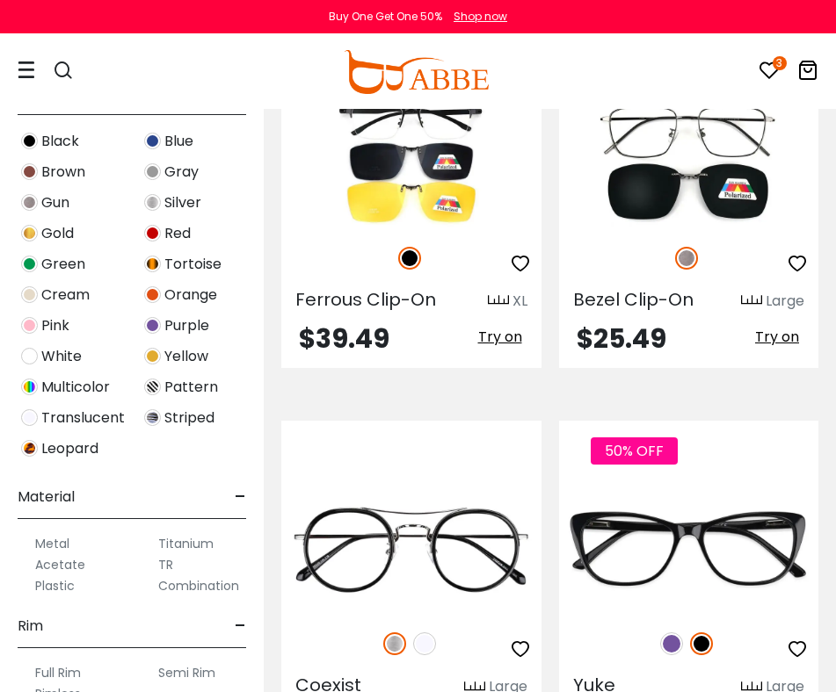
scroll to position [10971, 0]
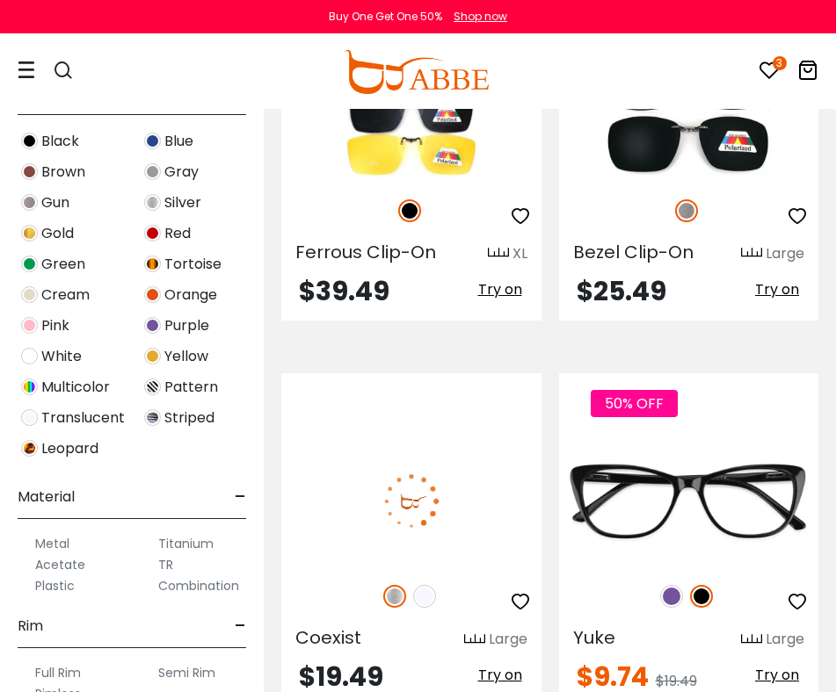
click at [522, 591] on icon "button" at bounding box center [520, 601] width 21 height 21
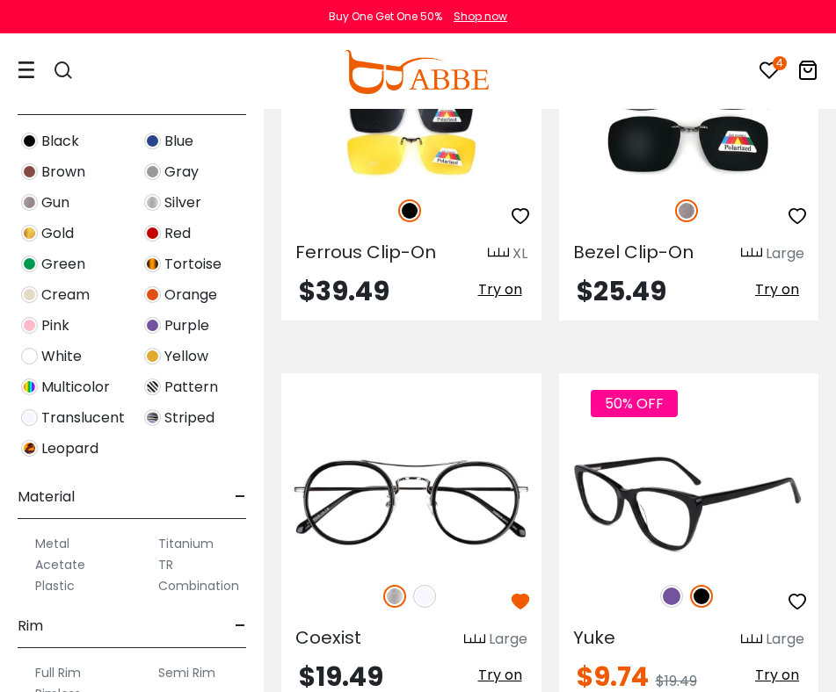
click at [669, 585] on img at bounding box center [671, 596] width 23 height 23
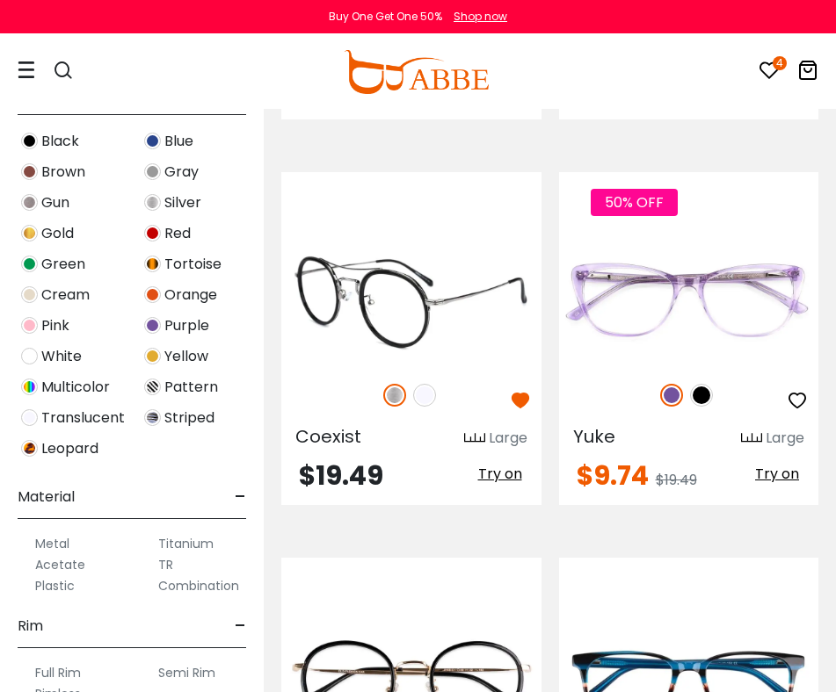
scroll to position [11335, 0]
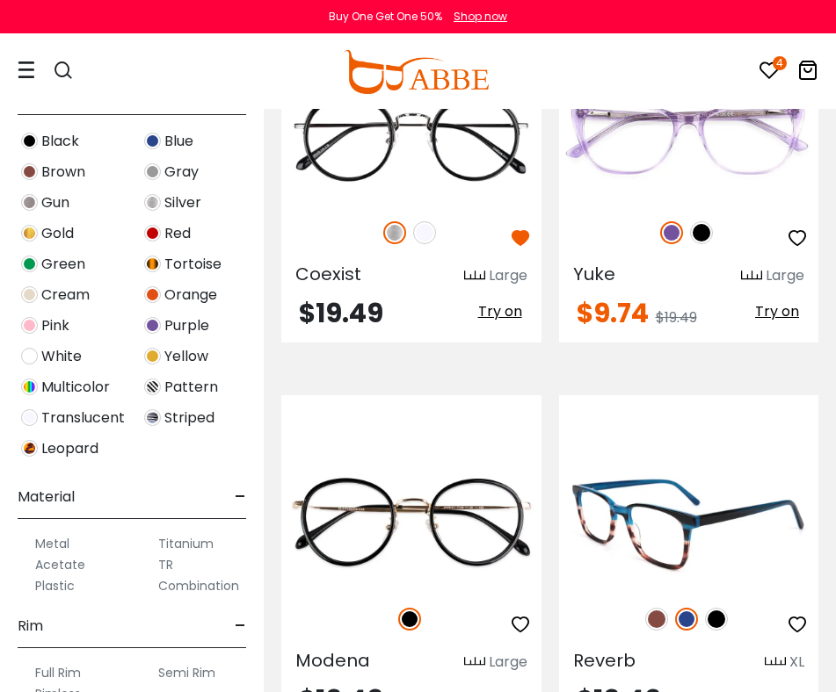
click at [681, 459] on img at bounding box center [689, 524] width 260 height 130
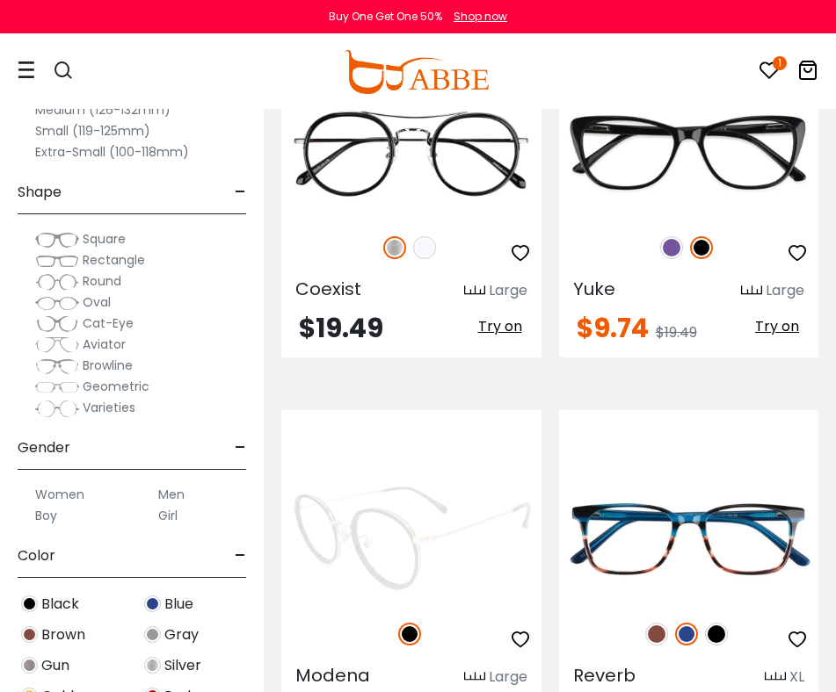
scroll to position [11335, 0]
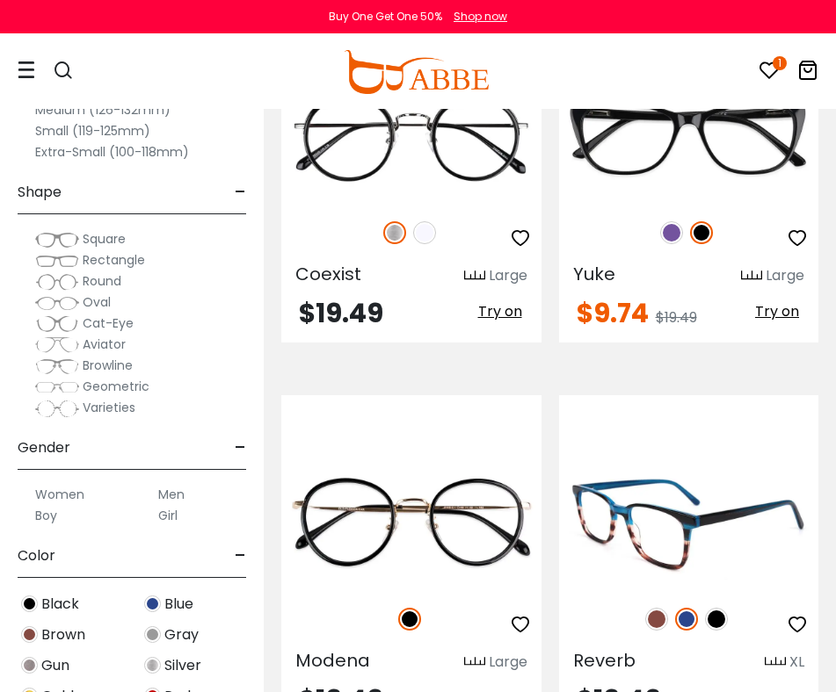
click at [791, 614] on icon "button" at bounding box center [796, 624] width 21 height 21
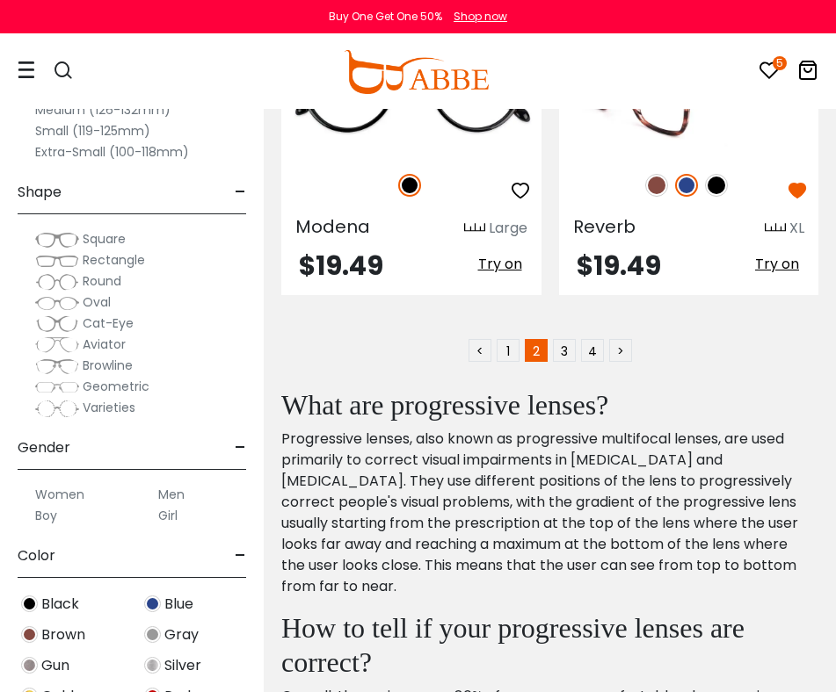
scroll to position [11806, 0]
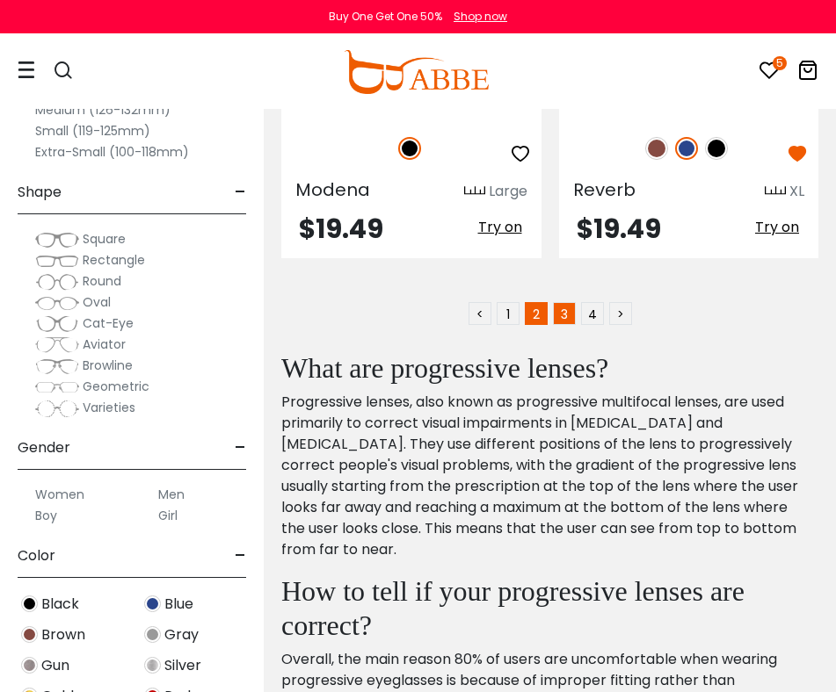
click at [558, 302] on link "3" at bounding box center [564, 313] width 23 height 23
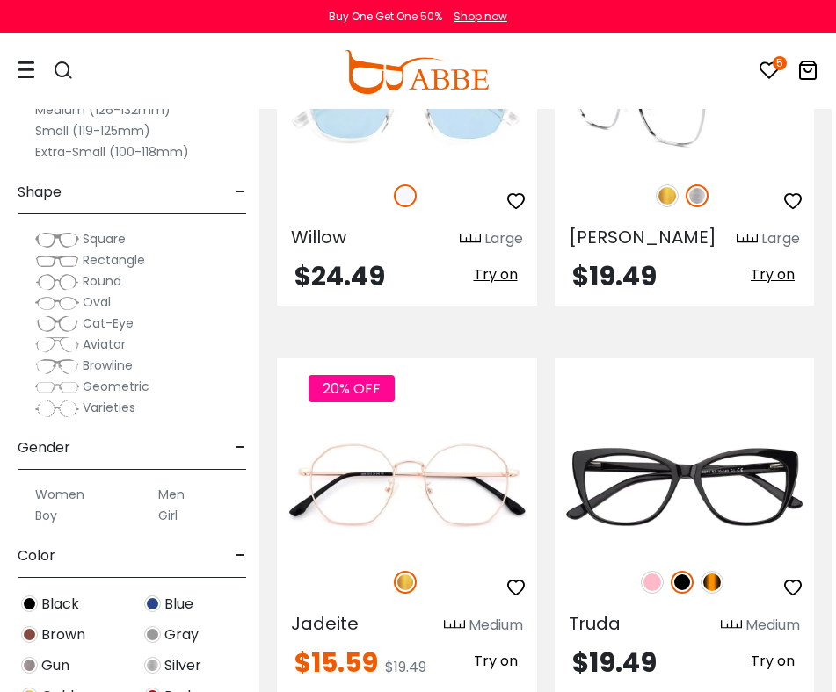
scroll to position [2013, 4]
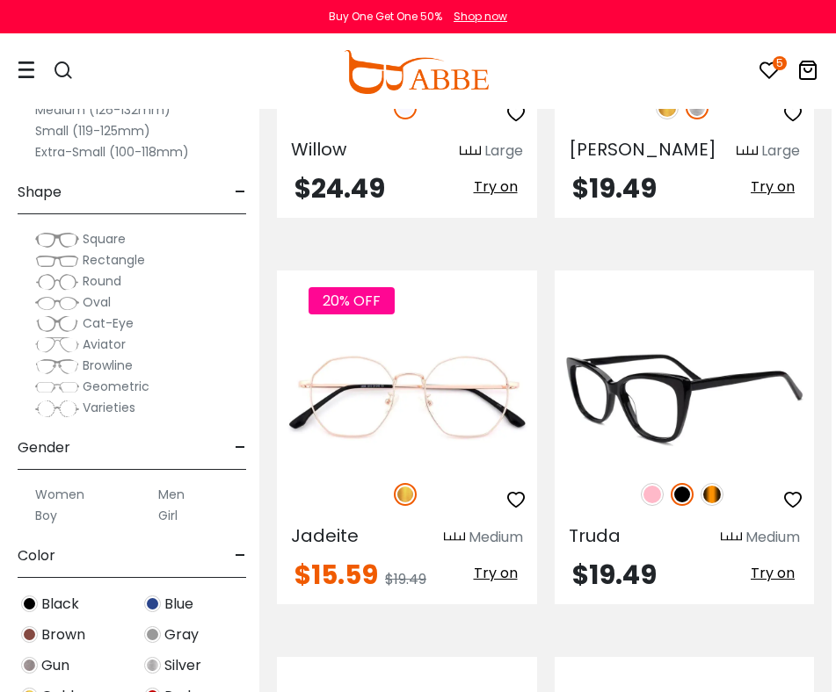
click at [711, 501] on img at bounding box center [711, 494] width 23 height 23
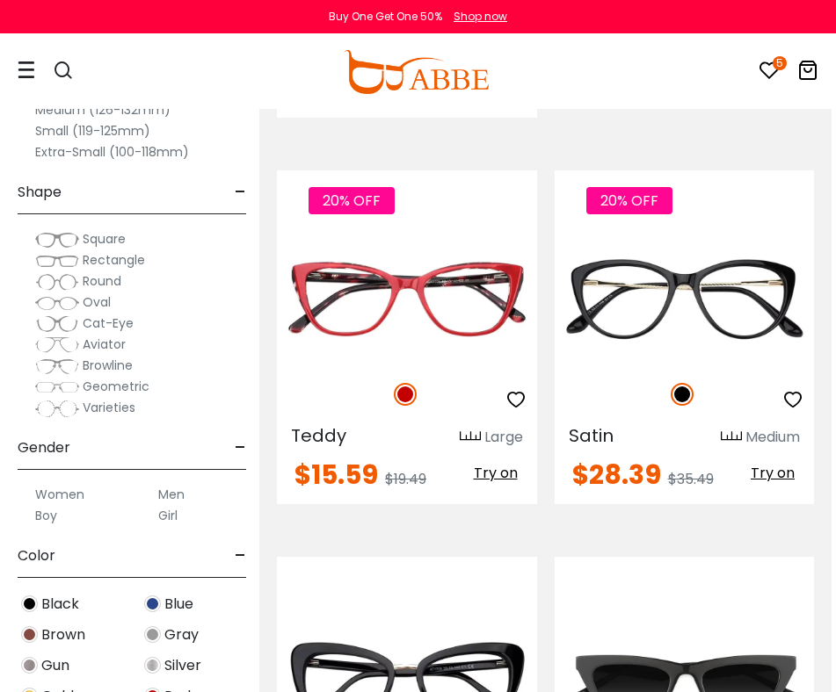
scroll to position [2924, 4]
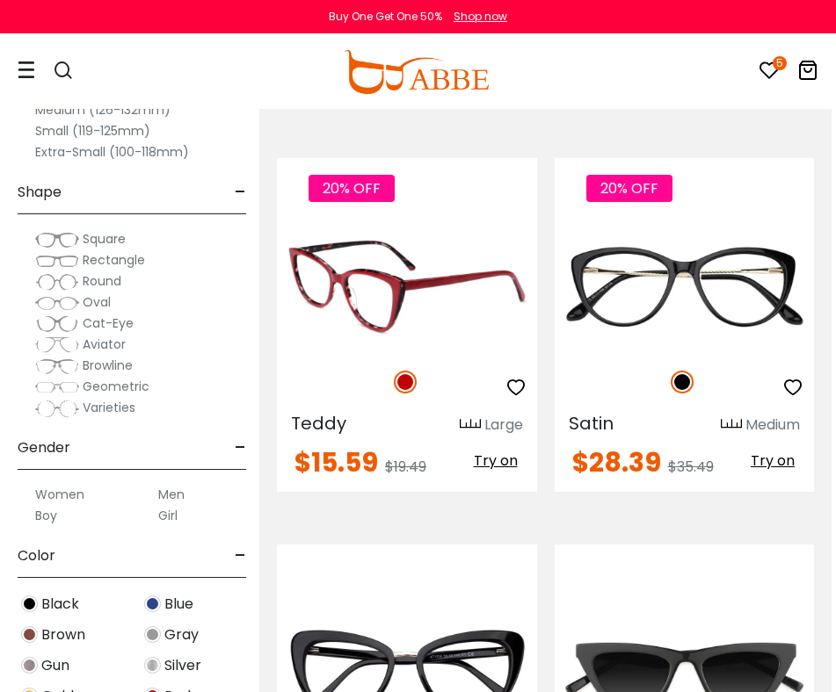
click at [452, 299] on img at bounding box center [407, 286] width 260 height 130
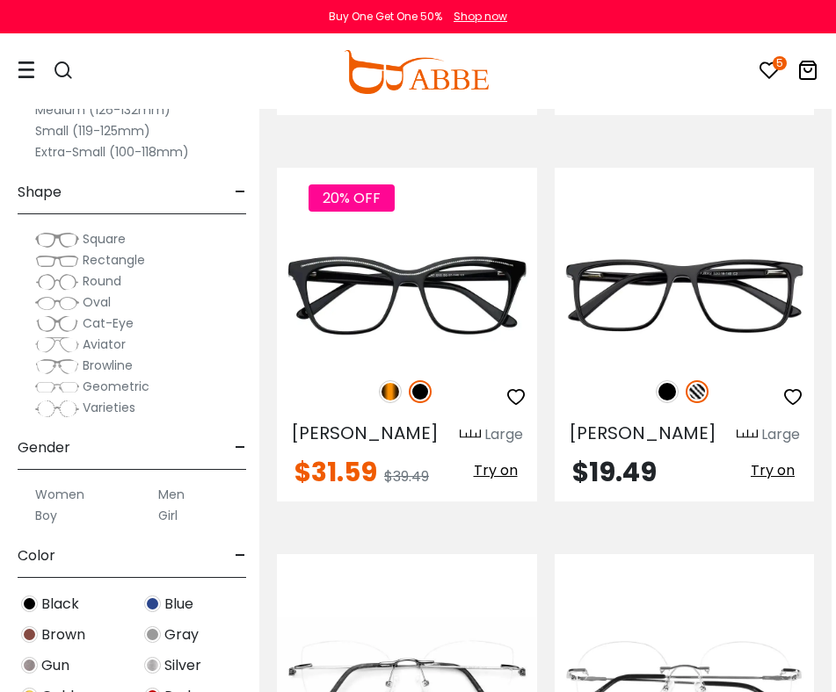
scroll to position [3831, 4]
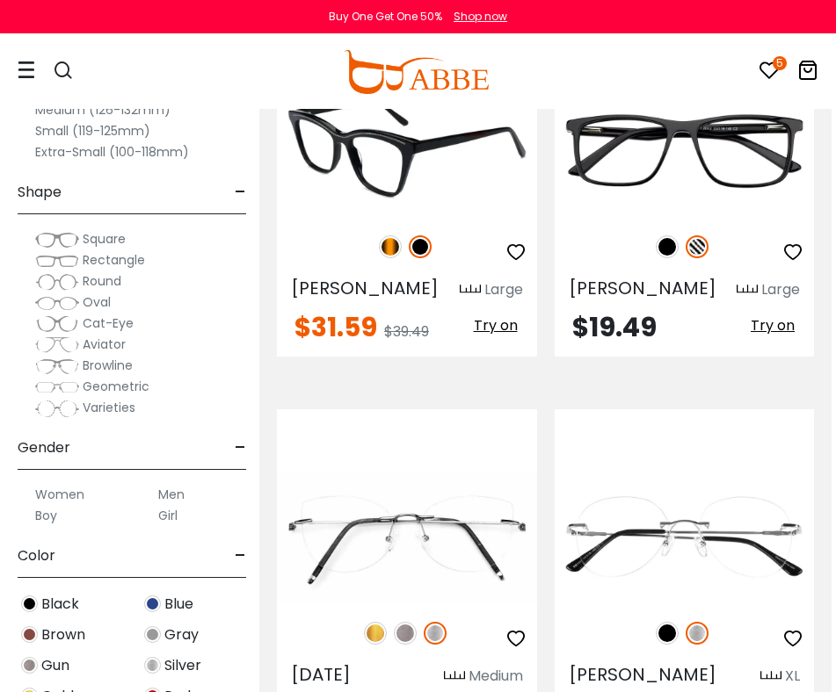
click at [394, 236] on img at bounding box center [390, 247] width 23 height 23
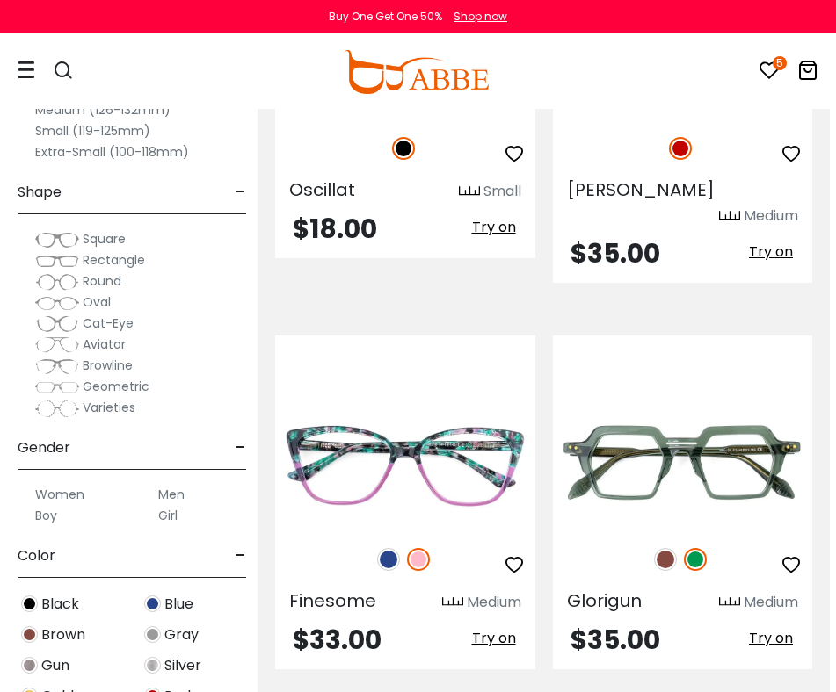
scroll to position [8208, 6]
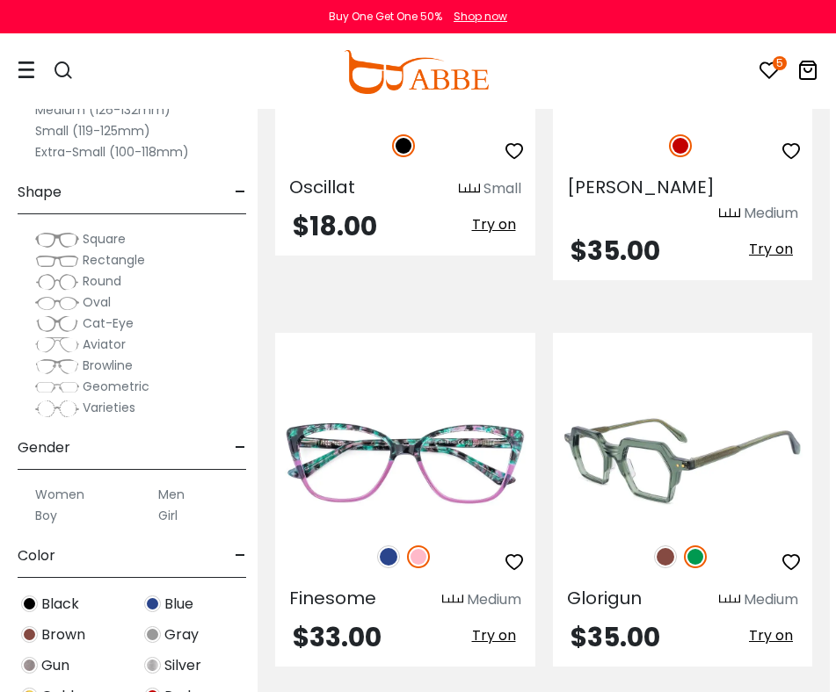
click at [666, 446] on img at bounding box center [683, 461] width 260 height 130
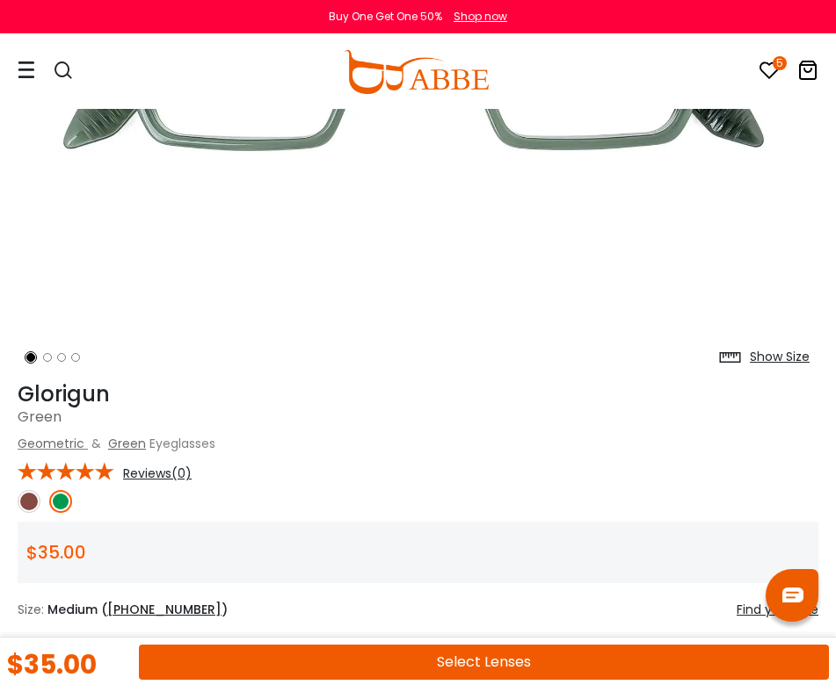
scroll to position [533, 0]
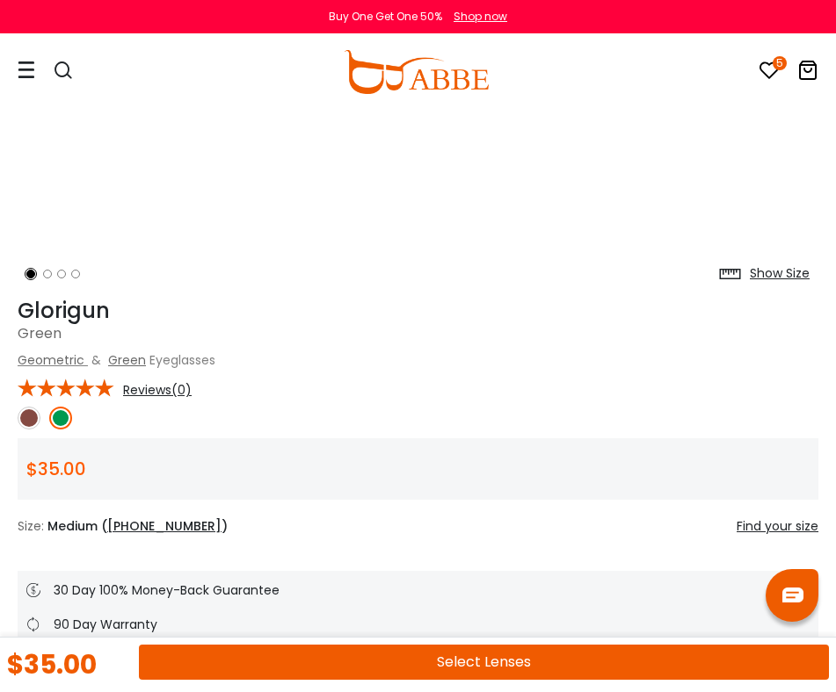
click at [27, 417] on img at bounding box center [29, 418] width 23 height 23
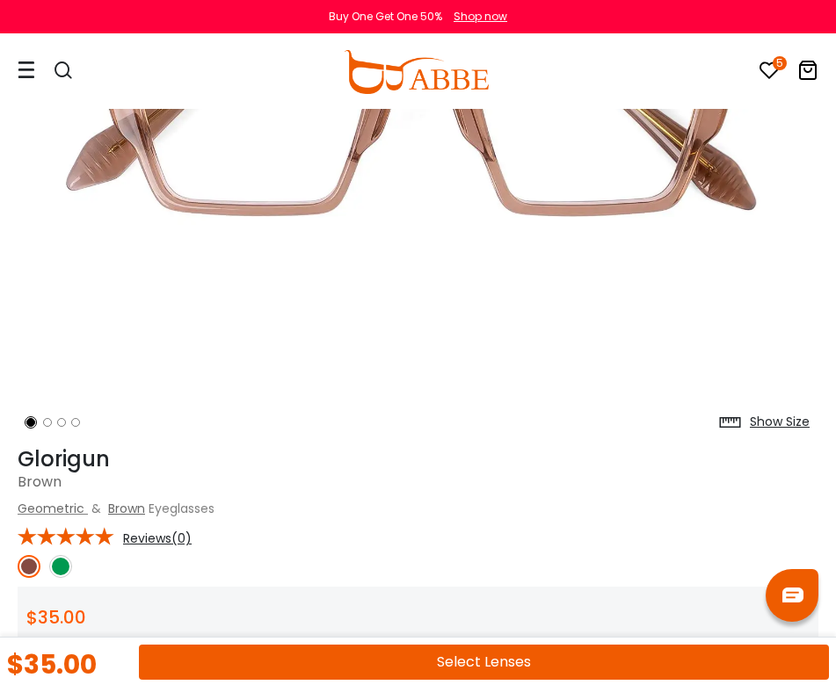
scroll to position [482, 0]
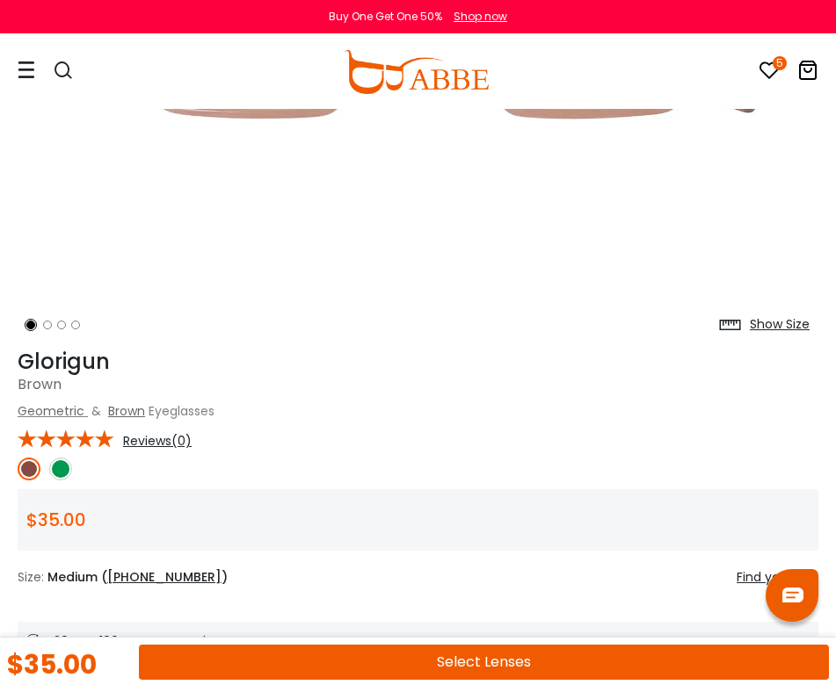
click at [772, 319] on div "Show Size" at bounding box center [780, 324] width 60 height 18
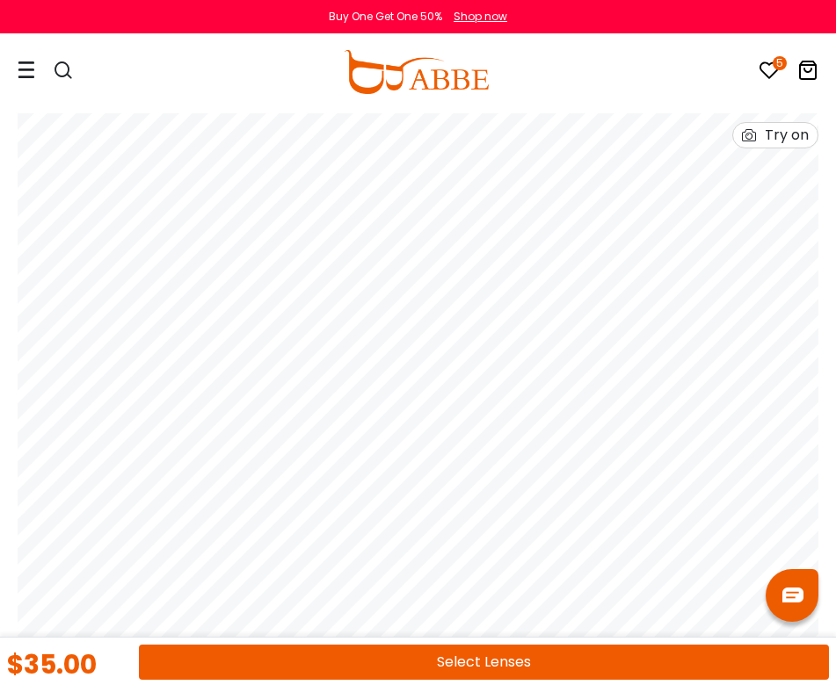
scroll to position [0, 0]
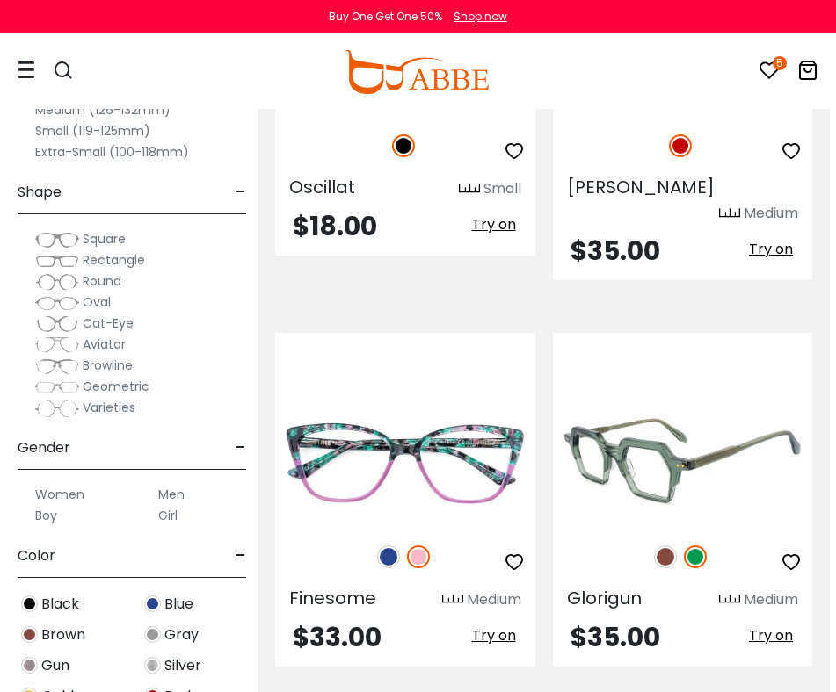
click at [787, 552] on icon "button" at bounding box center [790, 562] width 21 height 21
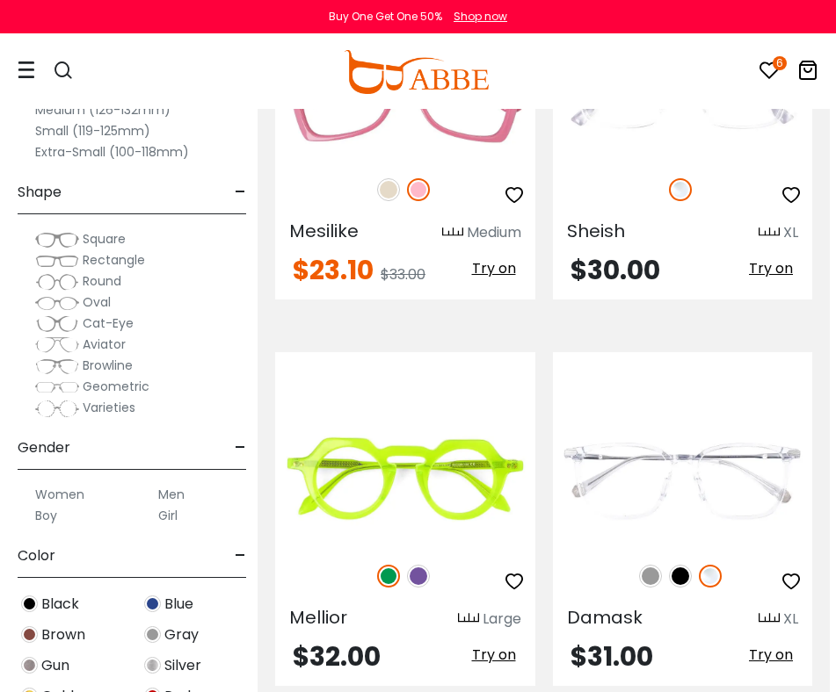
scroll to position [9024, 6]
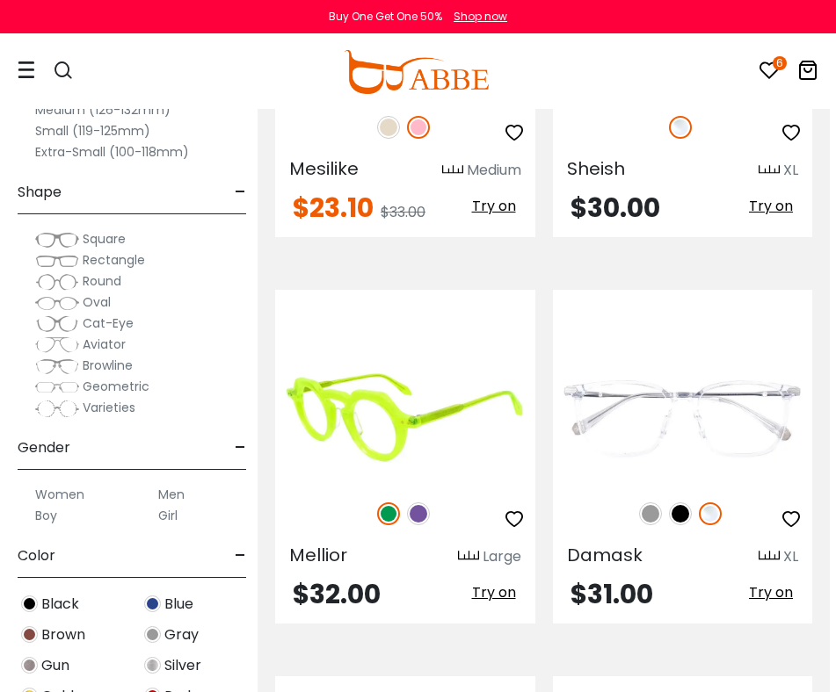
click at [413, 503] on img at bounding box center [418, 514] width 23 height 23
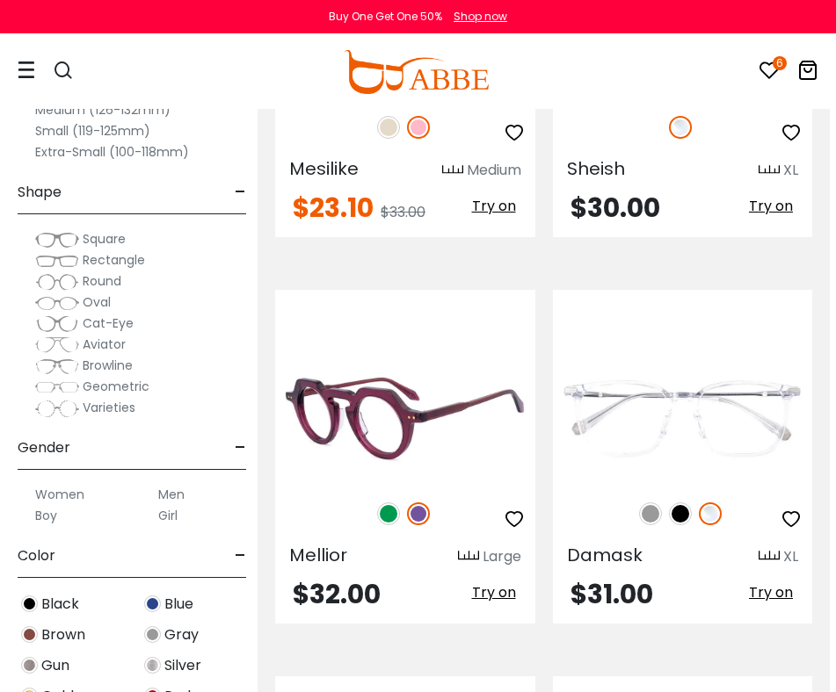
click at [517, 509] on icon "button" at bounding box center [514, 519] width 21 height 21
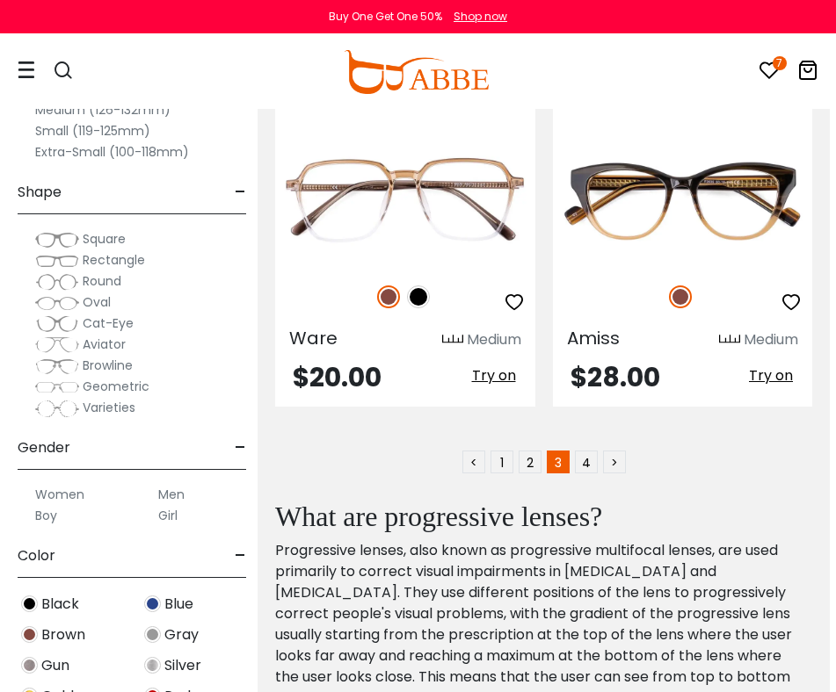
scroll to position [11573, 6]
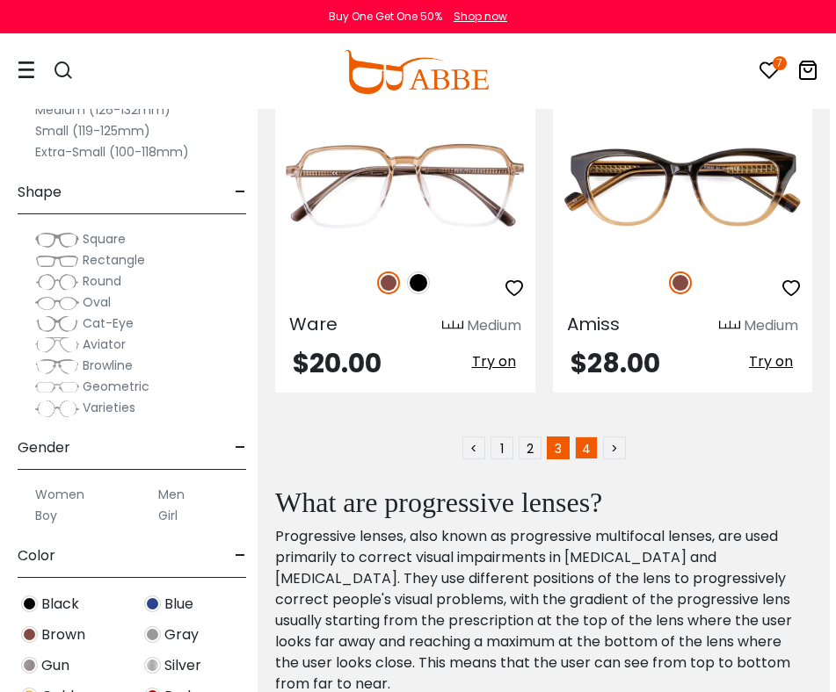
click at [587, 437] on link "4" at bounding box center [586, 448] width 23 height 23
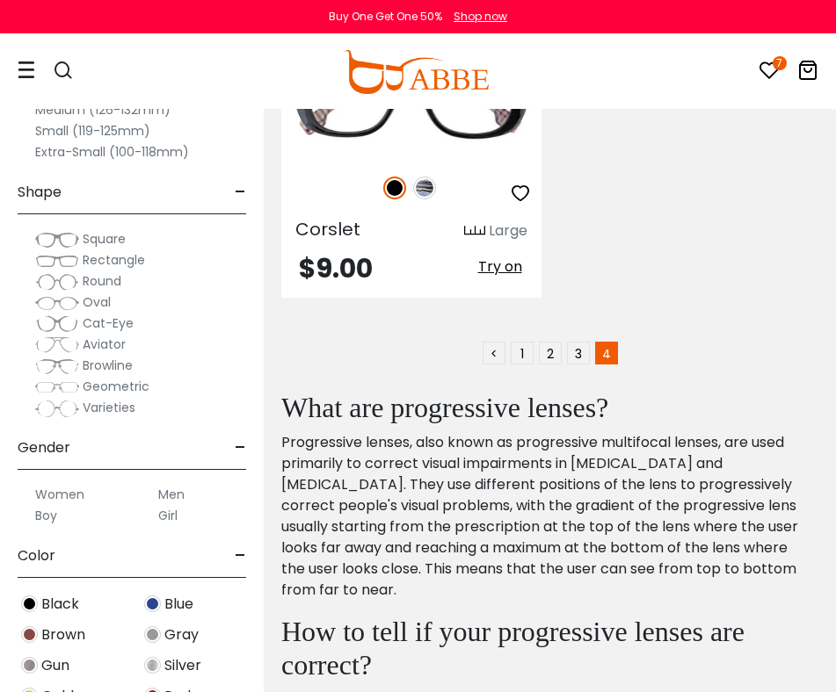
scroll to position [5142, 0]
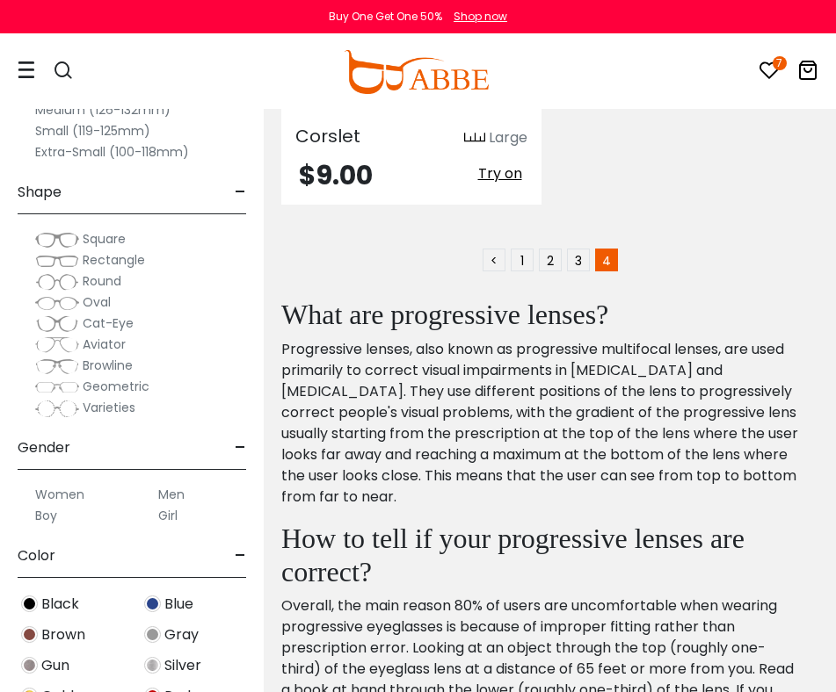
click at [118, 385] on span "Geometric" at bounding box center [116, 387] width 67 height 18
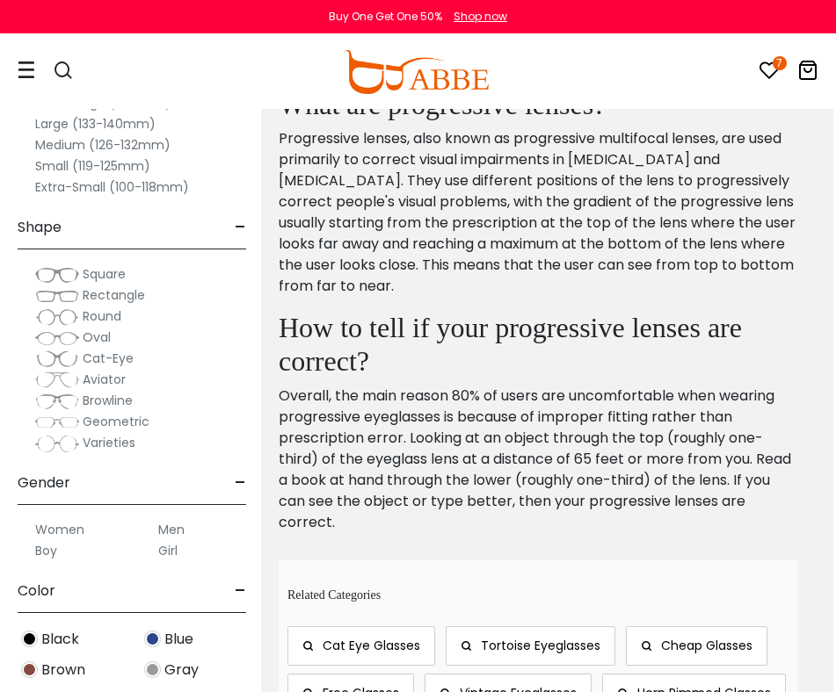
scroll to position [1802, 3]
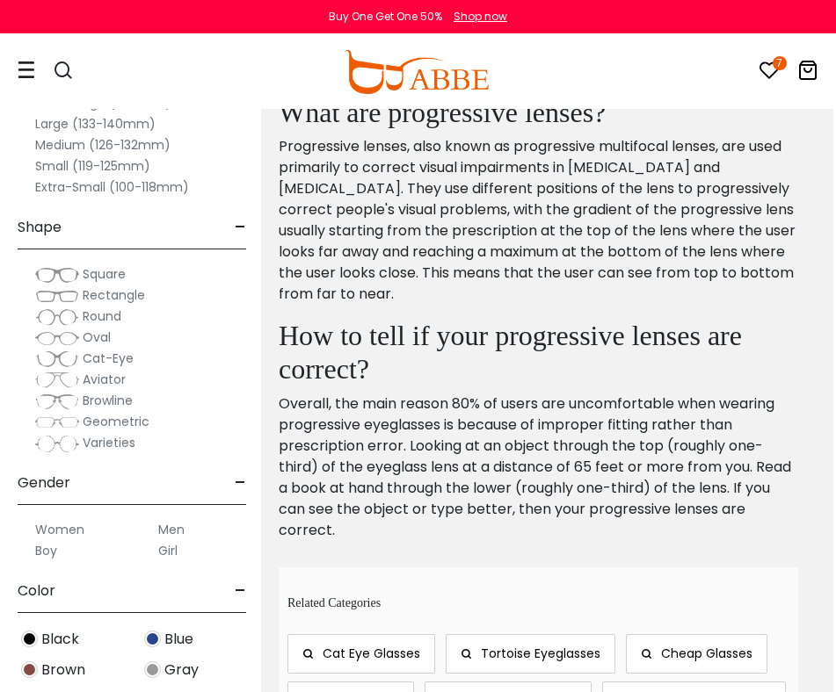
click at [55, 525] on label "Women" at bounding box center [59, 529] width 49 height 21
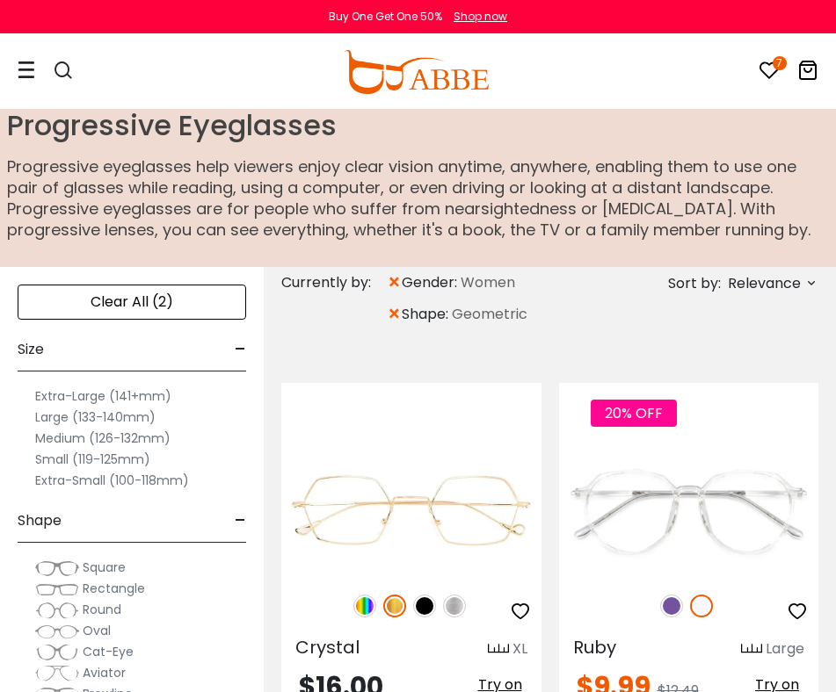
click at [27, 76] on icon at bounding box center [27, 70] width 18 height 18
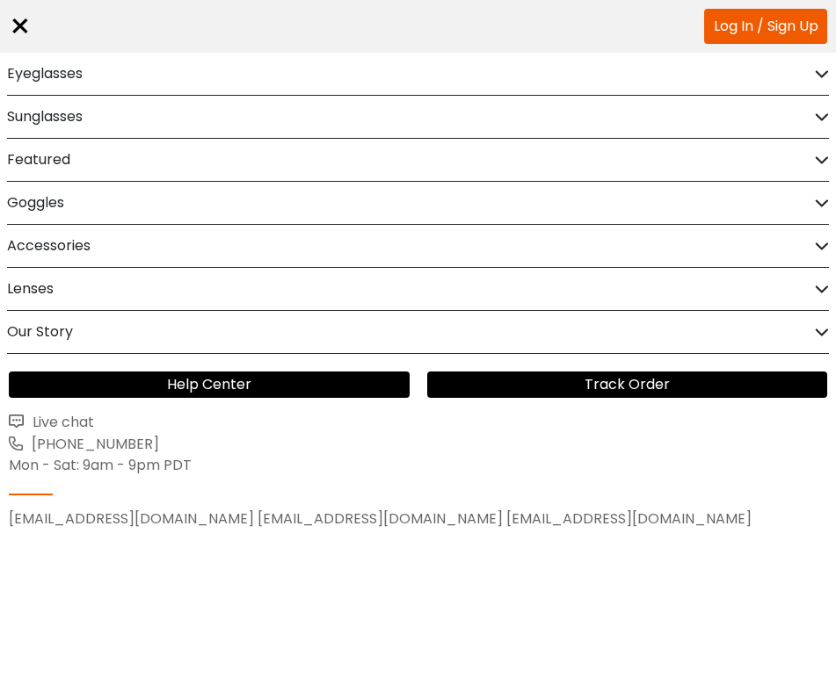
click at [51, 127] on h2 "Sunglasses" at bounding box center [45, 117] width 76 height 42
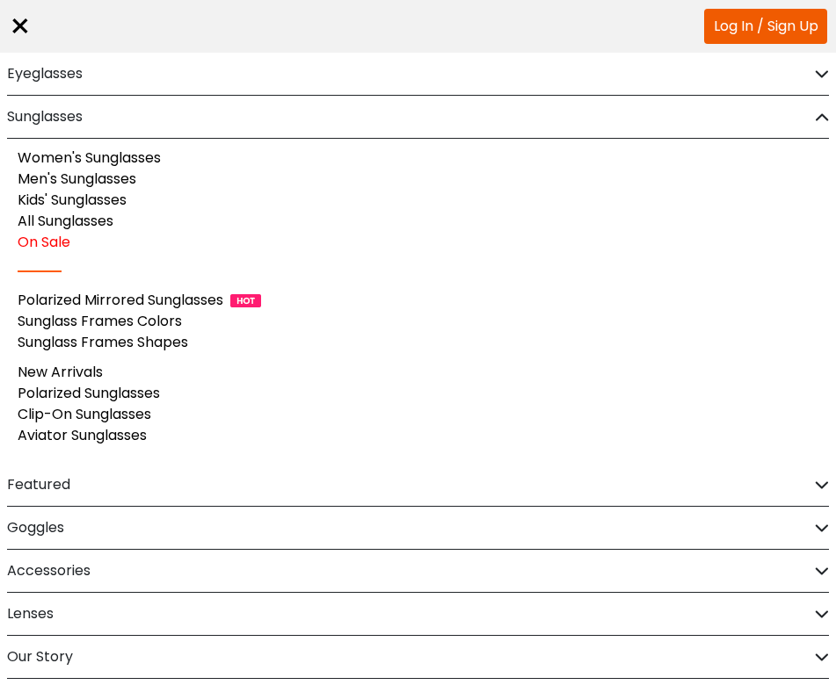
click at [142, 415] on link "Clip-On Sunglasses" at bounding box center [85, 414] width 134 height 20
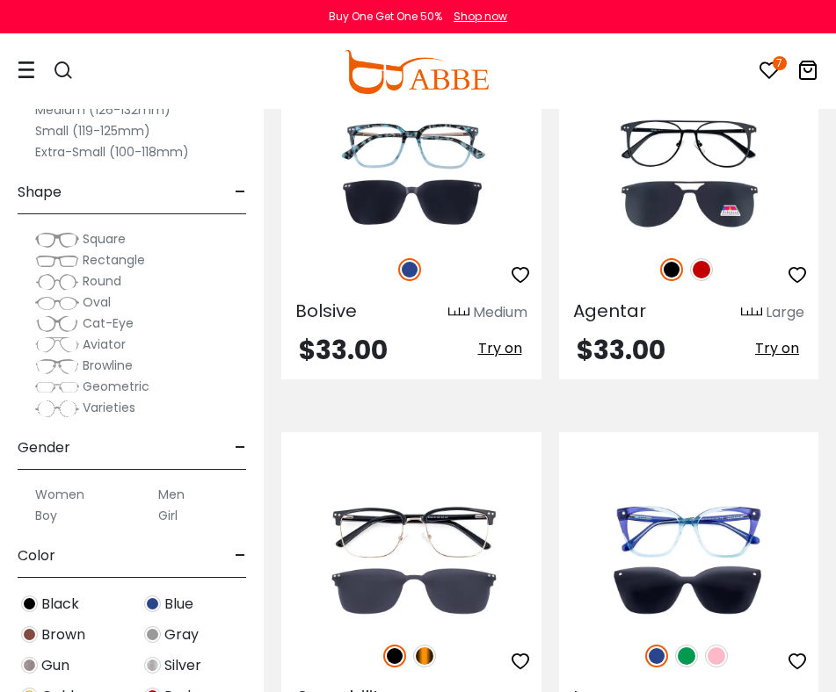
scroll to position [3706, 0]
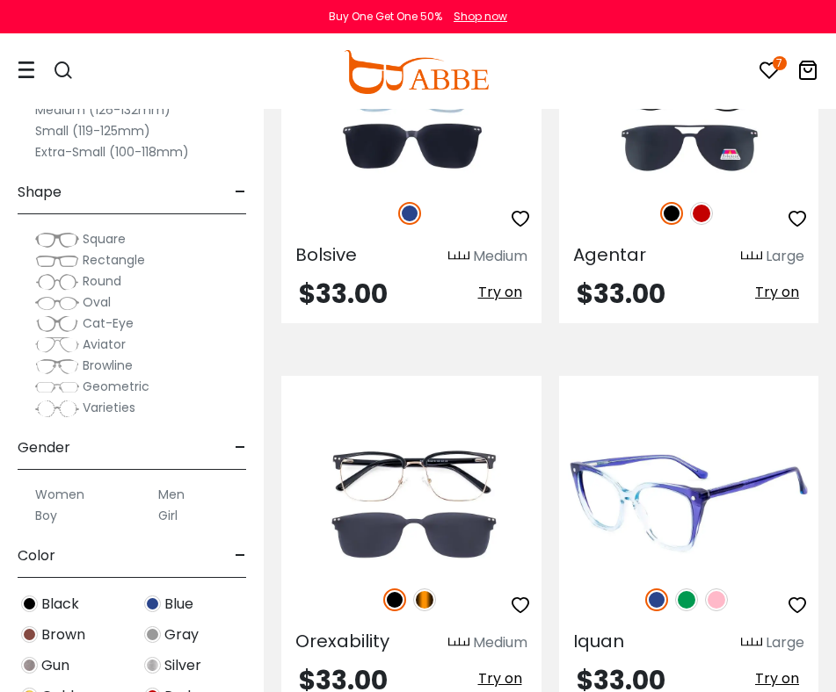
click at [633, 508] on img at bounding box center [689, 504] width 260 height 130
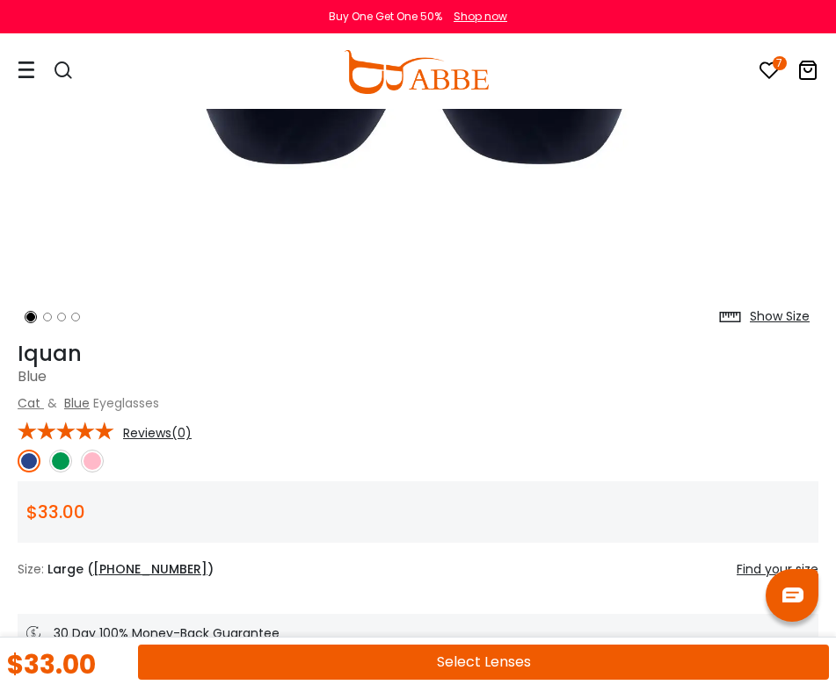
scroll to position [500, 0]
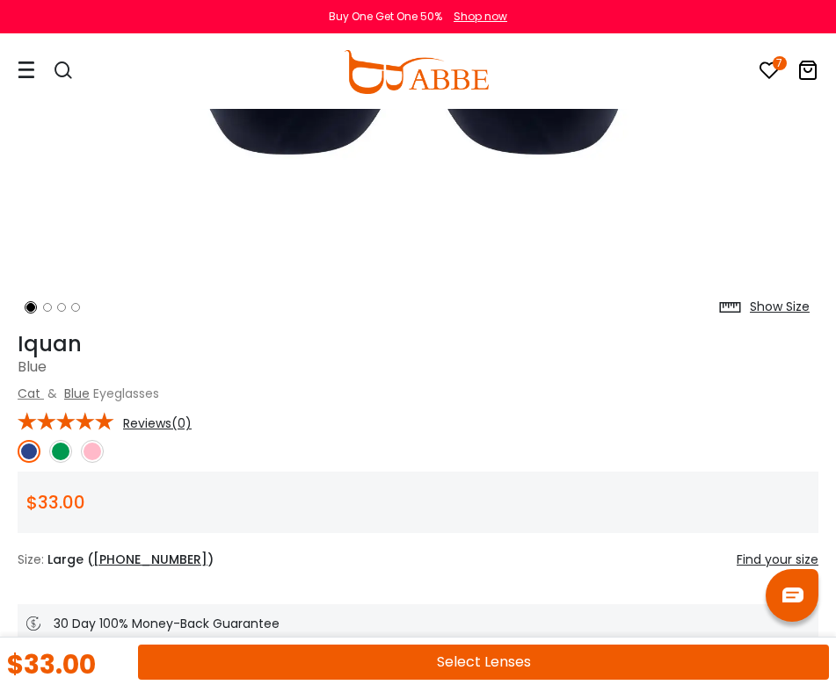
click at [85, 453] on img at bounding box center [92, 451] width 23 height 23
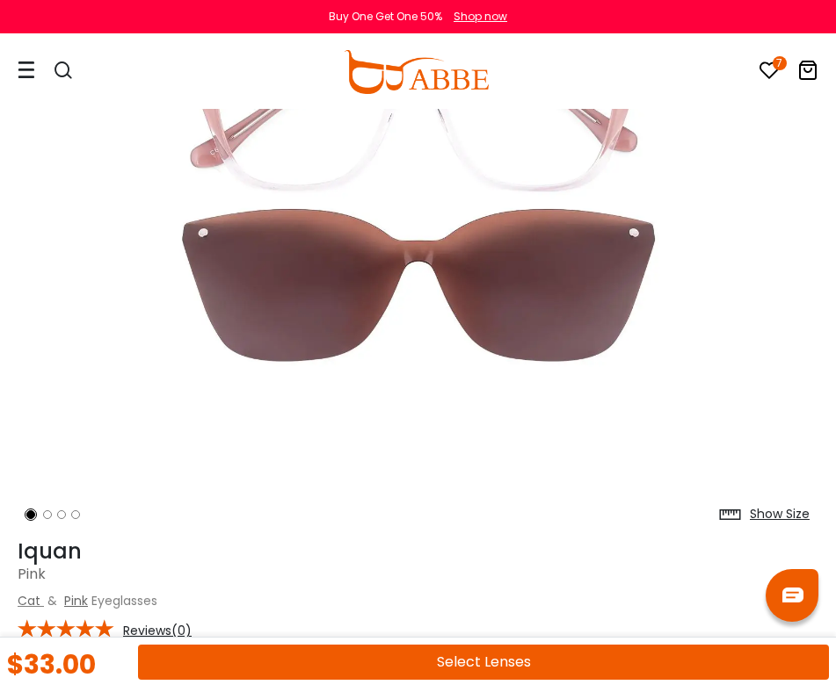
scroll to position [119, 0]
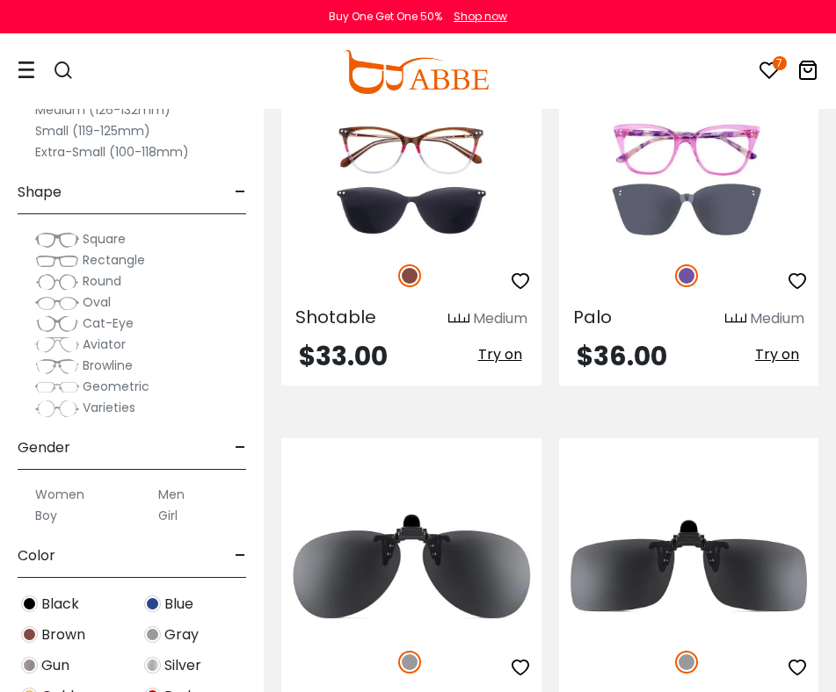
scroll to position [4722, 0]
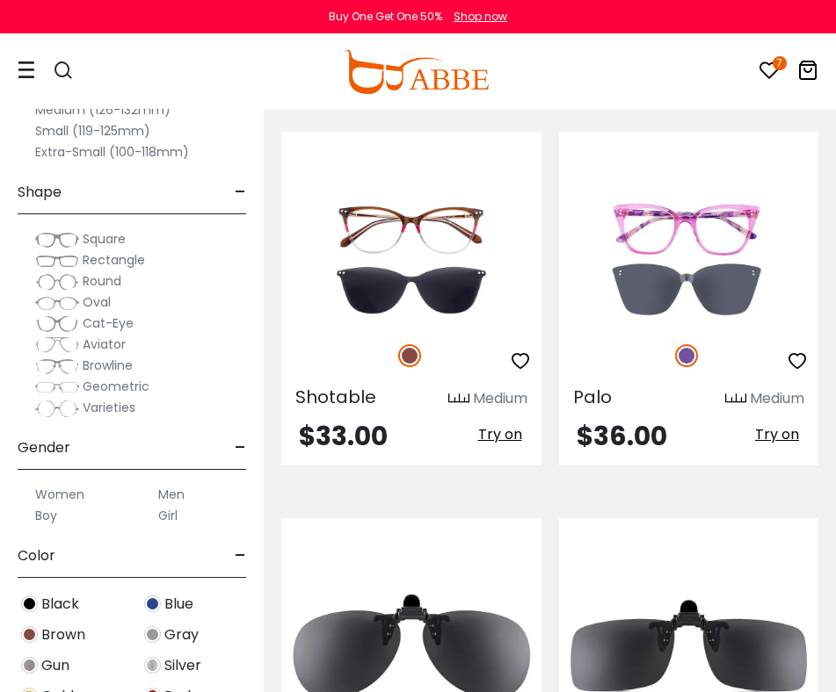
click at [772, 69] on icon at bounding box center [768, 70] width 21 height 21
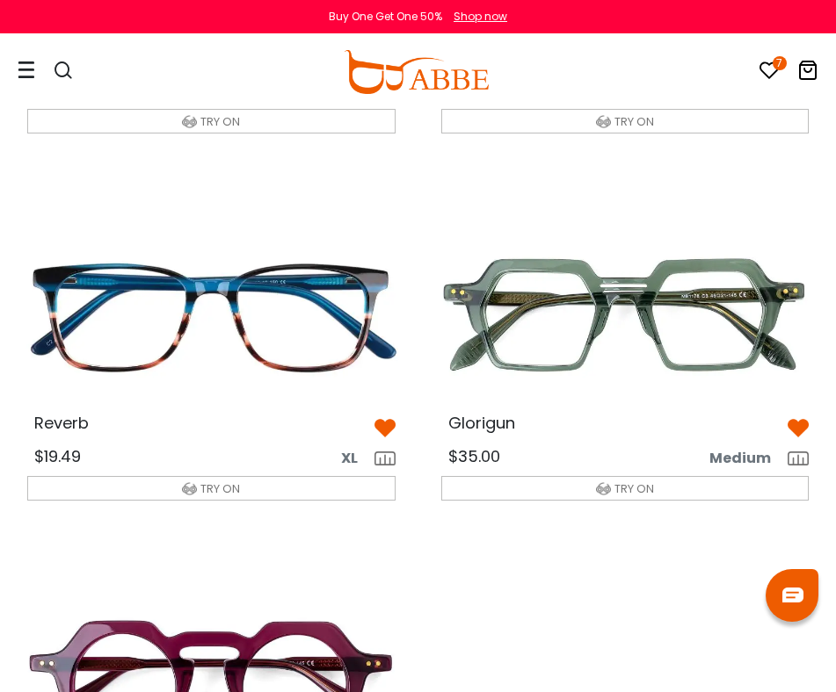
scroll to position [807, 0]
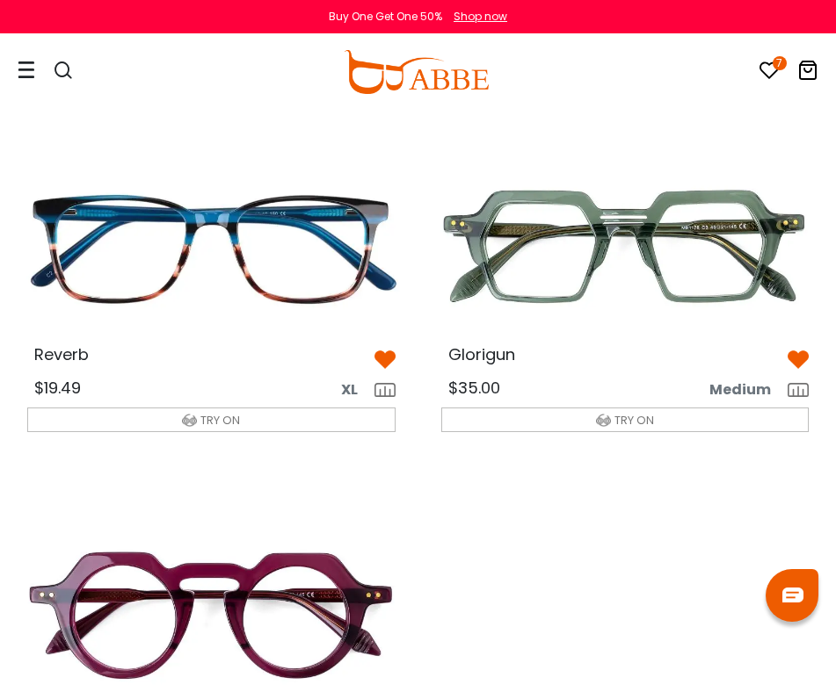
click at [260, 258] on img at bounding box center [211, 248] width 396 height 198
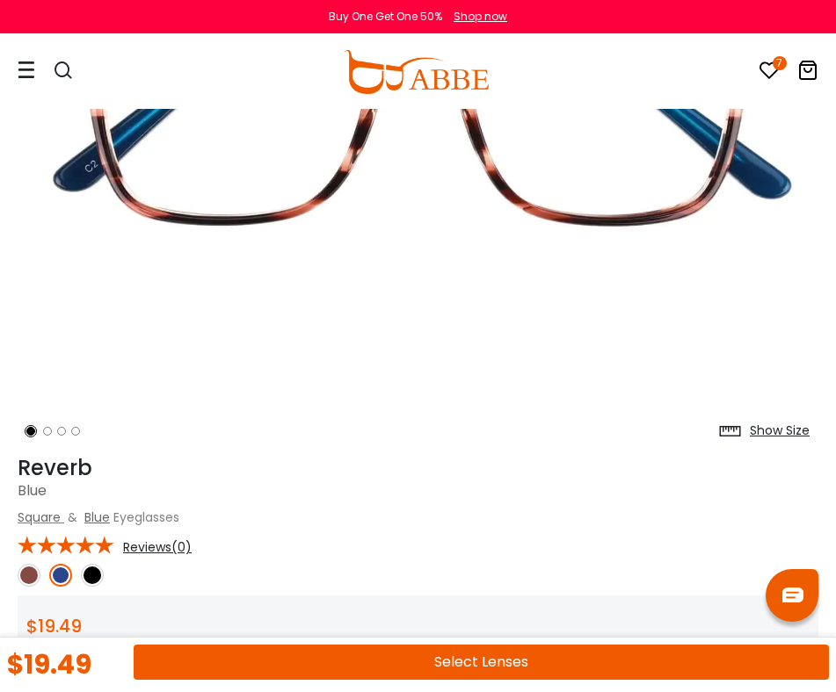
scroll to position [287, 0]
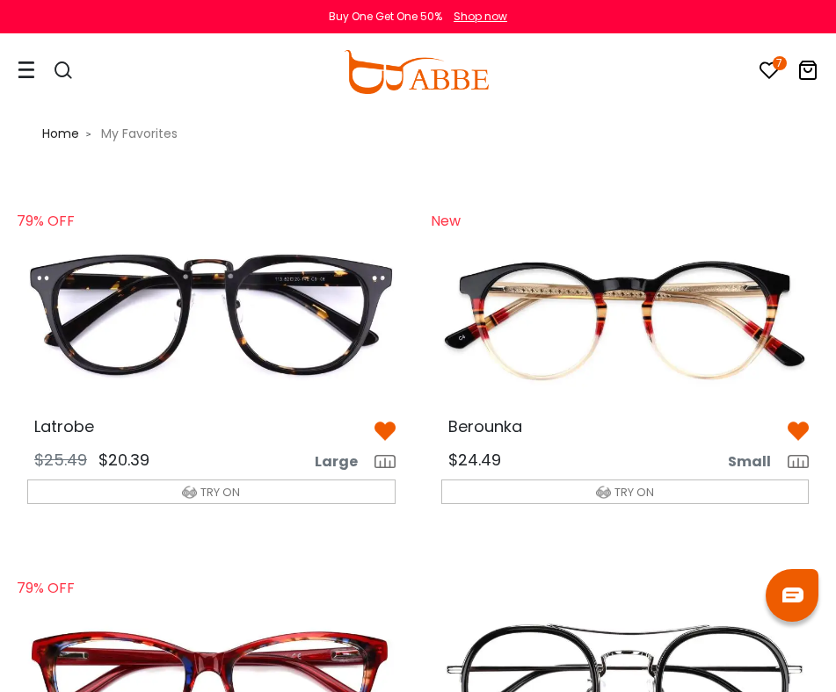
click at [337, 366] on img at bounding box center [211, 320] width 396 height 198
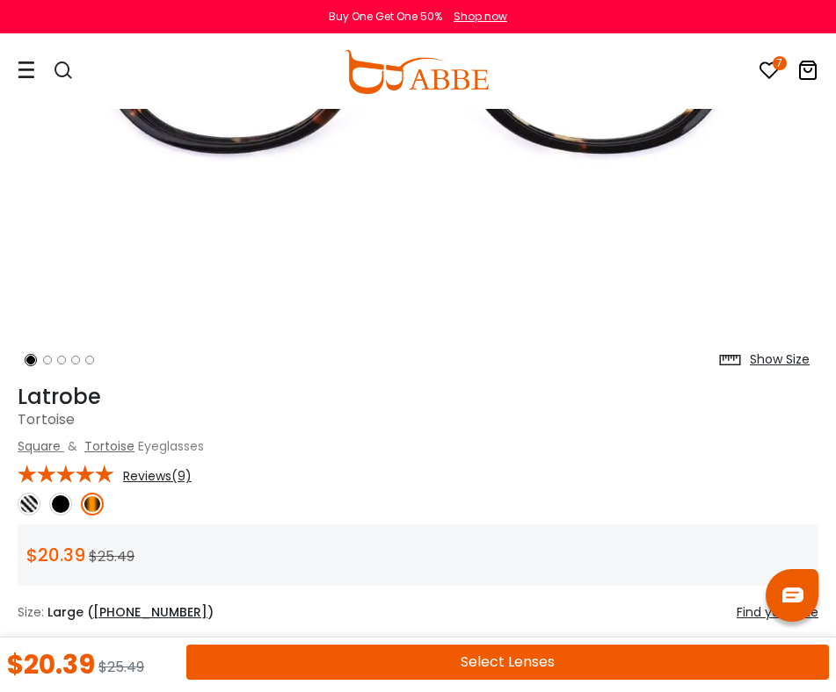
scroll to position [478, 0]
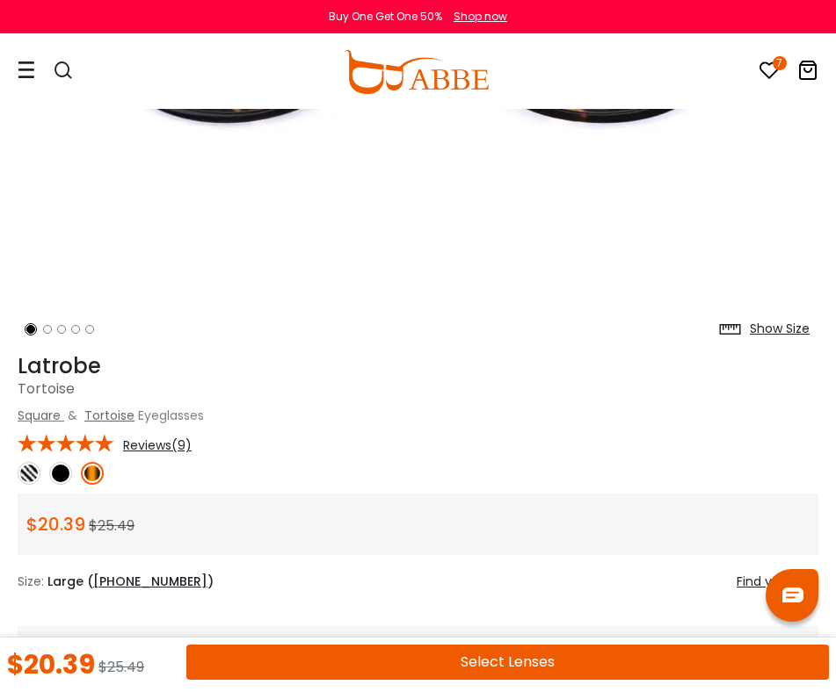
click at [27, 478] on img at bounding box center [29, 473] width 23 height 23
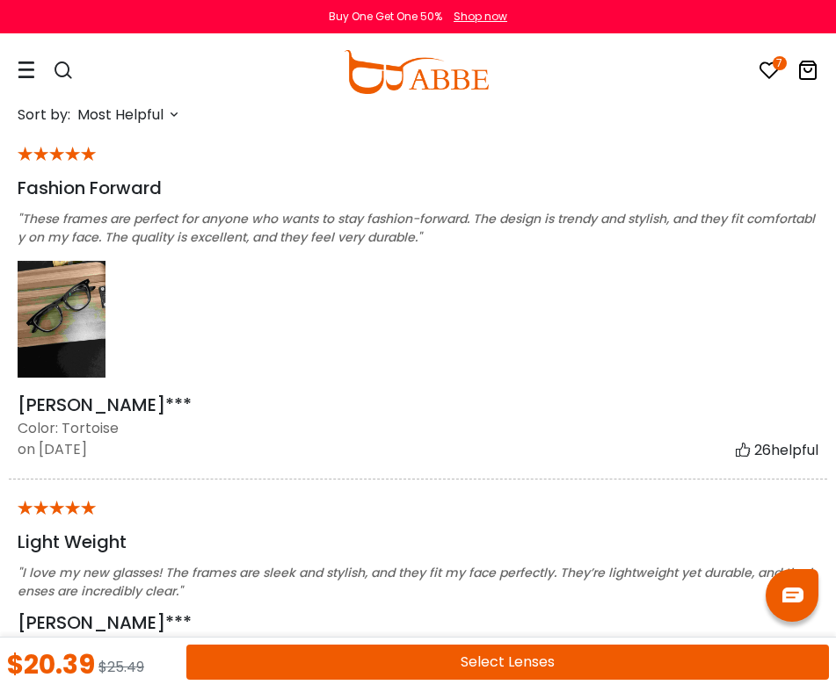
scroll to position [3281, 0]
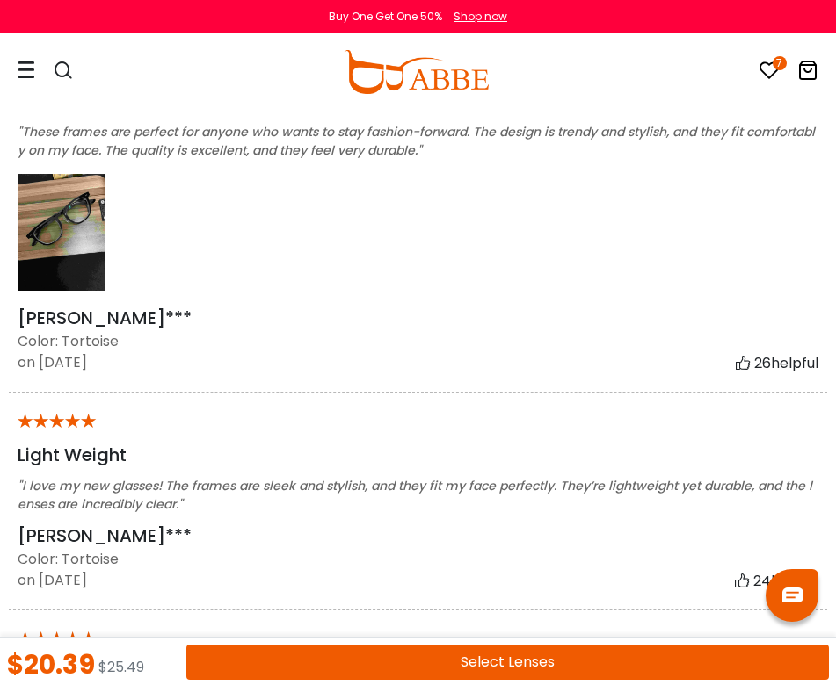
click at [76, 253] on img at bounding box center [62, 232] width 88 height 117
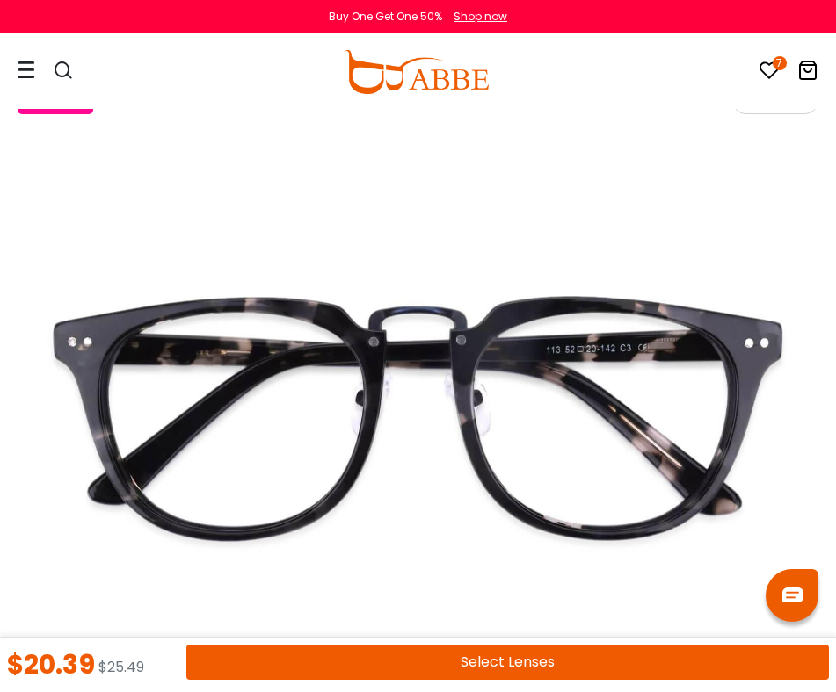
scroll to position [0, 0]
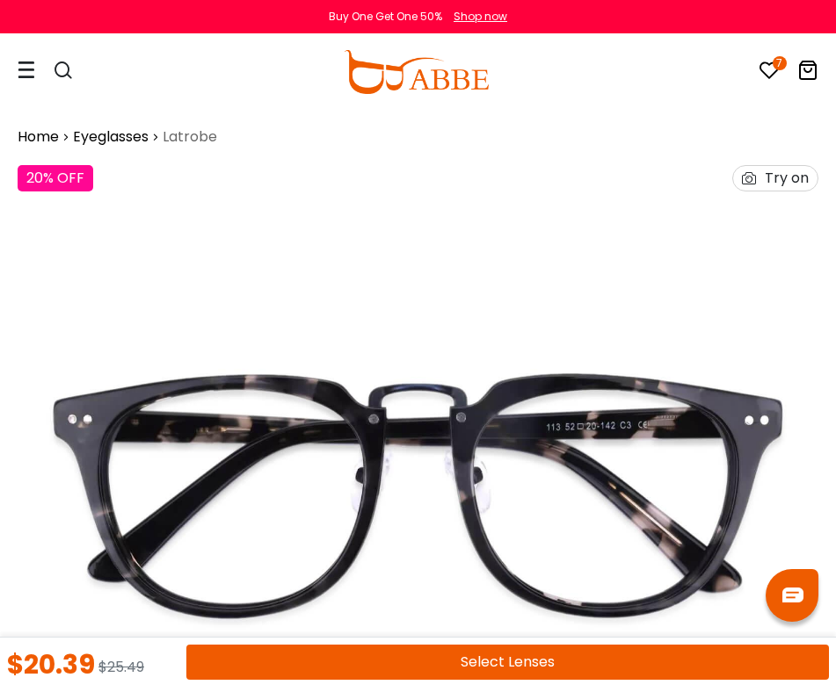
click at [188, 139] on span "Latrobe" at bounding box center [190, 137] width 54 height 21
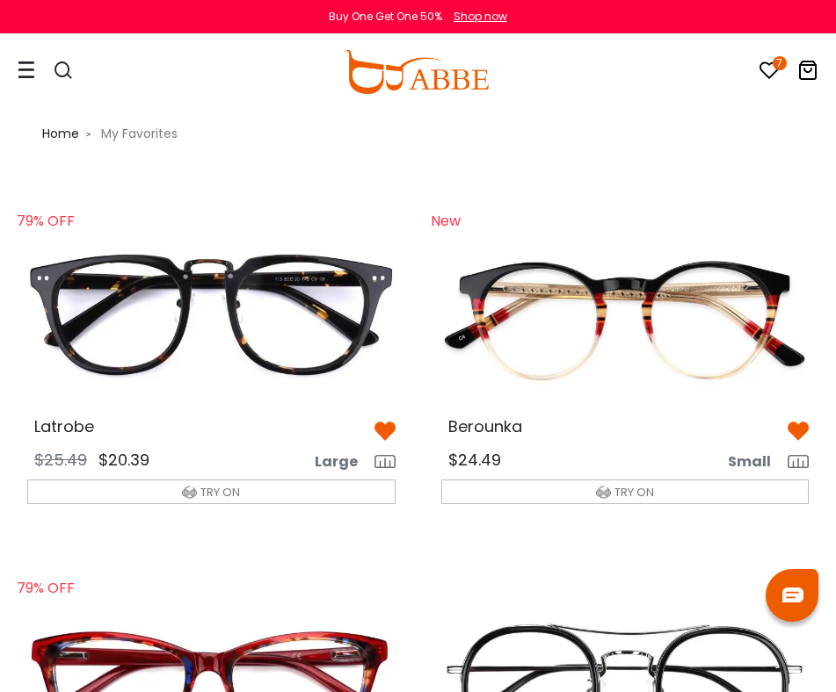
click at [293, 347] on img at bounding box center [211, 320] width 396 height 198
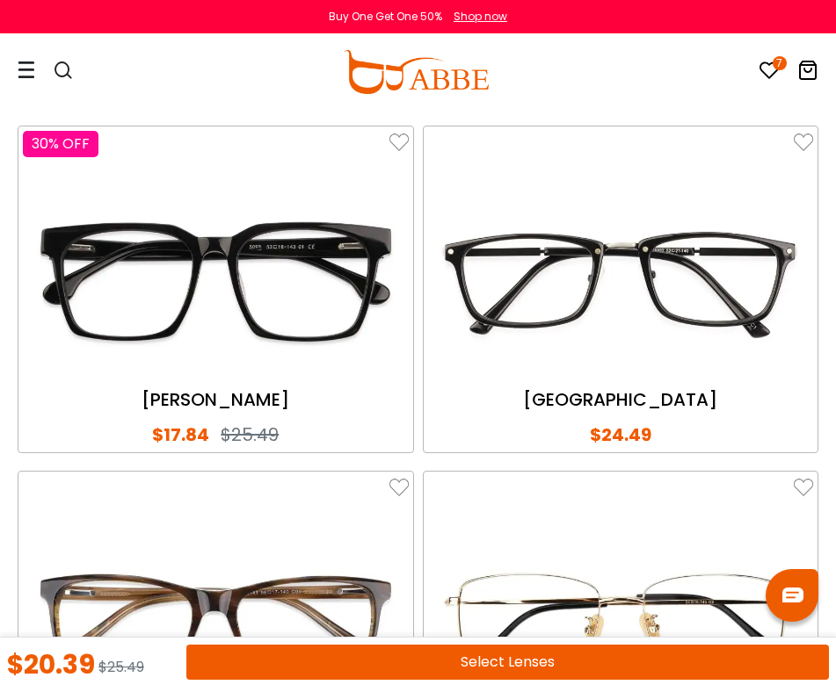
scroll to position [3938, 0]
